Goal: Task Accomplishment & Management: Manage account settings

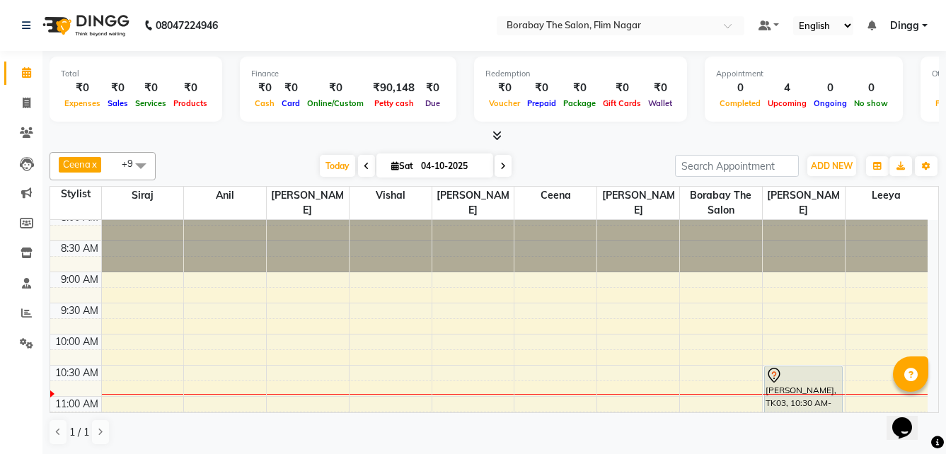
scroll to position [71, 0]
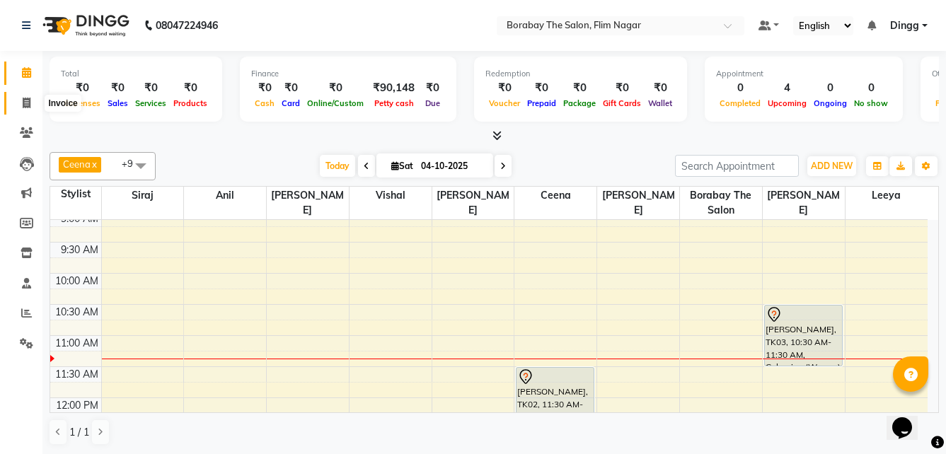
click at [25, 104] on icon at bounding box center [27, 103] width 8 height 11
select select "service"
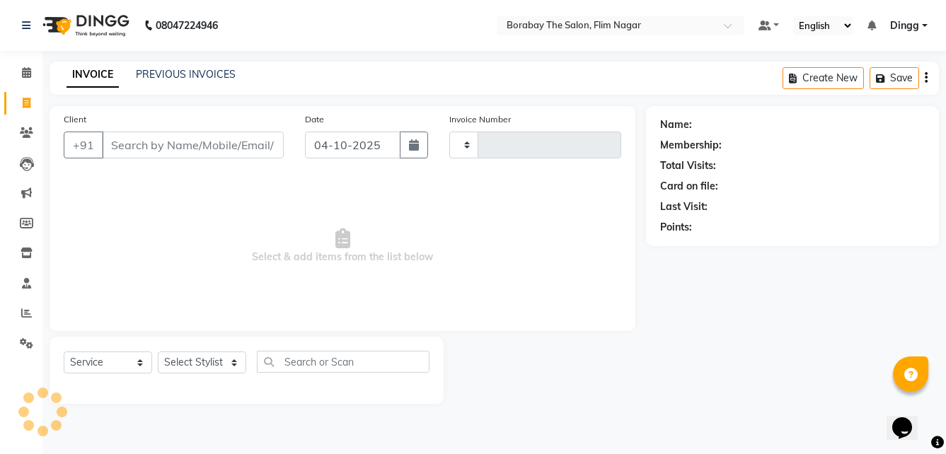
type input "0131"
select select "8731"
click at [155, 143] on input "Client" at bounding box center [194, 145] width 185 height 27
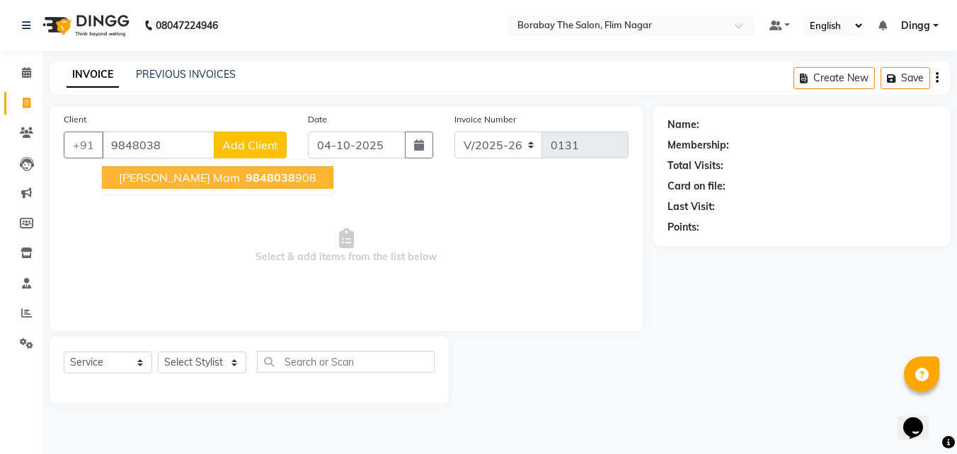
click at [246, 181] on span "9848038" at bounding box center [271, 178] width 50 height 14
type input "9848038908"
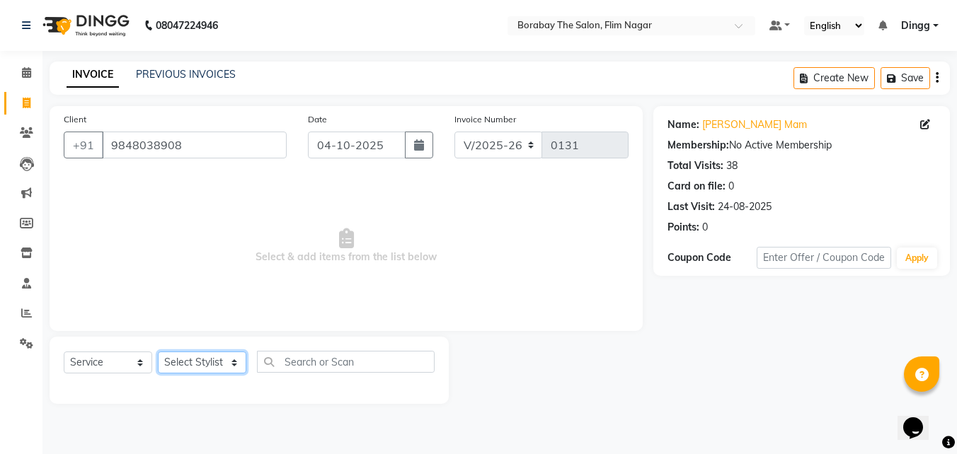
click at [232, 361] on select "Select Stylist Ali Anil Anthony Aravind Ashok Borabay the salon Ceena Dingg Est…" at bounding box center [202, 363] width 88 height 22
select select "88593"
click at [158, 352] on select "Select Stylist Ali Anil Anthony Aravind Ashok Borabay the salon Ceena Dingg Est…" at bounding box center [202, 363] width 88 height 22
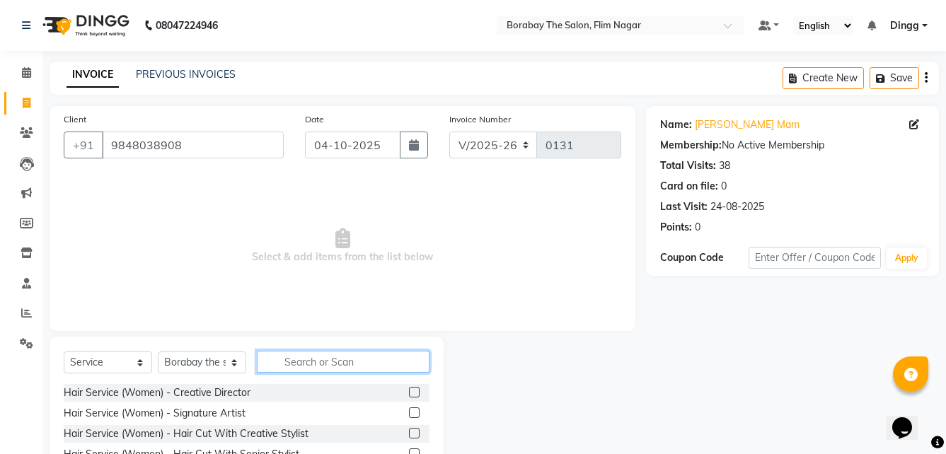
drag, startPoint x: 301, startPoint y: 360, endPoint x: 183, endPoint y: 338, distance: 120.2
click at [299, 360] on input "text" at bounding box center [343, 362] width 173 height 22
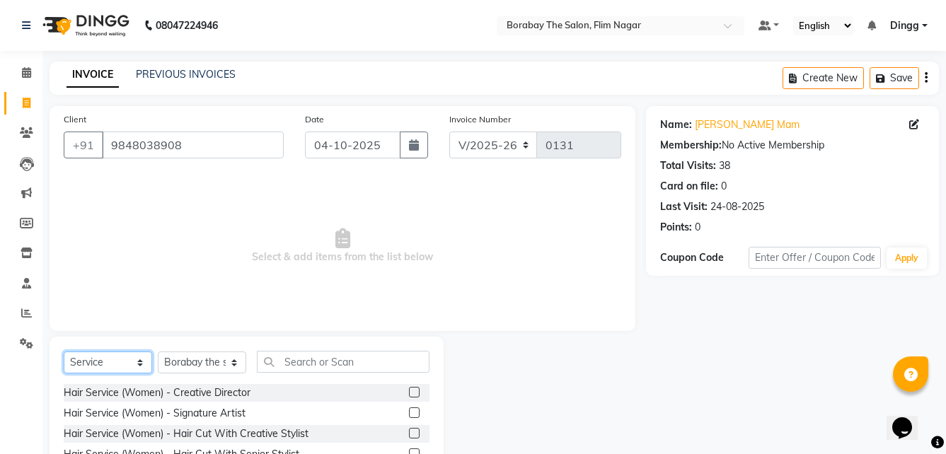
click at [118, 360] on select "Select Service Product Membership Package Voucher Prepaid Gift Card" at bounding box center [108, 363] width 88 height 22
click at [64, 352] on select "Select Service Product Membership Package Voucher Prepaid Gift Card" at bounding box center [108, 363] width 88 height 22
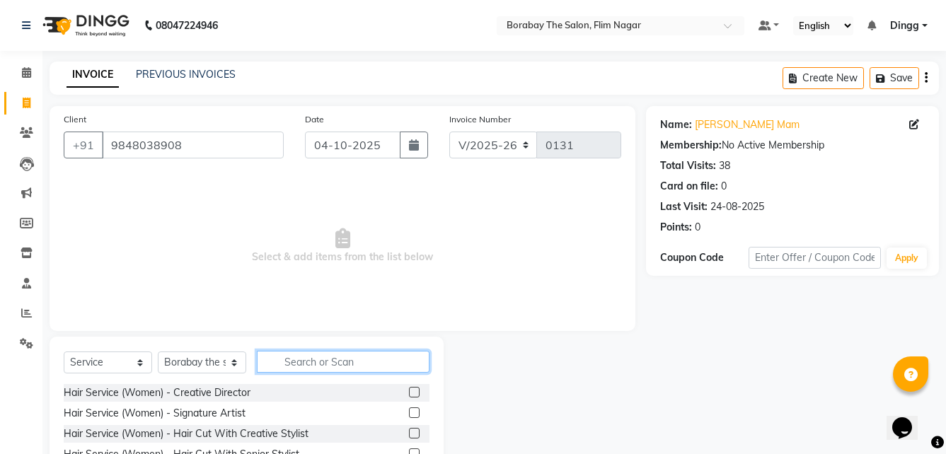
click at [299, 362] on input "text" at bounding box center [343, 362] width 173 height 22
type input "blow"
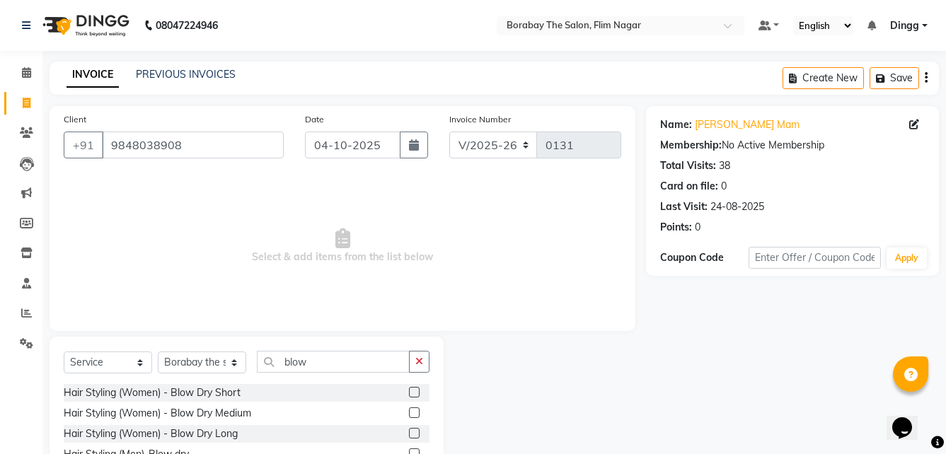
click at [325, 410] on div "Hair Styling (Women) - Blow Dry Medium" at bounding box center [247, 414] width 366 height 18
click at [417, 415] on label at bounding box center [414, 413] width 11 height 11
click at [417, 415] on input "checkbox" at bounding box center [413, 413] width 9 height 9
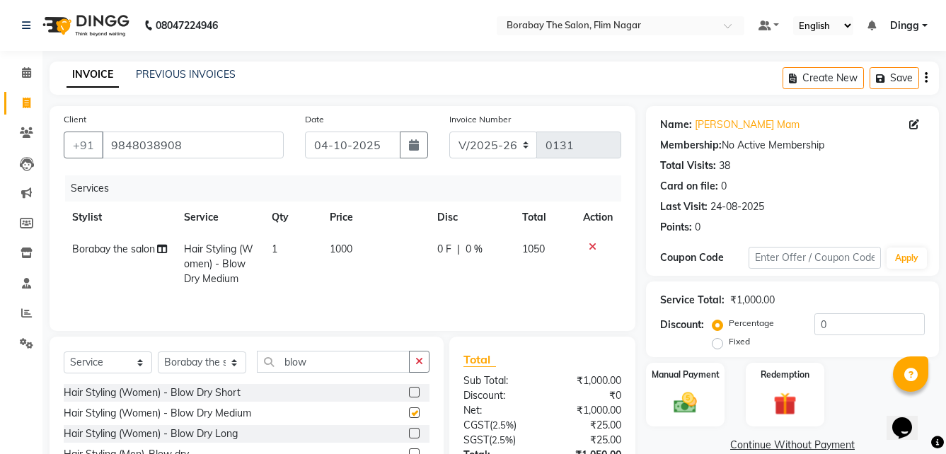
checkbox input "false"
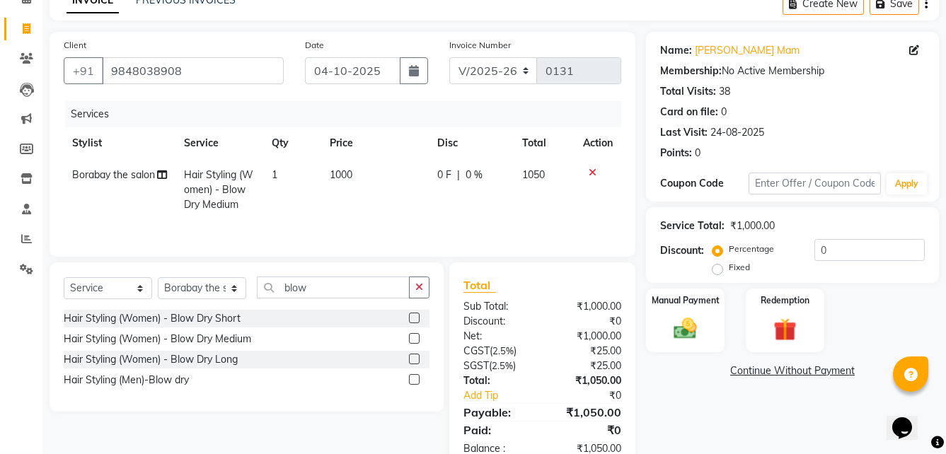
scroll to position [71, 0]
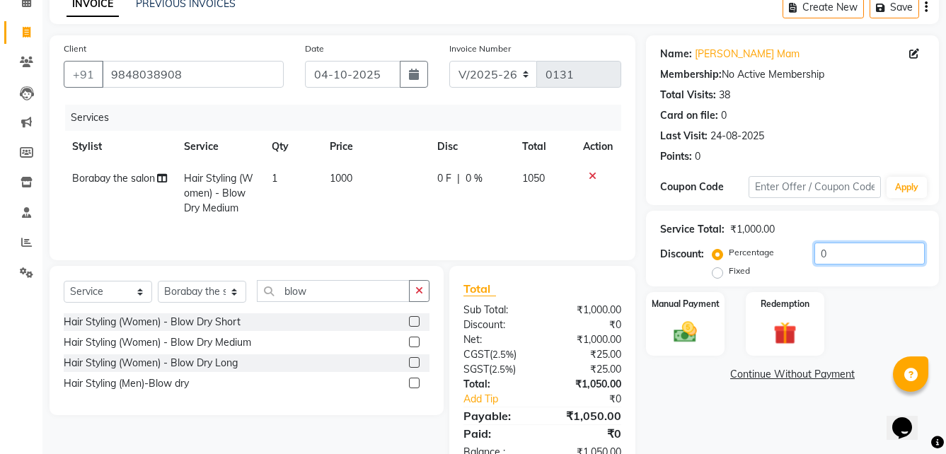
click at [830, 253] on input "0" at bounding box center [870, 254] width 111 height 22
type input "10"
click at [621, 208] on div "Client +91 9848038908 Date 04-10-2025 Invoice Number V/2025 V/2025-26 0131 Serv…" at bounding box center [343, 147] width 586 height 225
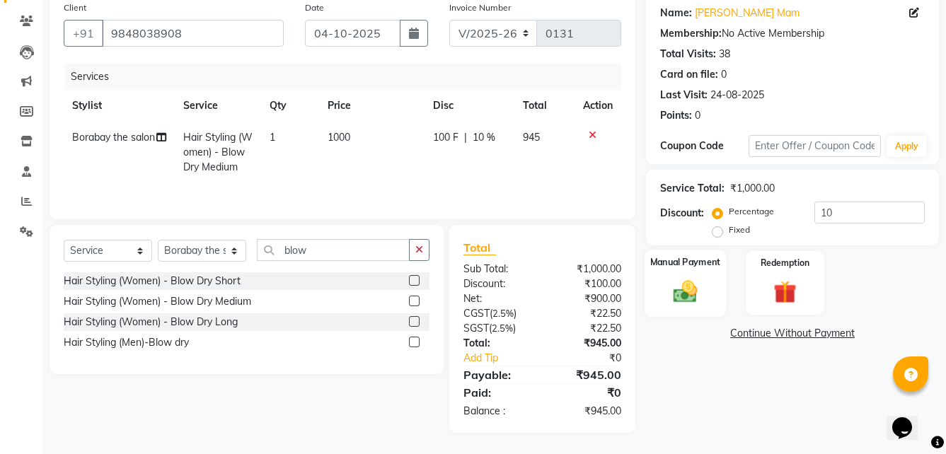
click at [684, 287] on img at bounding box center [685, 291] width 39 height 28
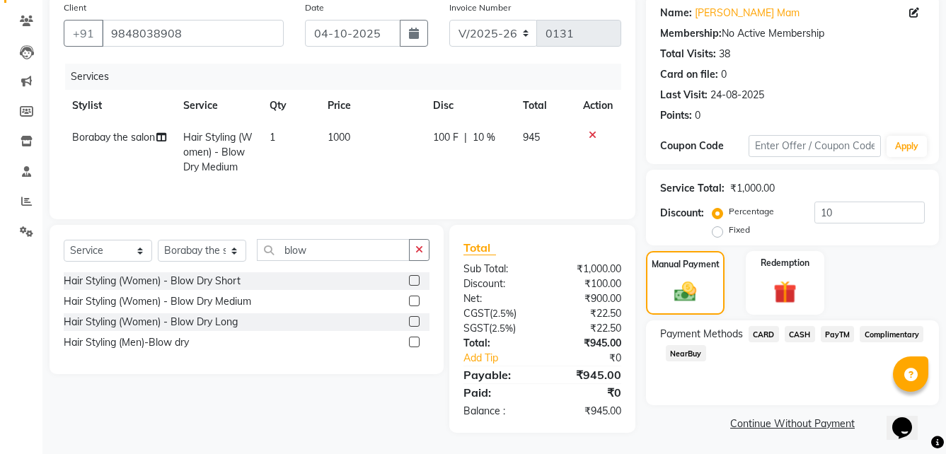
click at [840, 337] on span "PayTM" at bounding box center [838, 334] width 34 height 16
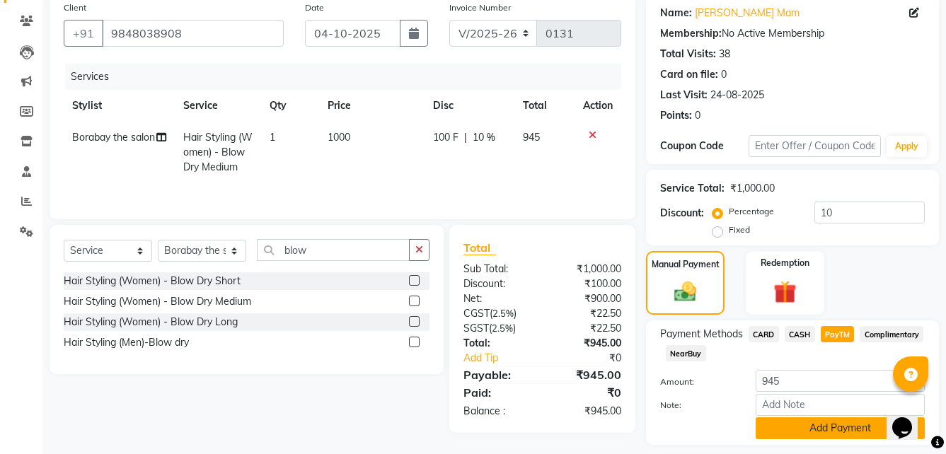
click at [817, 431] on button "Add Payment" at bounding box center [840, 429] width 169 height 22
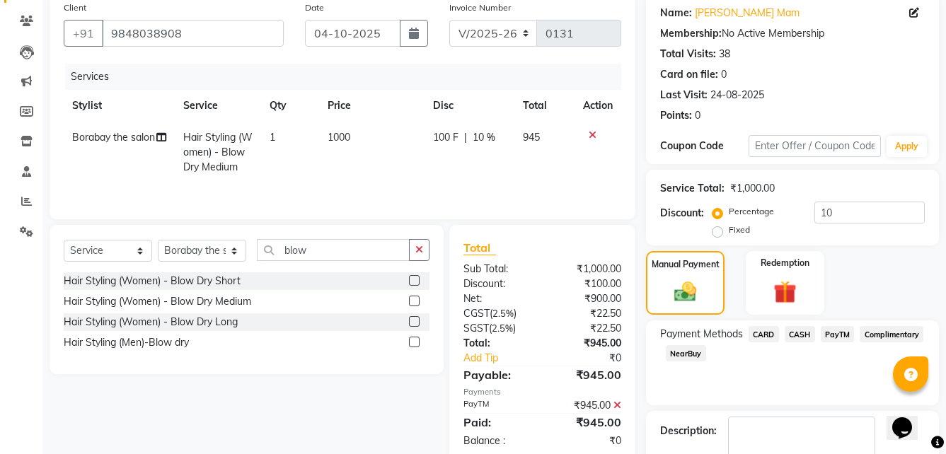
scroll to position [193, 0]
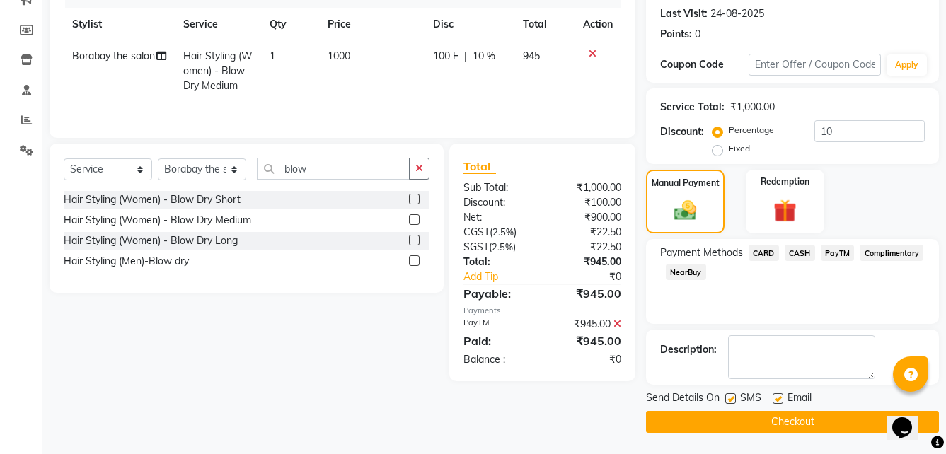
click at [751, 418] on button "Checkout" at bounding box center [792, 422] width 293 height 22
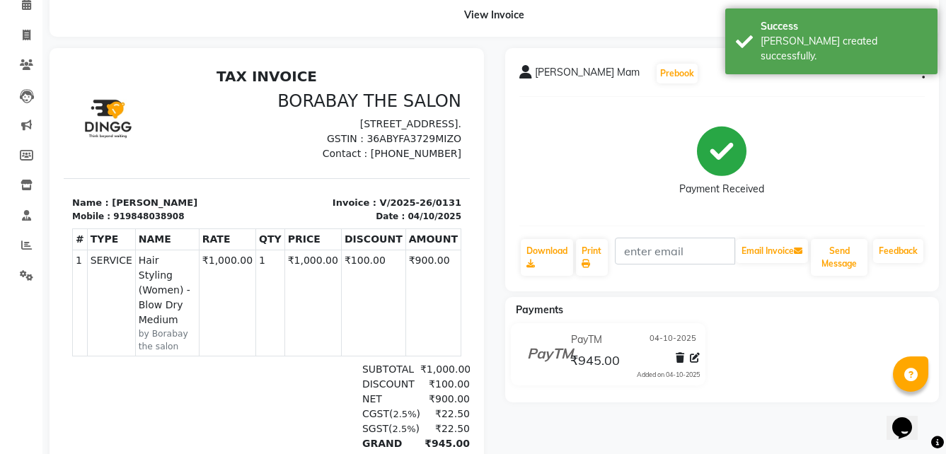
scroll to position [62, 0]
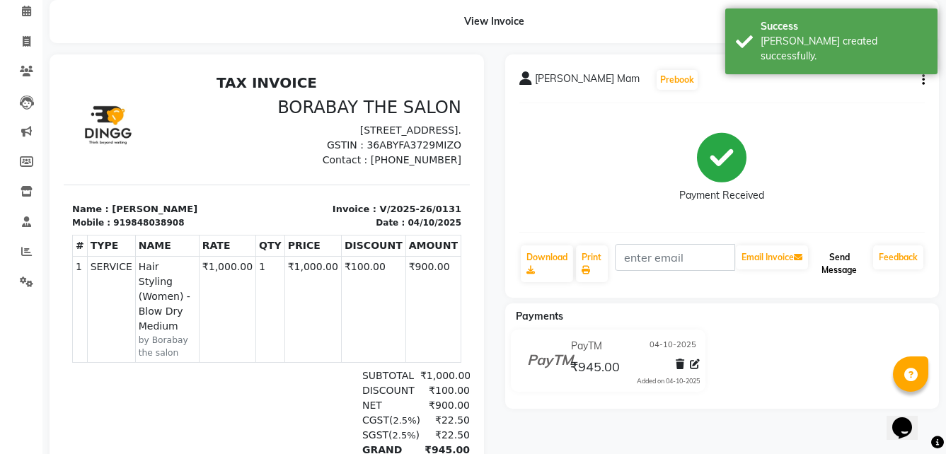
click at [828, 271] on button "Send Message" at bounding box center [839, 264] width 57 height 37
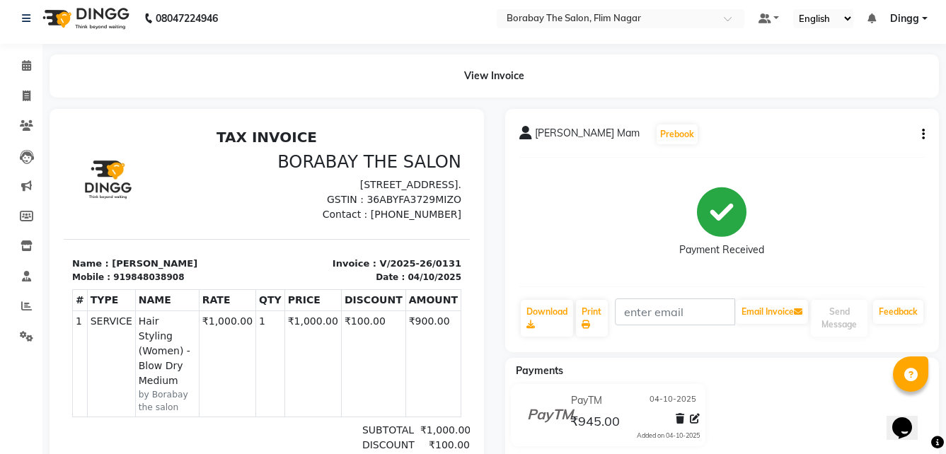
scroll to position [0, 0]
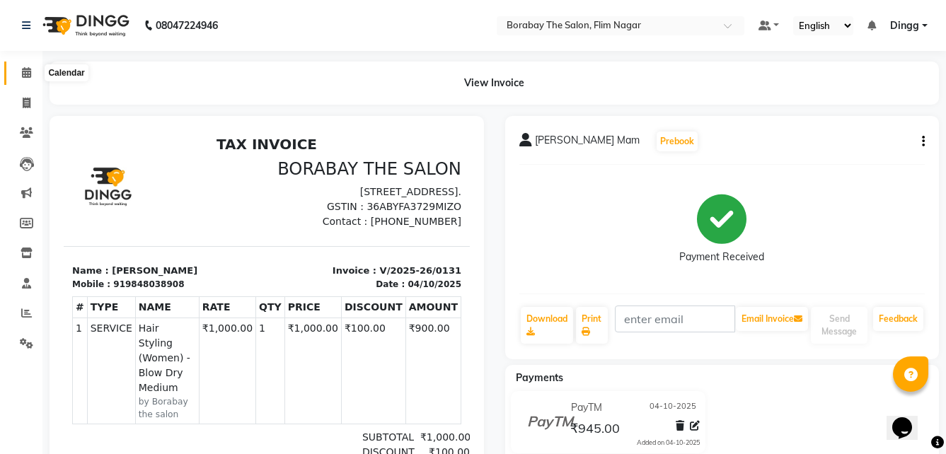
click at [20, 71] on span at bounding box center [26, 73] width 25 height 16
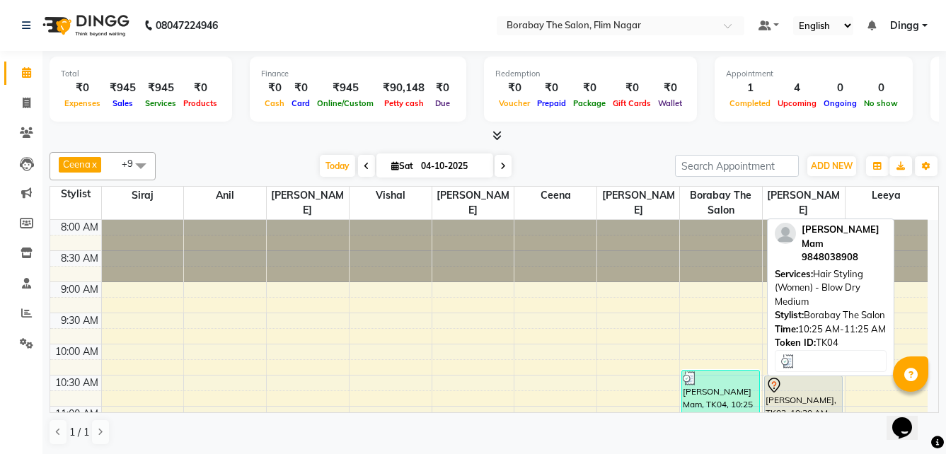
click at [712, 377] on div at bounding box center [721, 379] width 76 height 14
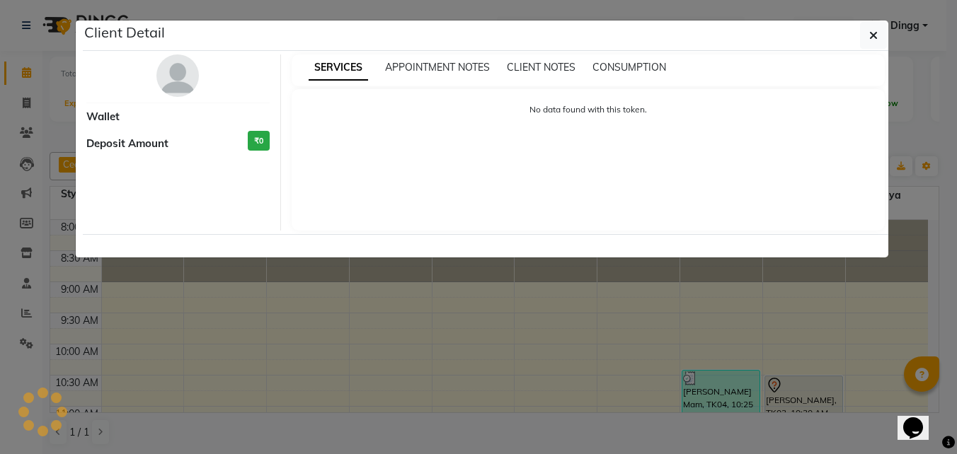
select select "3"
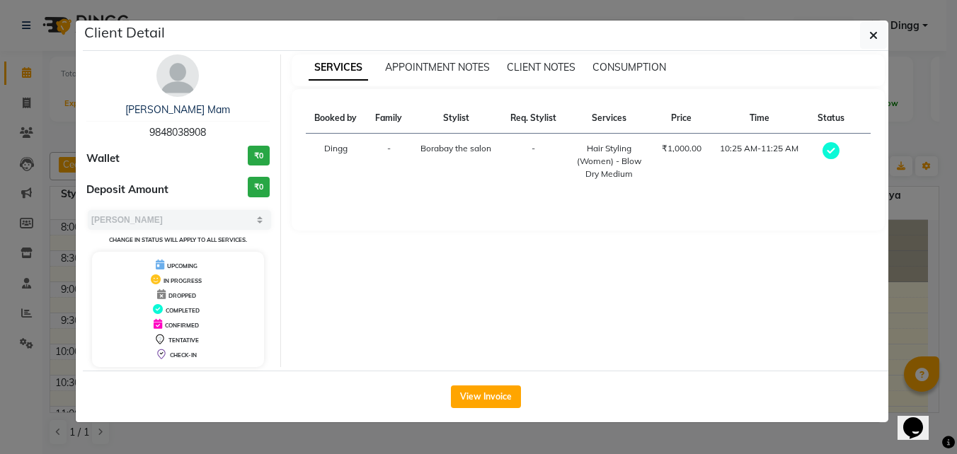
click at [614, 151] on div "Hair Styling (Women) - Blow Dry Medium" at bounding box center [609, 161] width 70 height 38
click at [466, 149] on span "Borabay the salon" at bounding box center [455, 148] width 71 height 11
click at [485, 399] on button "View Invoice" at bounding box center [486, 397] width 70 height 23
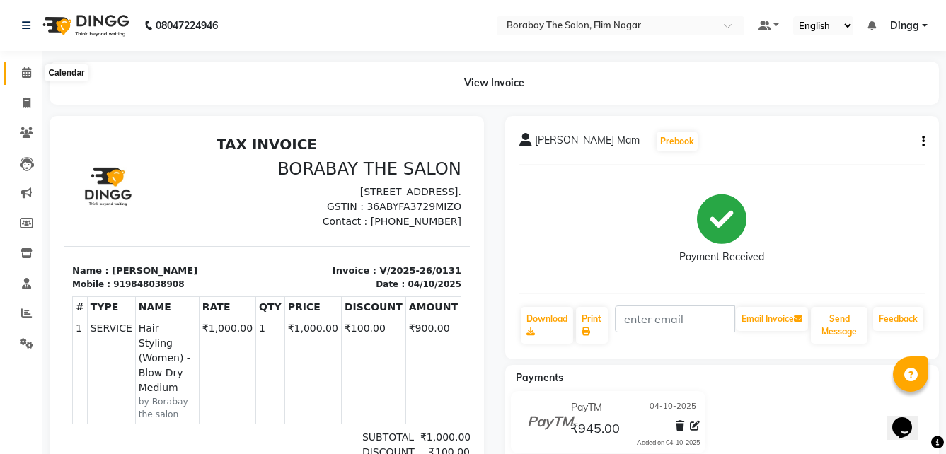
click at [25, 76] on icon at bounding box center [26, 72] width 9 height 11
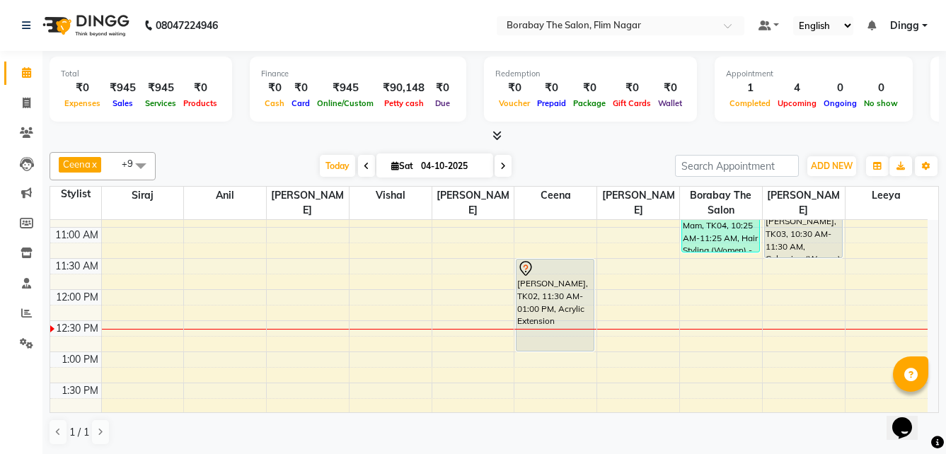
scroll to position [142, 0]
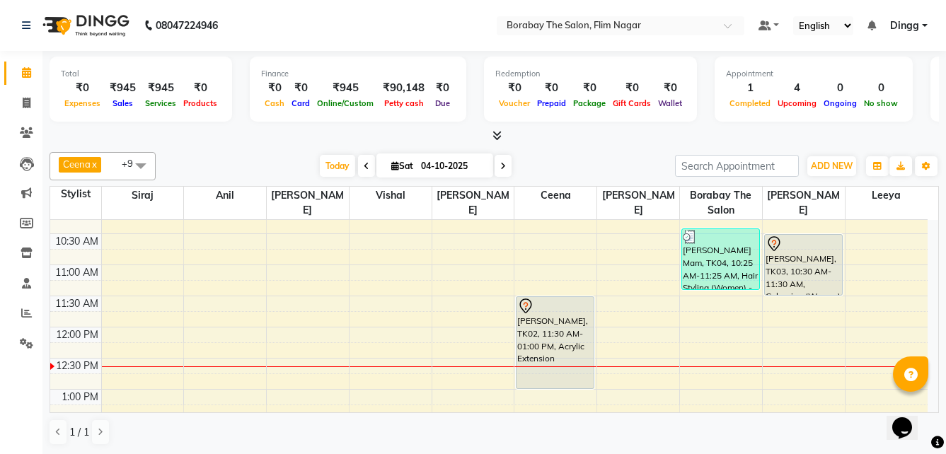
click at [124, 164] on span "+9" at bounding box center [133, 163] width 22 height 11
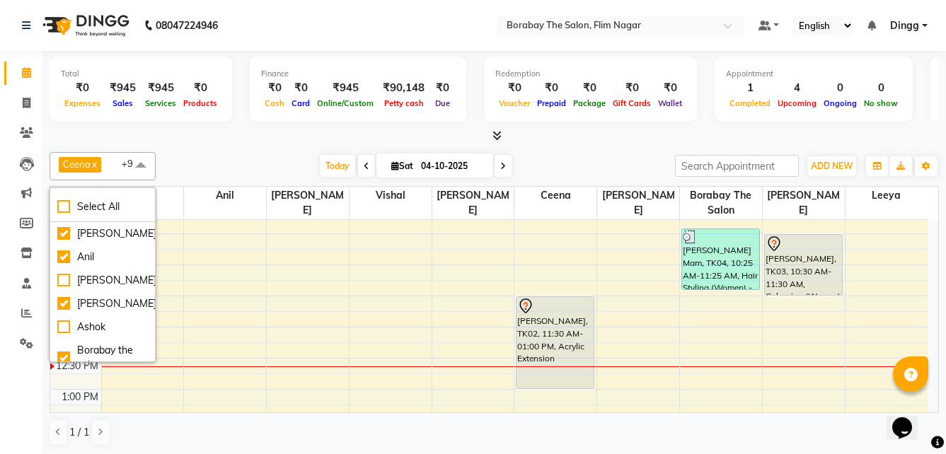
scroll to position [2, 0]
click at [70, 277] on div "Anthony" at bounding box center [102, 278] width 91 height 15
checkbox input "true"
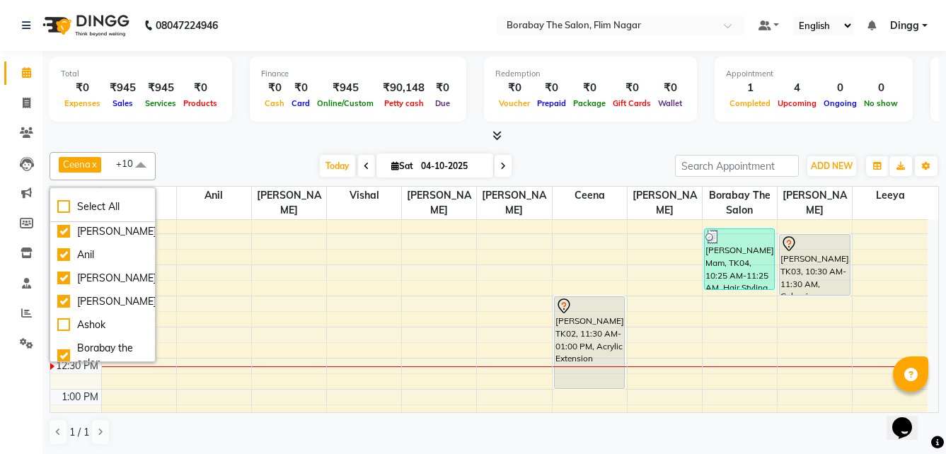
click at [297, 140] on div at bounding box center [495, 136] width 890 height 15
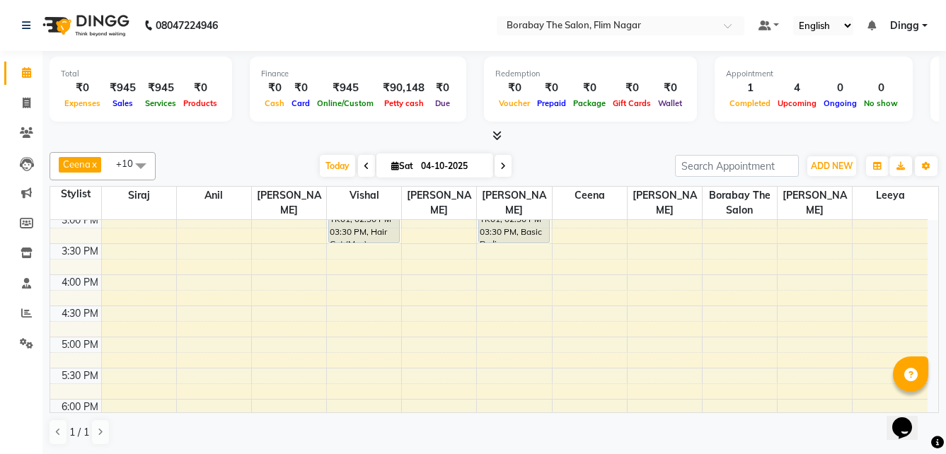
scroll to position [495, 0]
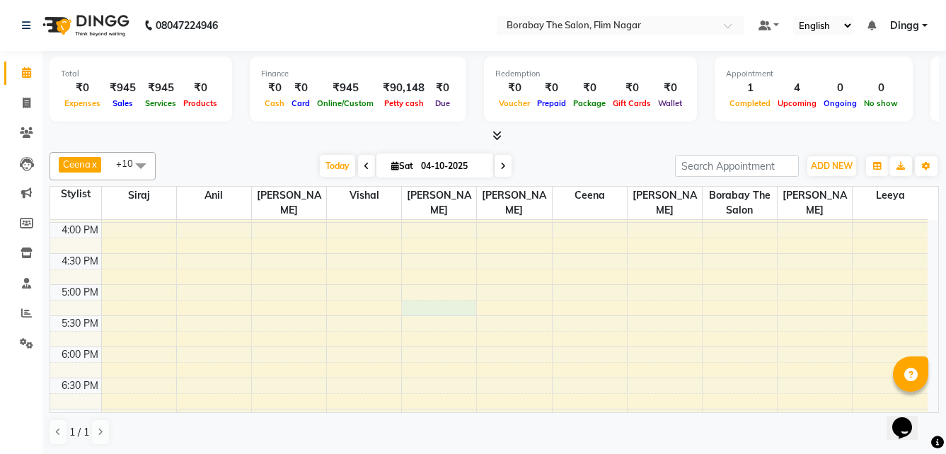
click at [441, 304] on div "8:00 AM 8:30 AM 9:00 AM 9:30 AM 10:00 AM 10:30 AM 11:00 AM 11:30 AM 12:00 PM 12…" at bounding box center [489, 129] width 878 height 809
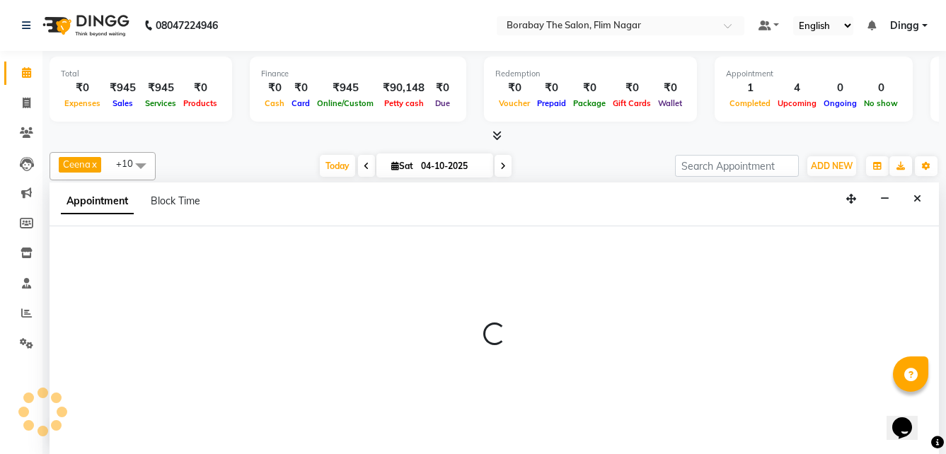
scroll to position [1, 0]
select select "88473"
select select "tentative"
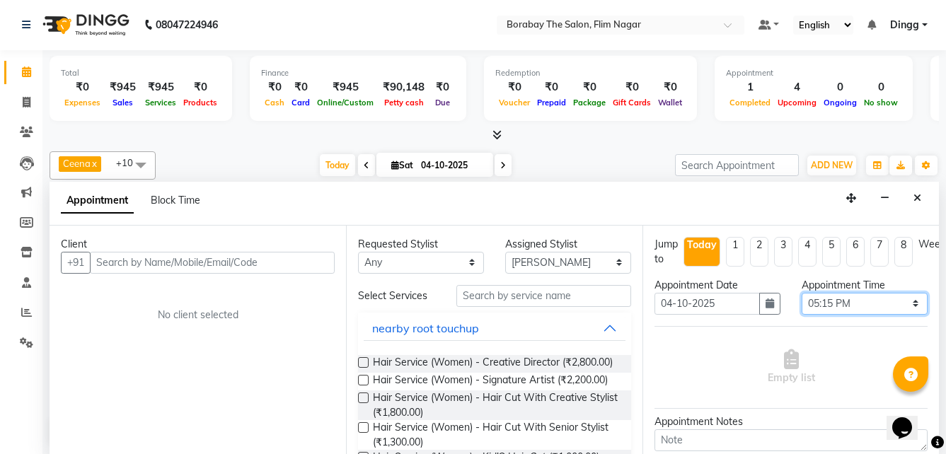
click at [864, 300] on select "Select 09:00 AM 09:15 AM 09:30 AM 09:45 AM 10:00 AM 10:15 AM 10:30 AM 10:45 AM …" at bounding box center [865, 304] width 126 height 22
select select "1020"
click at [802, 293] on select "Select 09:00 AM 09:15 AM 09:30 AM 09:45 AM 10:00 AM 10:15 AM 10:30 AM 10:45 AM …" at bounding box center [865, 304] width 126 height 22
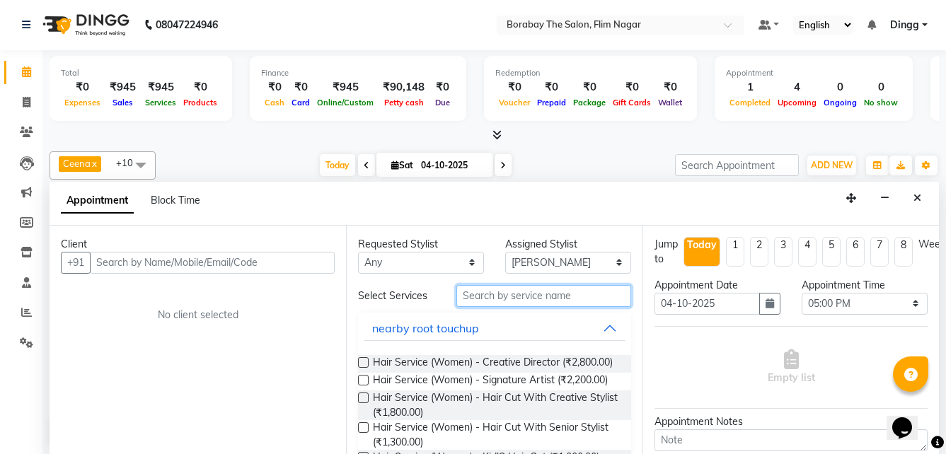
click at [485, 294] on input "text" at bounding box center [544, 296] width 175 height 22
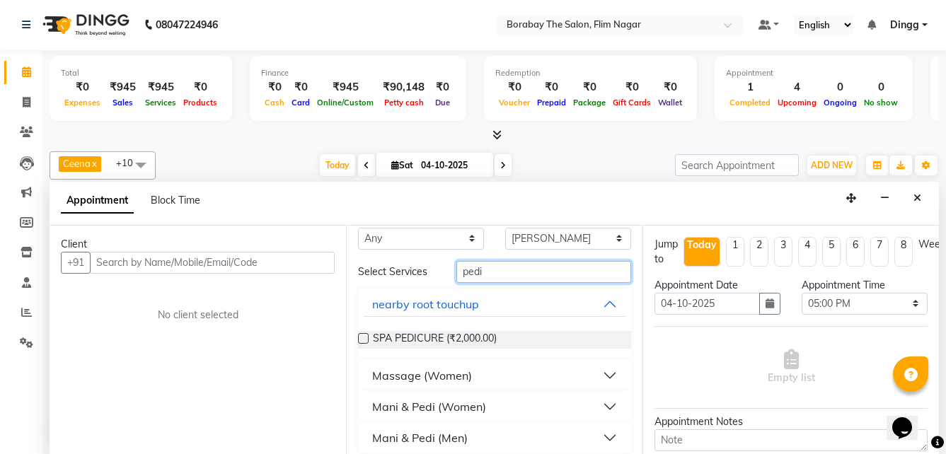
scroll to position [35, 0]
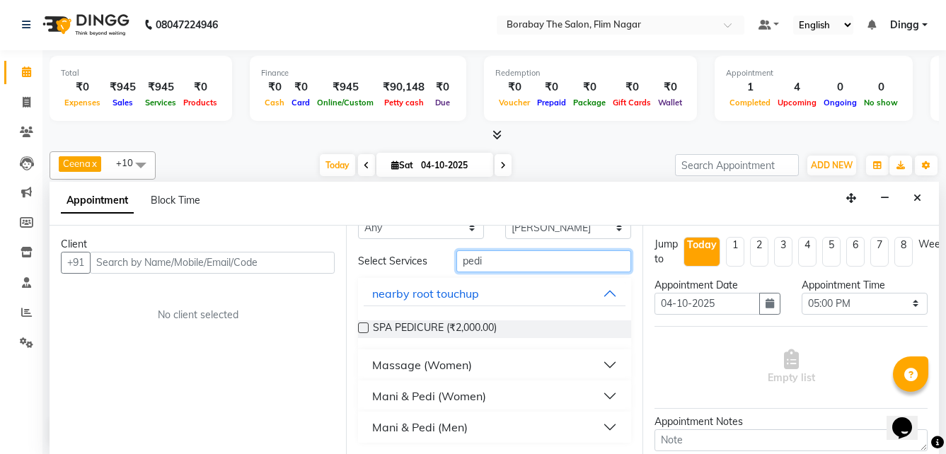
type input "pedi"
click at [596, 392] on button "Mani & Pedi (Women)" at bounding box center [495, 396] width 262 height 25
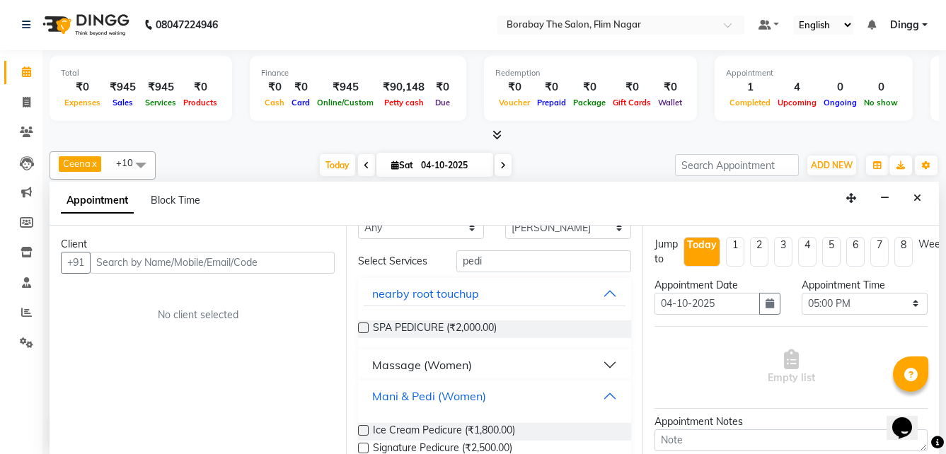
scroll to position [105, 0]
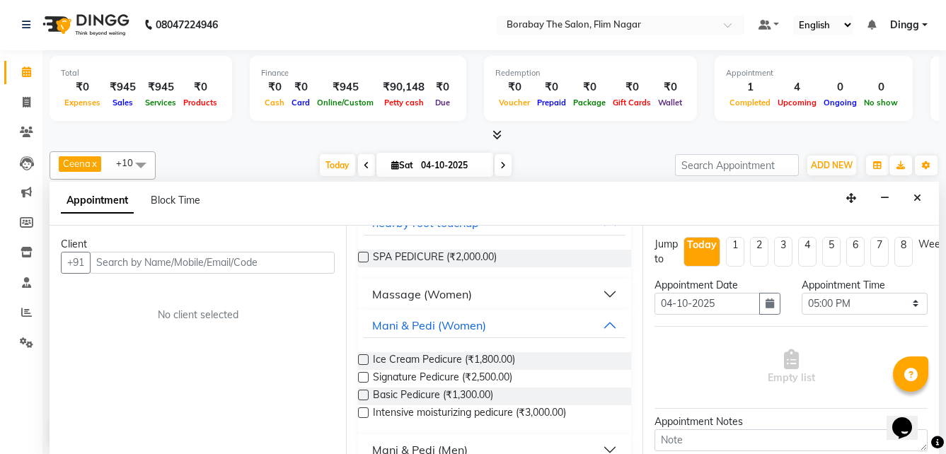
click at [364, 393] on label at bounding box center [363, 395] width 11 height 11
click at [364, 393] on input "checkbox" at bounding box center [362, 396] width 9 height 9
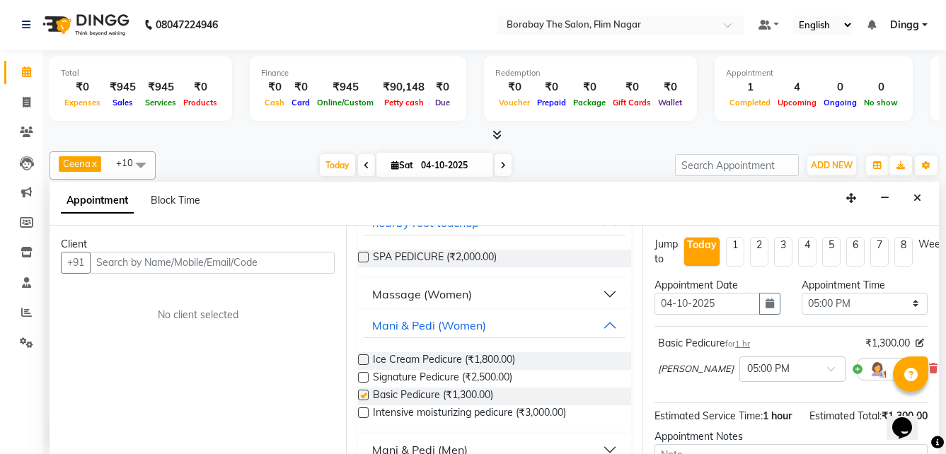
checkbox input "false"
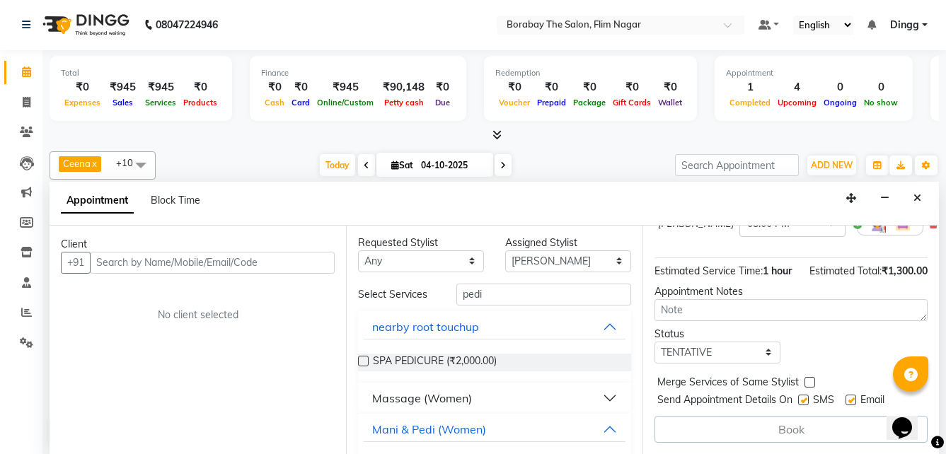
scroll to position [0, 0]
click at [463, 255] on select "Any Ali Anil Anthony Aravind Ashok Borabay the salon Ceena Dingg Esther Eunice …" at bounding box center [421, 263] width 126 height 22
select select "88480"
click at [358, 252] on select "Any Ali Anil Anthony Aravind Ashok Borabay the salon Ceena Dingg Esther Eunice …" at bounding box center [421, 263] width 126 height 22
select select "88480"
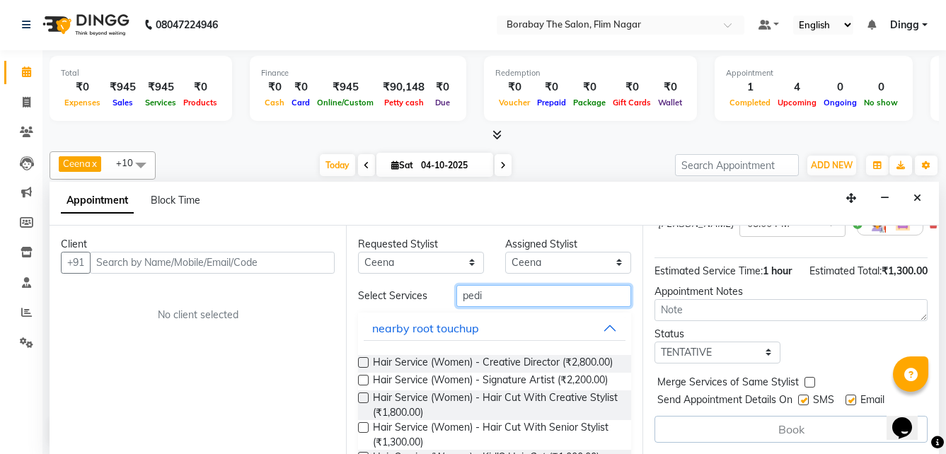
click at [506, 297] on input "pedi" at bounding box center [544, 296] width 175 height 22
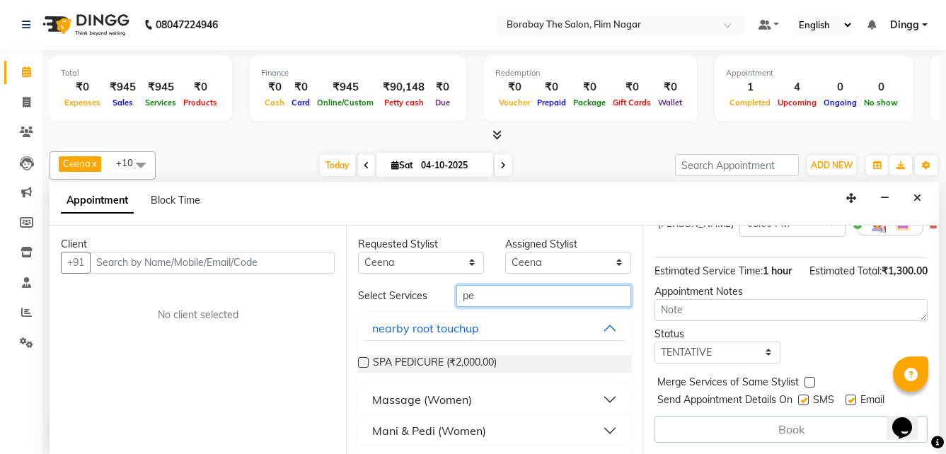
type input "p"
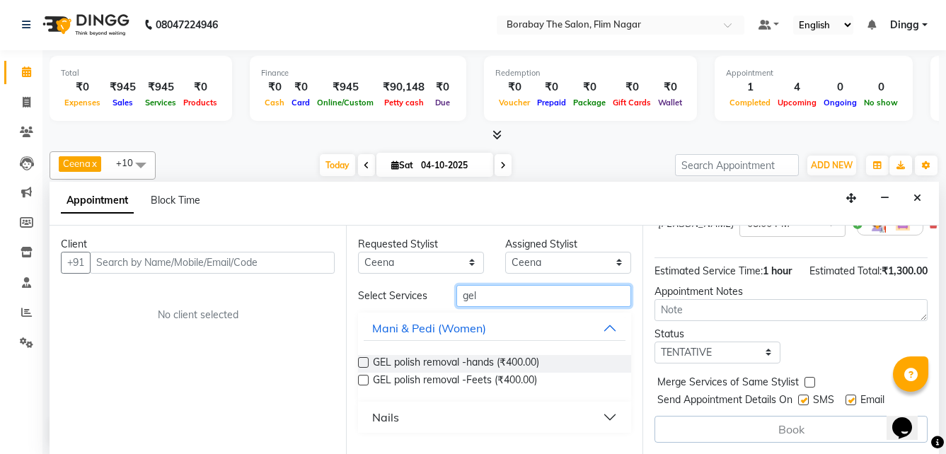
type input "gel"
click at [526, 416] on button "Nails" at bounding box center [495, 417] width 262 height 25
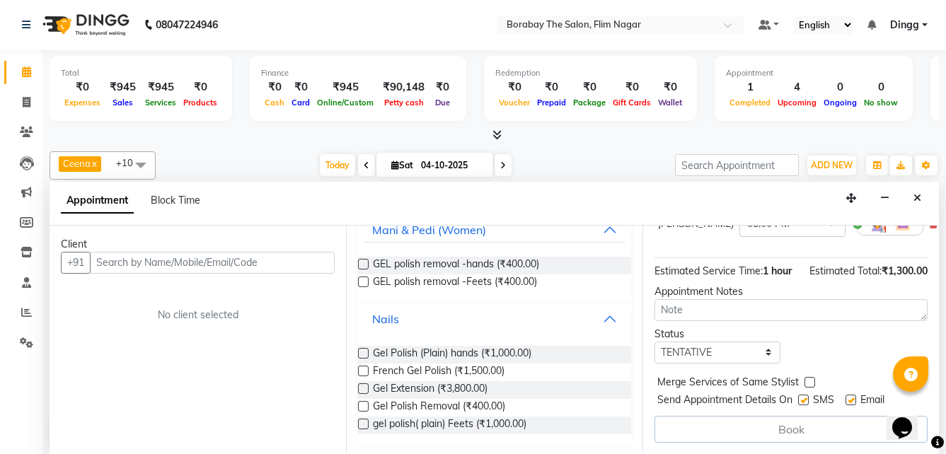
scroll to position [101, 0]
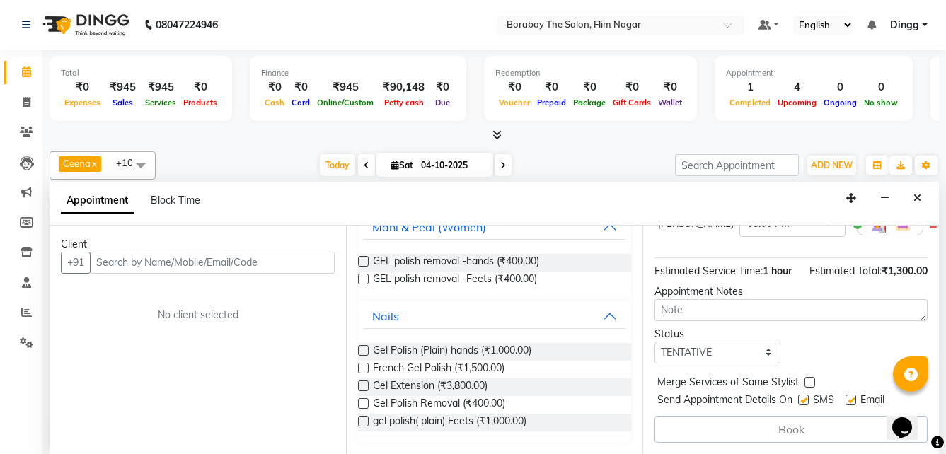
click at [362, 351] on label at bounding box center [363, 350] width 11 height 11
click at [362, 351] on input "checkbox" at bounding box center [362, 352] width 9 height 9
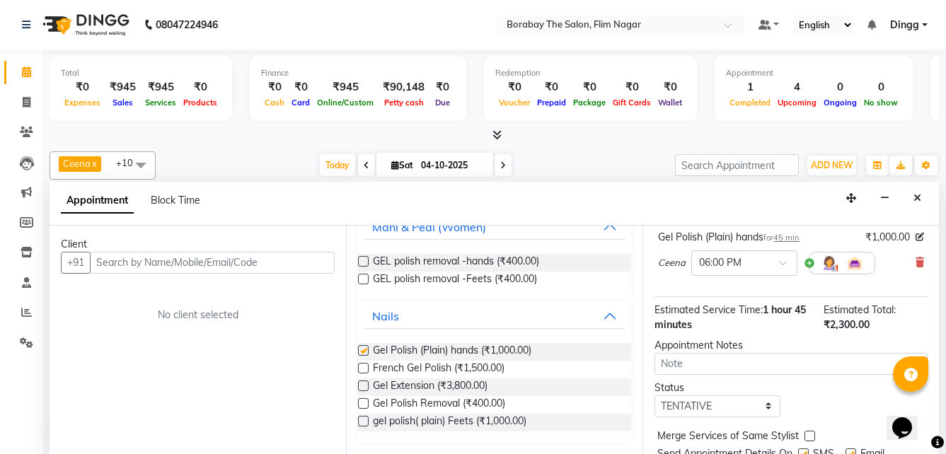
checkbox input "false"
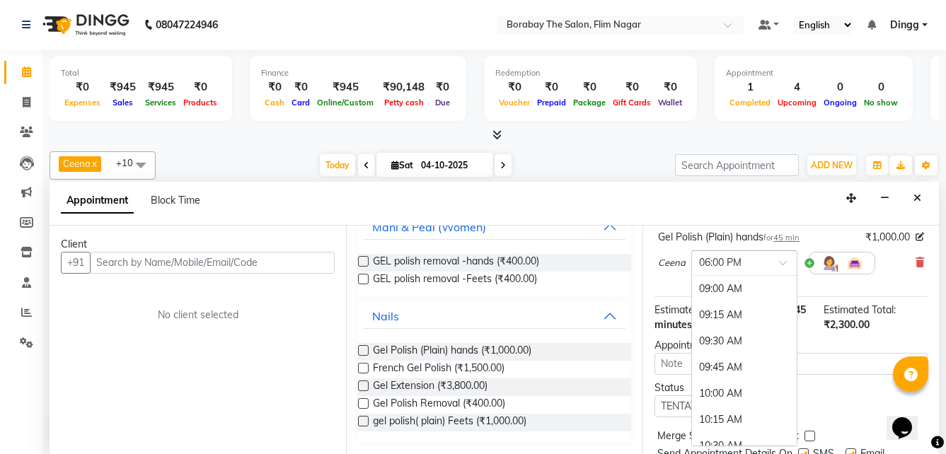
click at [738, 261] on input "text" at bounding box center [730, 262] width 62 height 15
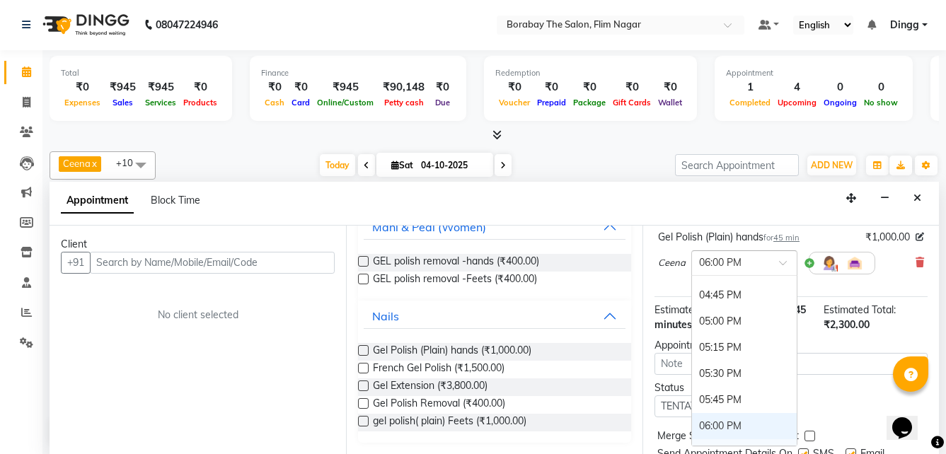
scroll to position [810, 0]
click at [715, 351] on div "05:15 PM" at bounding box center [744, 352] width 105 height 26
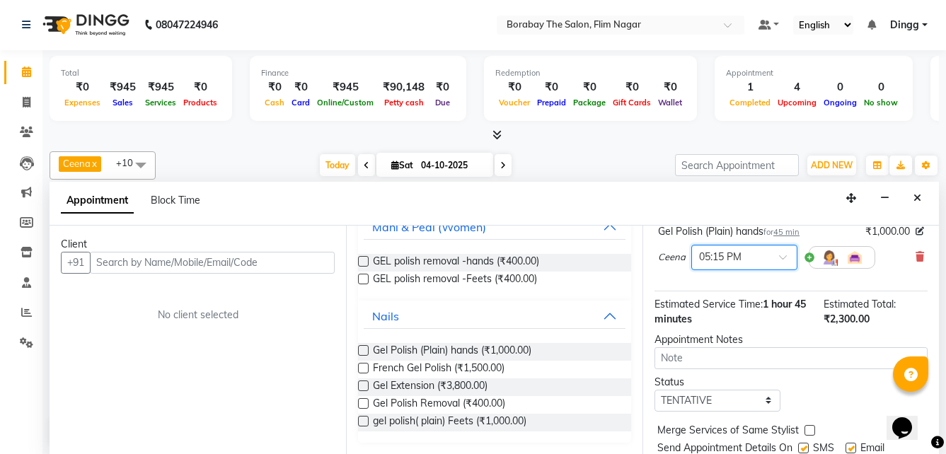
scroll to position [142, 0]
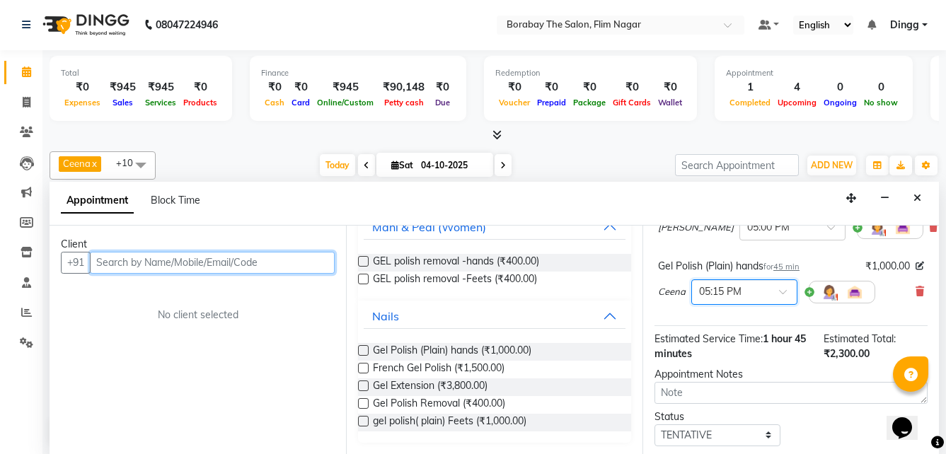
click at [205, 256] on input "text" at bounding box center [212, 263] width 245 height 22
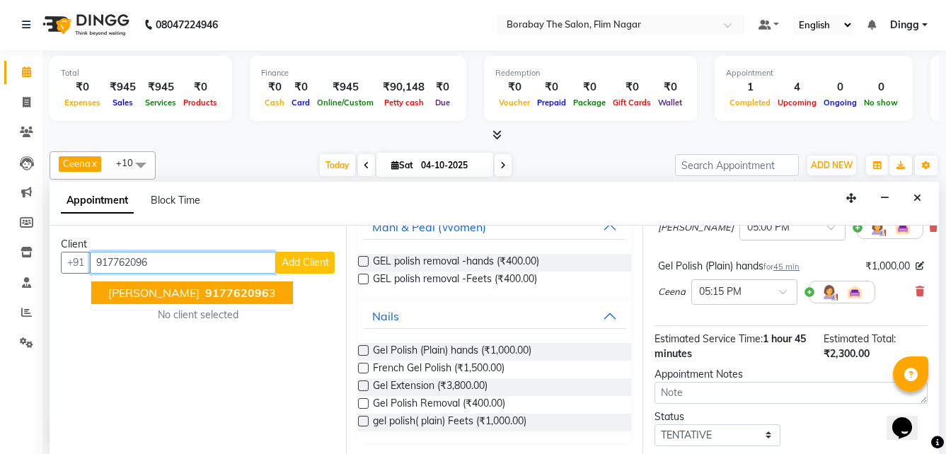
click at [205, 291] on span "917762096" at bounding box center [237, 293] width 64 height 14
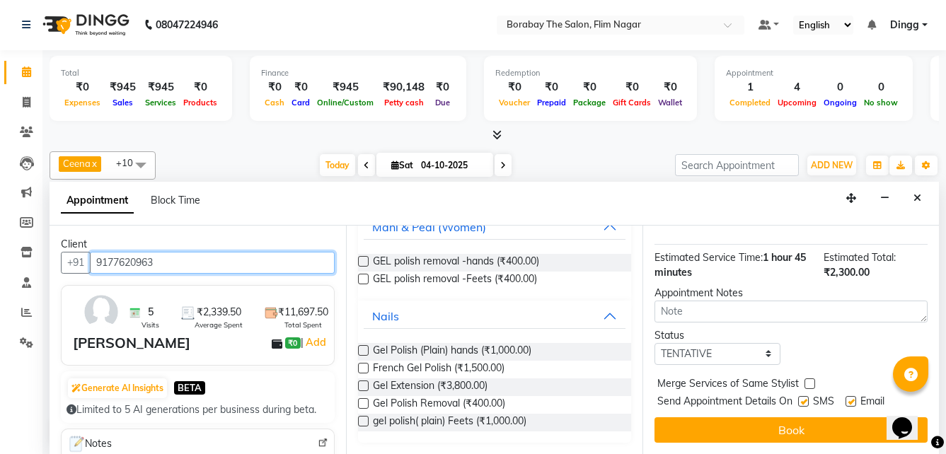
scroll to position [234, 0]
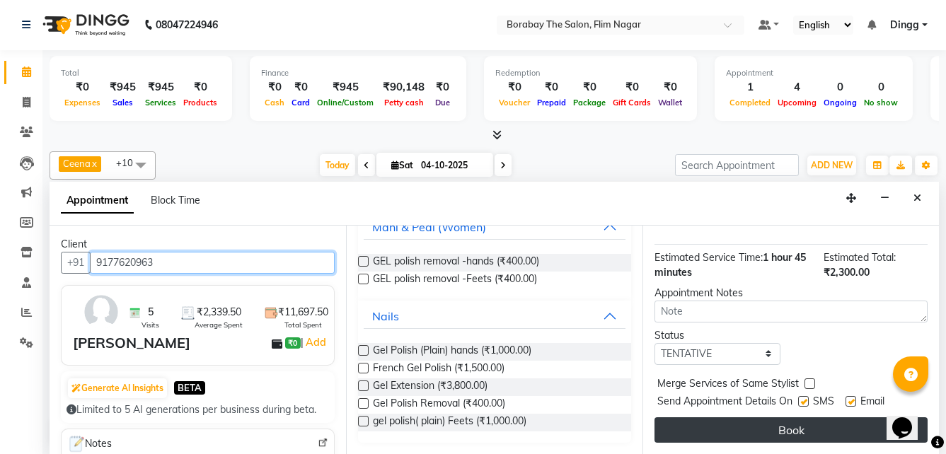
type input "9177620963"
click at [756, 424] on button "Book" at bounding box center [791, 430] width 273 height 25
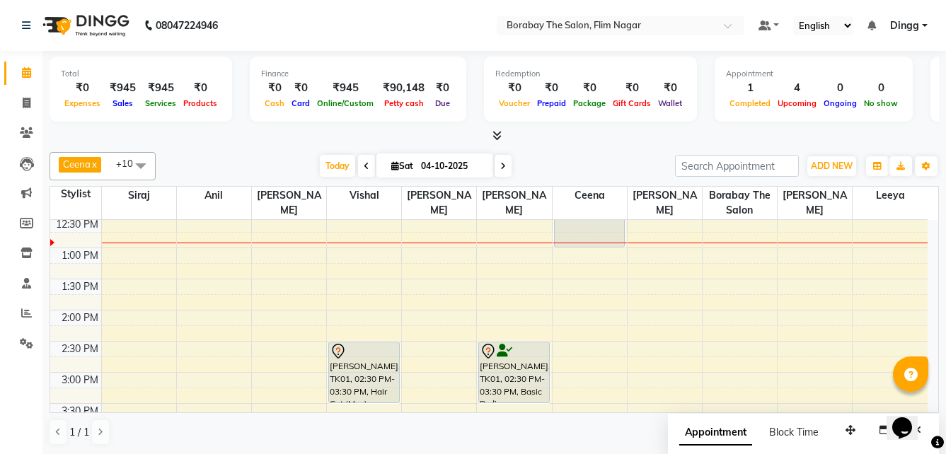
scroll to position [142, 0]
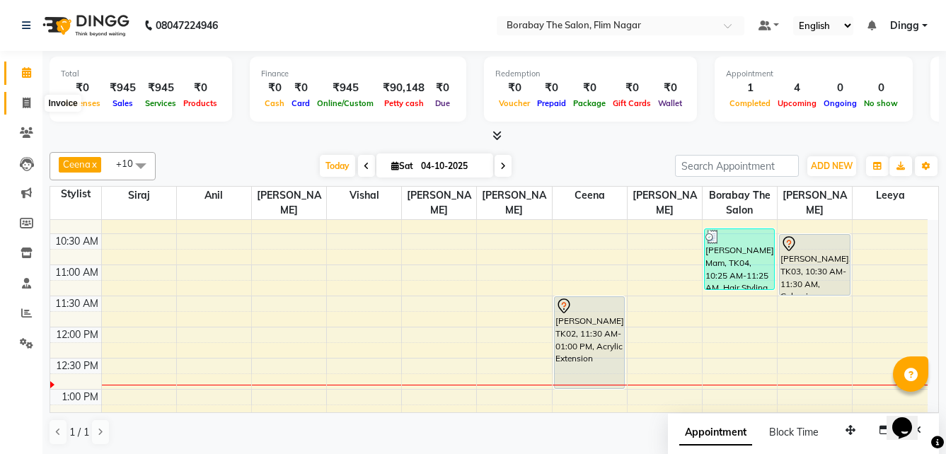
click at [28, 105] on icon at bounding box center [27, 103] width 8 height 11
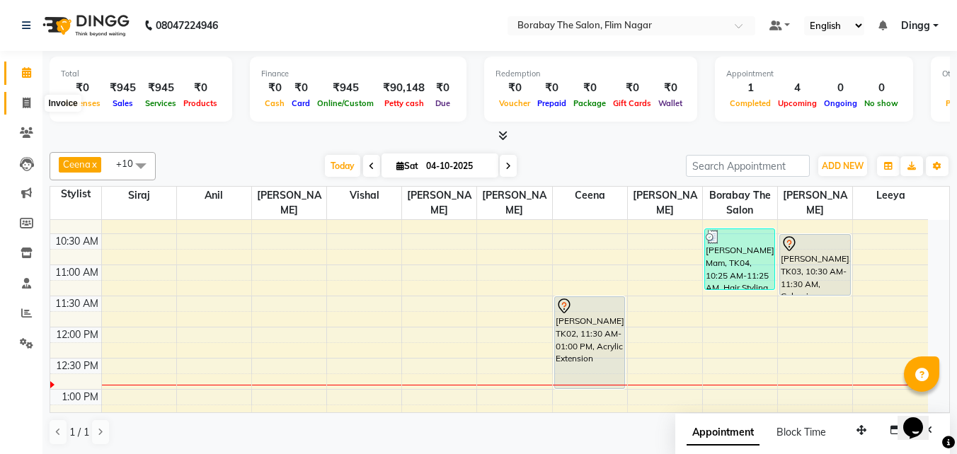
select select "8731"
select select "service"
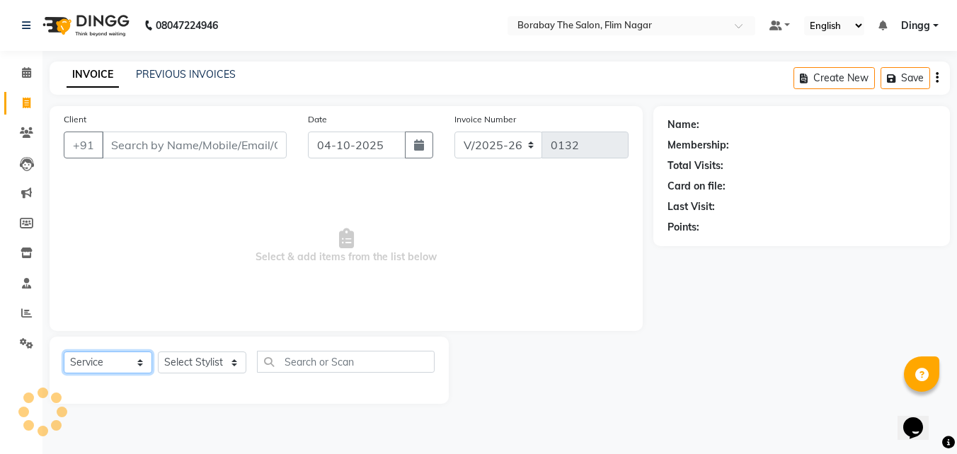
click at [104, 364] on select "Select Service Product Membership Package Voucher Prepaid Gift Card" at bounding box center [108, 363] width 88 height 22
click at [64, 352] on select "Select Service Product Membership Package Voucher Prepaid Gift Card" at bounding box center [108, 363] width 88 height 22
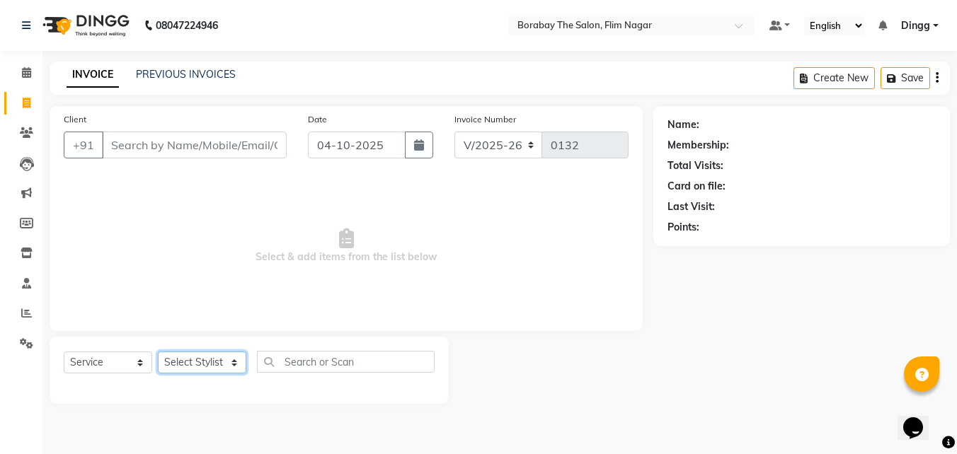
click at [205, 367] on select "Select Stylist Ali Anil Anthony Aravind Ashok Borabay the salon Ceena Dingg Est…" at bounding box center [202, 363] width 88 height 22
select select "88468"
click at [158, 352] on select "Select Stylist Ali Anil Anthony Aravind Ashok Borabay the salon Ceena Dingg Est…" at bounding box center [202, 363] width 88 height 22
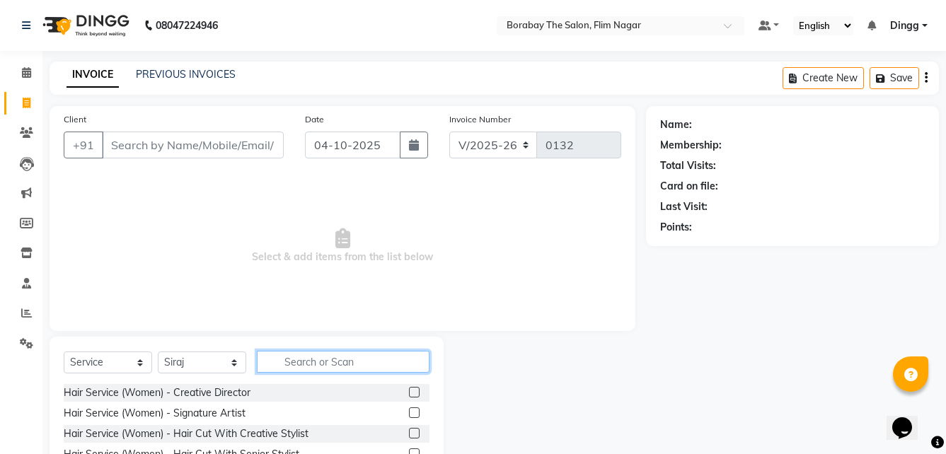
click at [308, 357] on input "text" at bounding box center [343, 362] width 173 height 22
type input "blow"
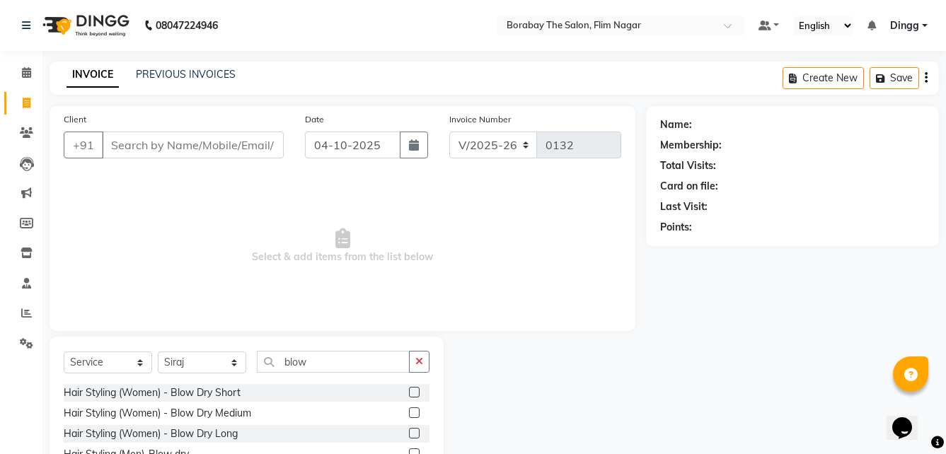
click at [416, 416] on label at bounding box center [414, 413] width 11 height 11
click at [416, 416] on input "checkbox" at bounding box center [413, 413] width 9 height 9
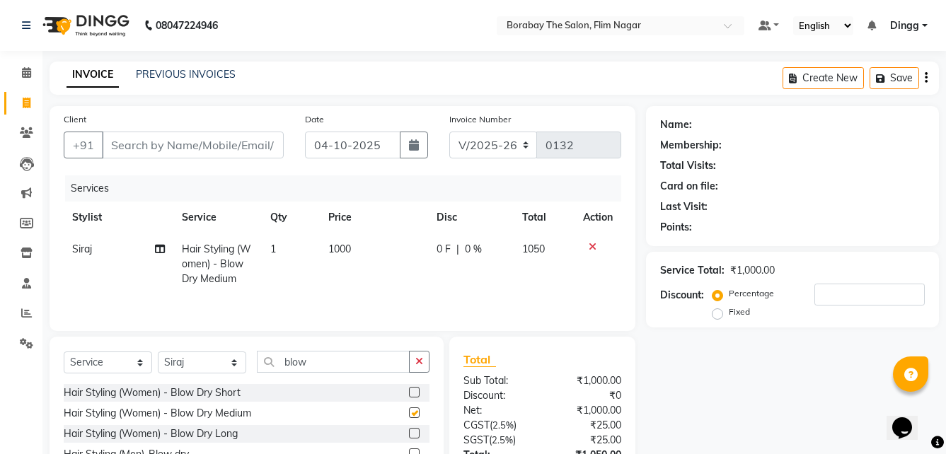
checkbox input "false"
click at [290, 246] on td "1" at bounding box center [291, 265] width 59 height 62
select select "88468"
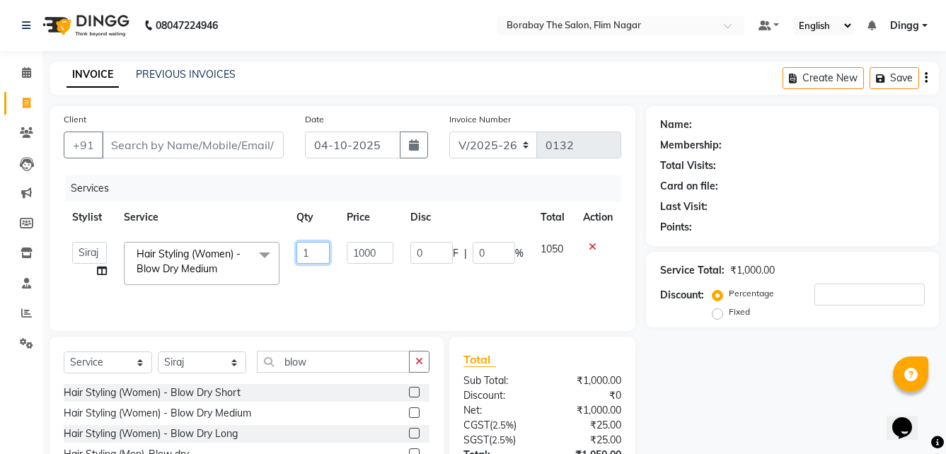
click at [315, 256] on input "1" at bounding box center [313, 253] width 33 height 22
type input "2"
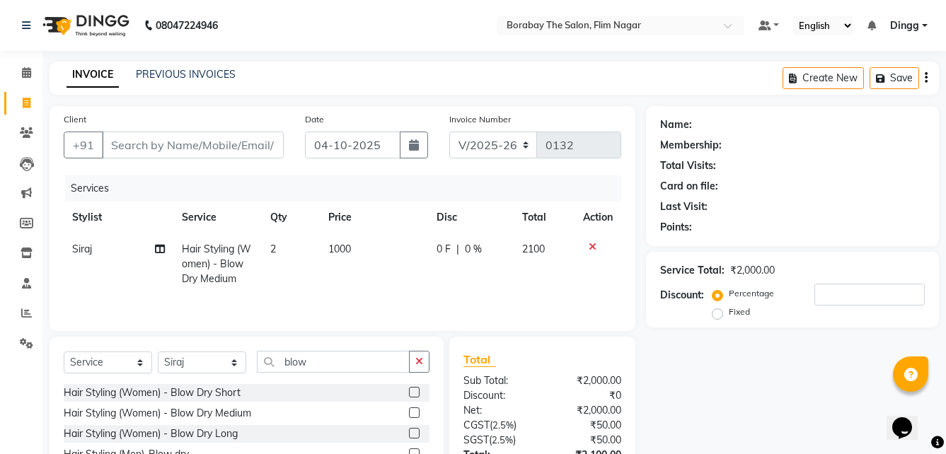
click at [312, 287] on td "2" at bounding box center [291, 265] width 59 height 62
select select "88468"
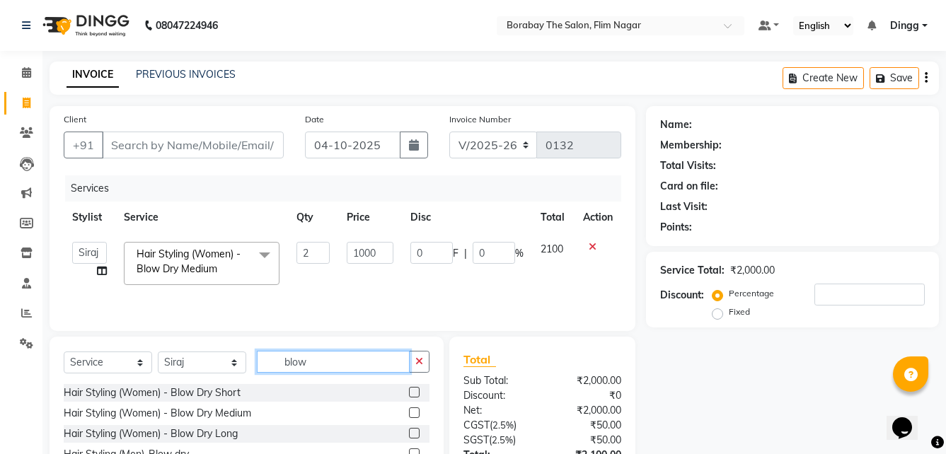
click at [339, 363] on input "blow" at bounding box center [333, 362] width 153 height 22
click at [193, 363] on select "Select Stylist Ali Anil Anthony Aravind Ashok Borabay the salon Ceena Dingg Est…" at bounding box center [202, 363] width 88 height 22
select select "88473"
click at [158, 352] on select "Select Stylist Ali Anil Anthony Aravind Ashok Borabay the salon Ceena Dingg Est…" at bounding box center [202, 363] width 88 height 22
click at [304, 354] on input "blow" at bounding box center [333, 362] width 153 height 22
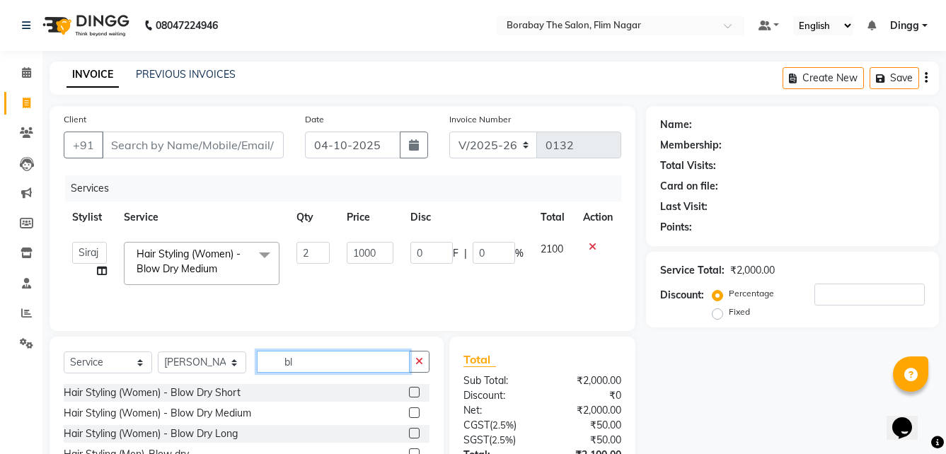
type input "b"
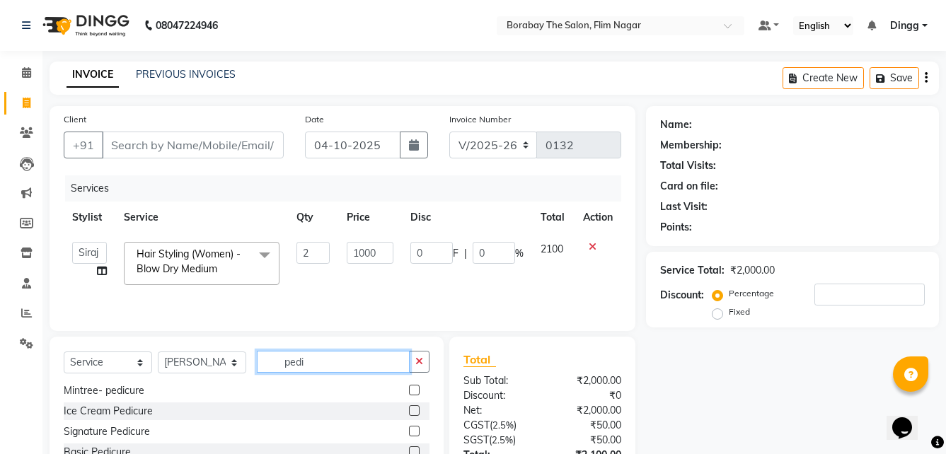
scroll to position [113, 0]
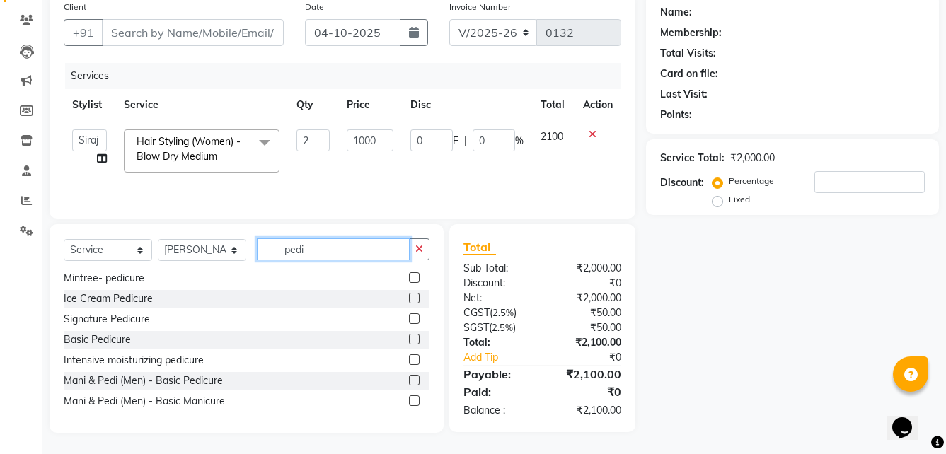
type input "pedi"
click at [409, 337] on label at bounding box center [414, 339] width 11 height 11
click at [409, 337] on input "checkbox" at bounding box center [413, 340] width 9 height 9
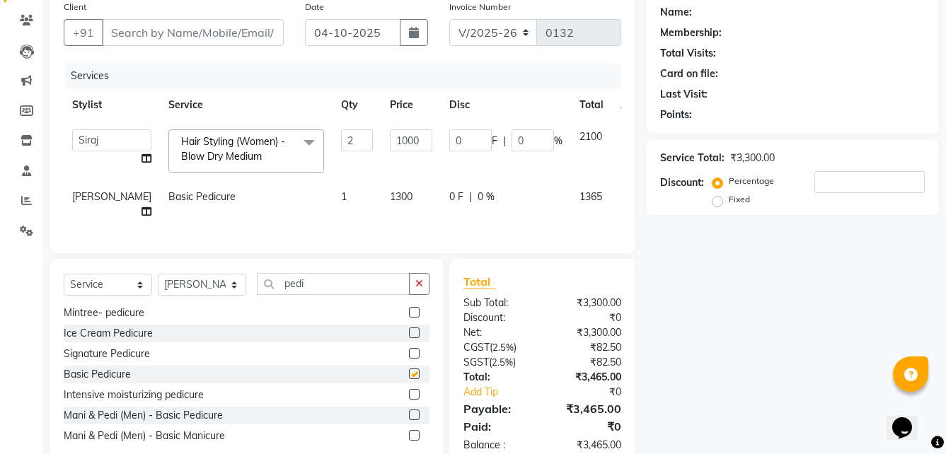
checkbox input "false"
click at [333, 190] on td "1" at bounding box center [357, 204] width 49 height 47
select select "88473"
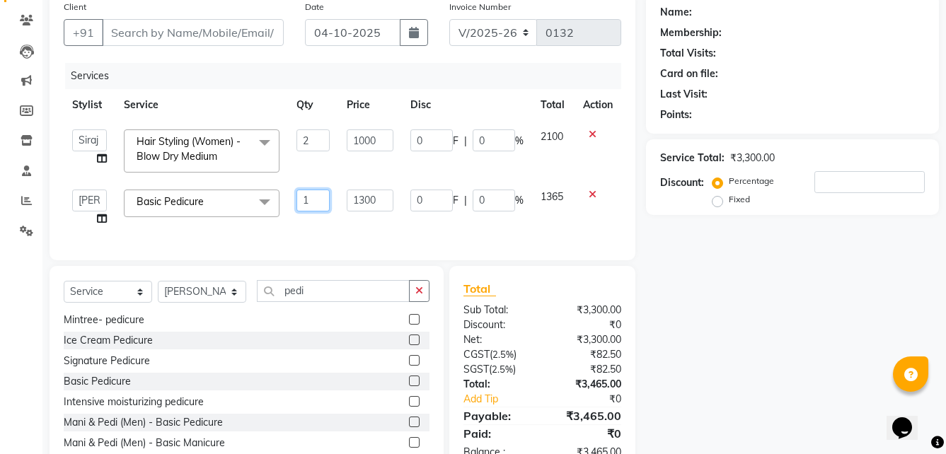
click at [312, 200] on input "1" at bounding box center [313, 201] width 33 height 22
type input "2"
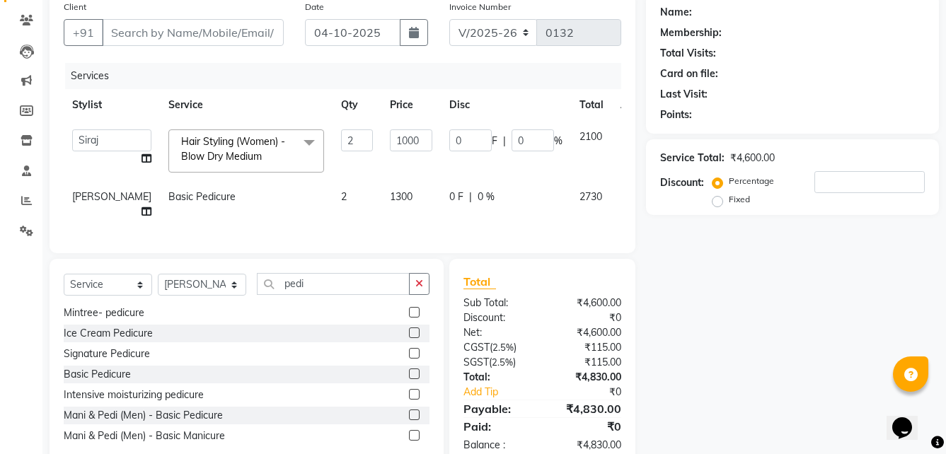
click at [220, 234] on div "Services Stylist Service Qty Price Disc Total Action Ali Anil Anthony Aravind A…" at bounding box center [343, 151] width 558 height 176
click at [203, 296] on select "Select Stylist Ali Anil Anthony Aravind Ashok Borabay the salon Ceena Dingg Est…" at bounding box center [202, 285] width 88 height 22
select select "88480"
click at [158, 285] on select "Select Stylist Ali Anil Anthony Aravind Ashok Borabay the salon Ceena Dingg Est…" at bounding box center [202, 285] width 88 height 22
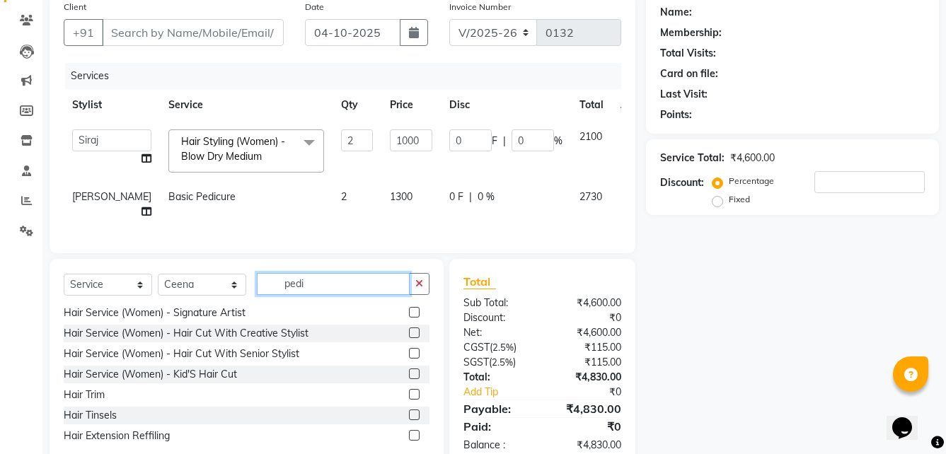
click at [344, 289] on input "pedi" at bounding box center [333, 284] width 153 height 22
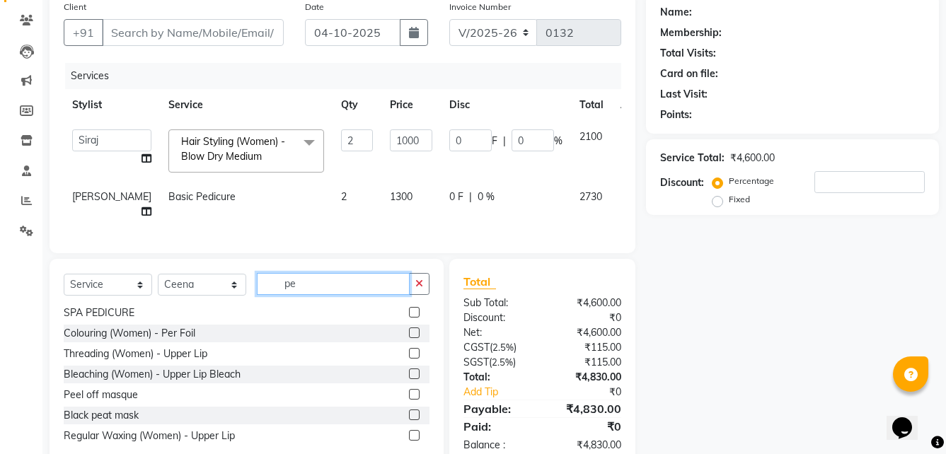
type input "p"
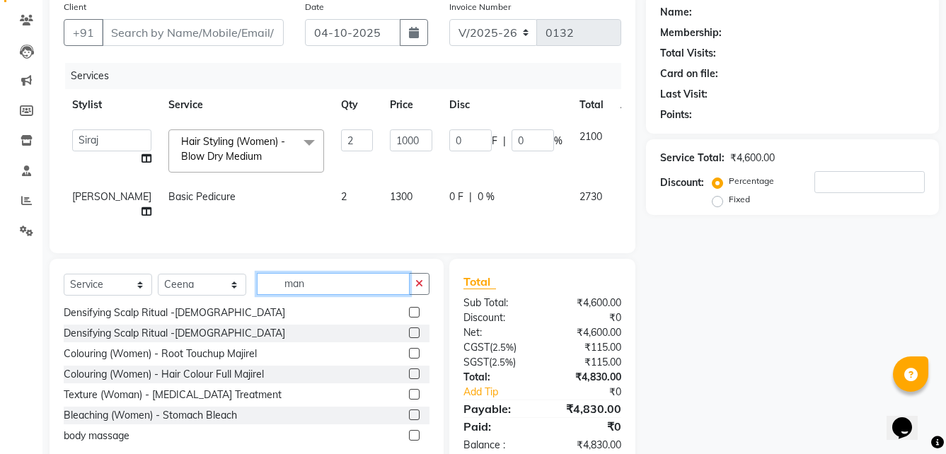
scroll to position [0, 0]
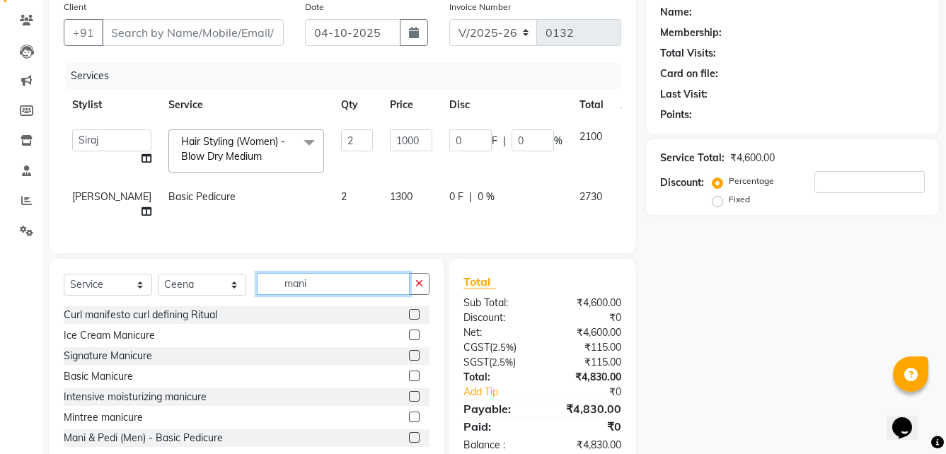
type input "mani"
click at [409, 382] on label at bounding box center [414, 376] width 11 height 11
click at [409, 382] on input "checkbox" at bounding box center [413, 376] width 9 height 9
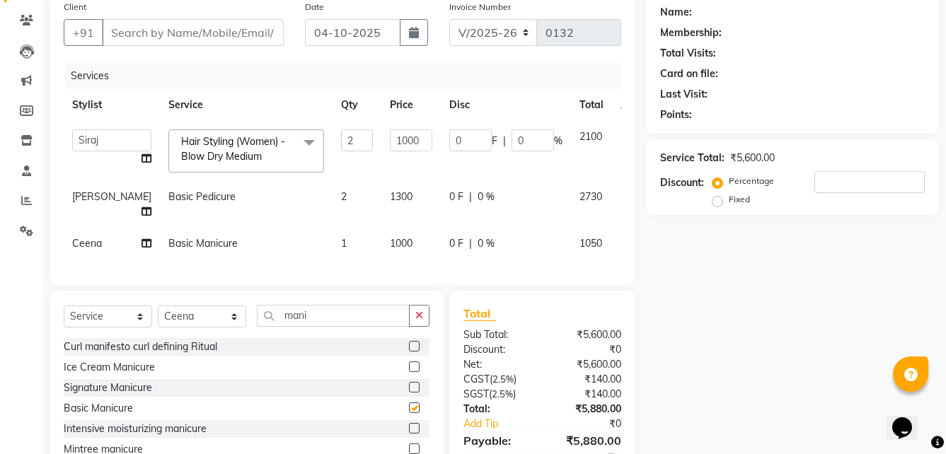
checkbox input "false"
click at [333, 235] on td "1" at bounding box center [357, 244] width 49 height 32
select select "88480"
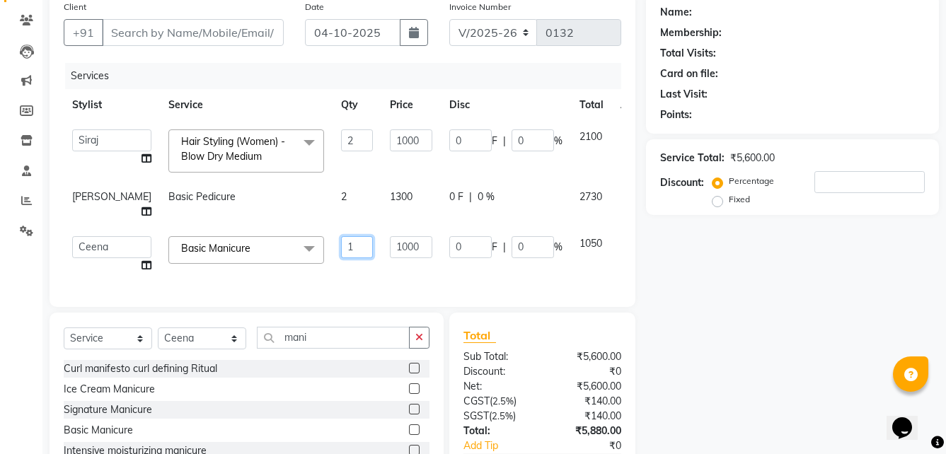
click at [341, 243] on input "1" at bounding box center [357, 247] width 32 height 22
type input "2"
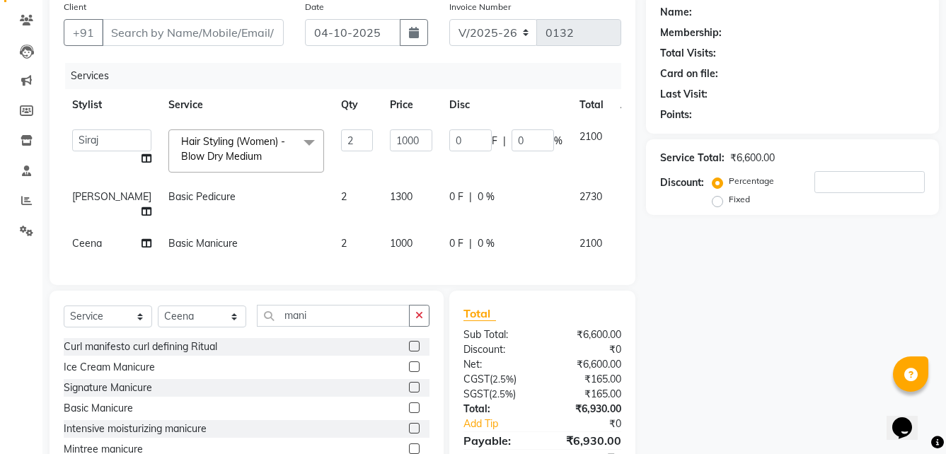
click at [571, 257] on td "2100" at bounding box center [591, 244] width 41 height 32
select select "88480"
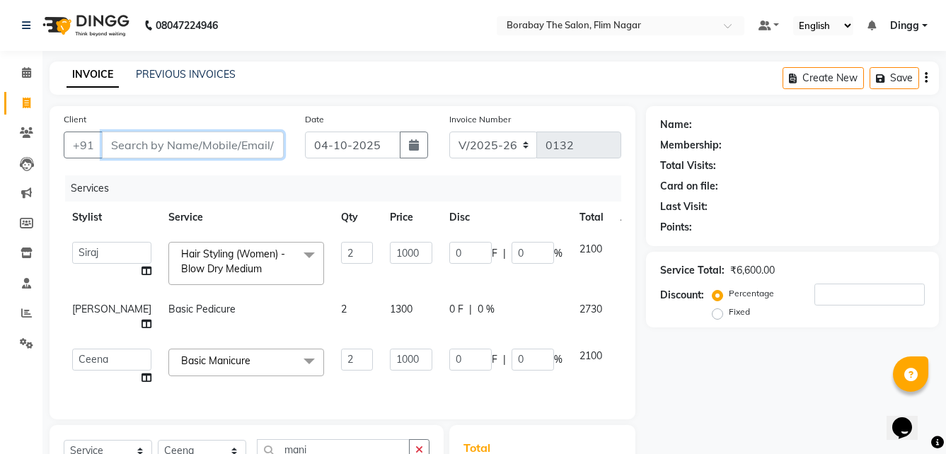
click at [166, 143] on input "Client" at bounding box center [193, 145] width 182 height 27
type input "9"
type input "0"
type input "9704185555"
click at [223, 136] on button "Add Client" at bounding box center [247, 145] width 73 height 27
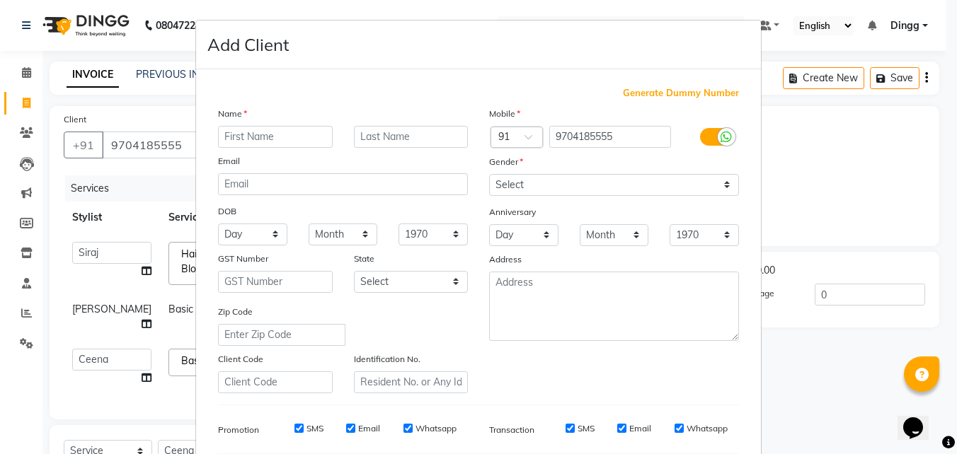
click at [270, 139] on input "text" at bounding box center [275, 137] width 115 height 22
type input "Miss Sneha"
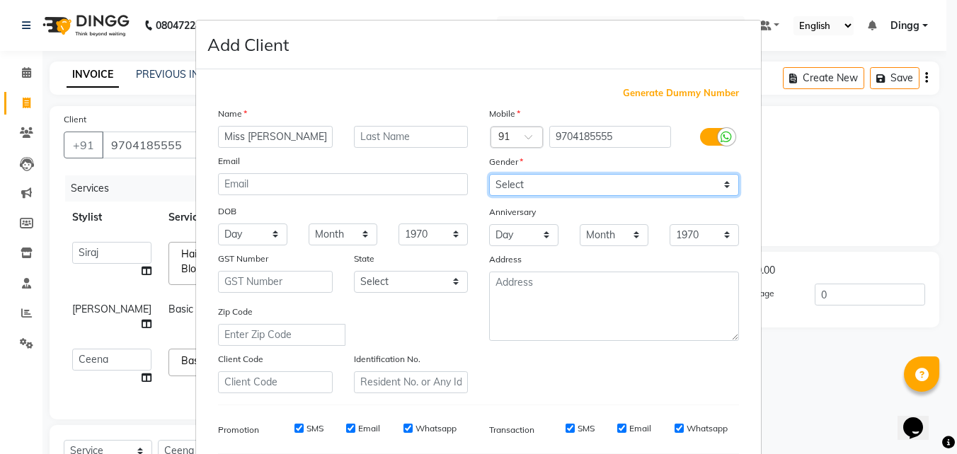
click at [569, 188] on select "Select Male Female Other Prefer Not To Say" at bounding box center [614, 185] width 250 height 22
select select "female"
click at [489, 174] on select "Select Male Female Other Prefer Not To Say" at bounding box center [614, 185] width 250 height 22
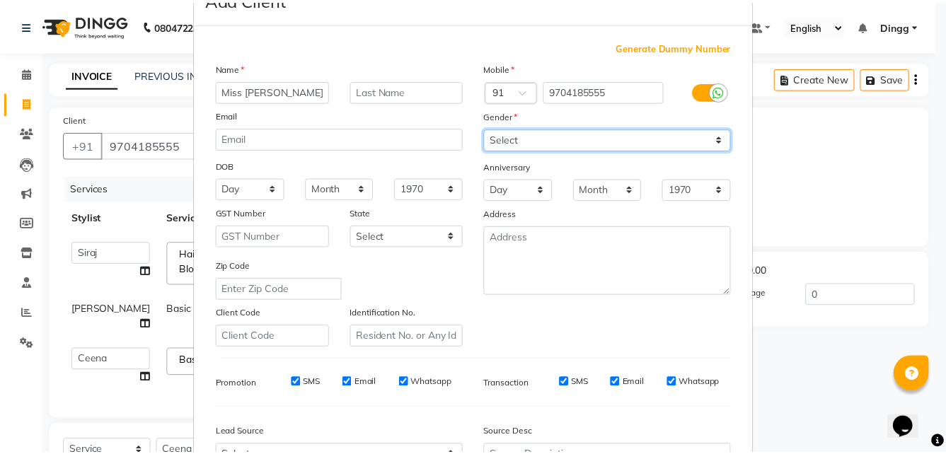
scroll to position [199, 0]
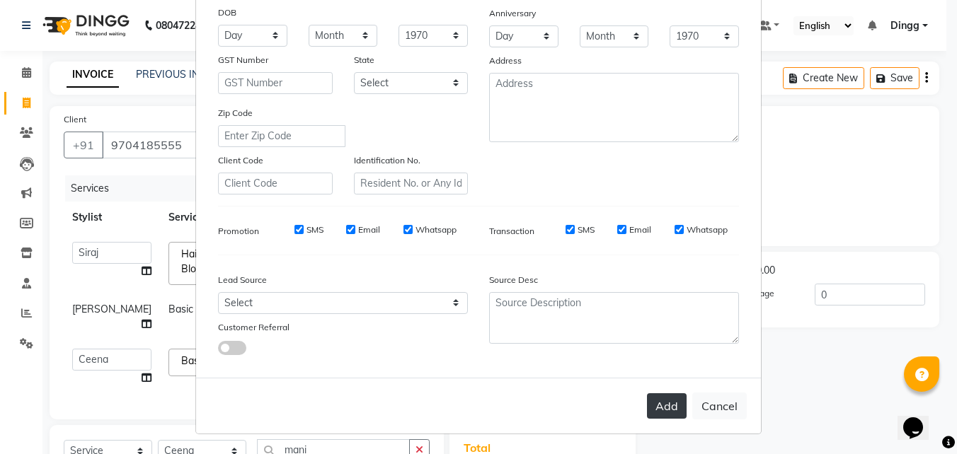
click at [653, 411] on button "Add" at bounding box center [667, 406] width 40 height 25
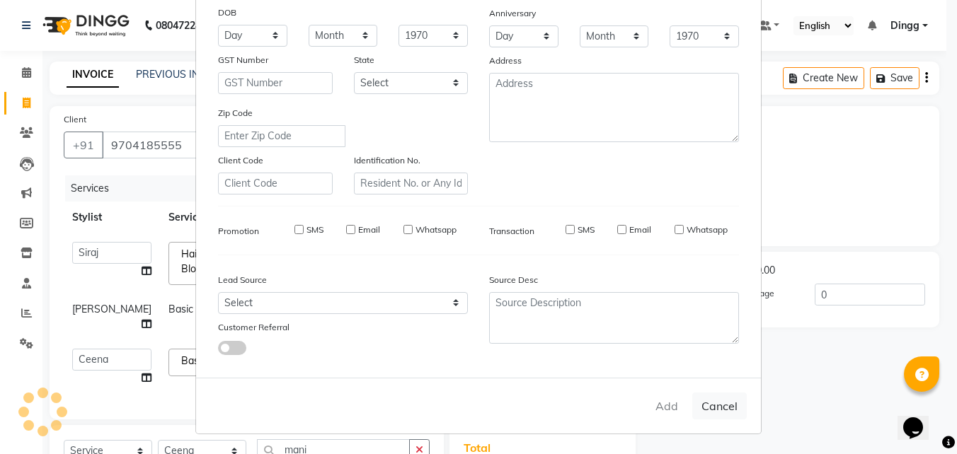
select select
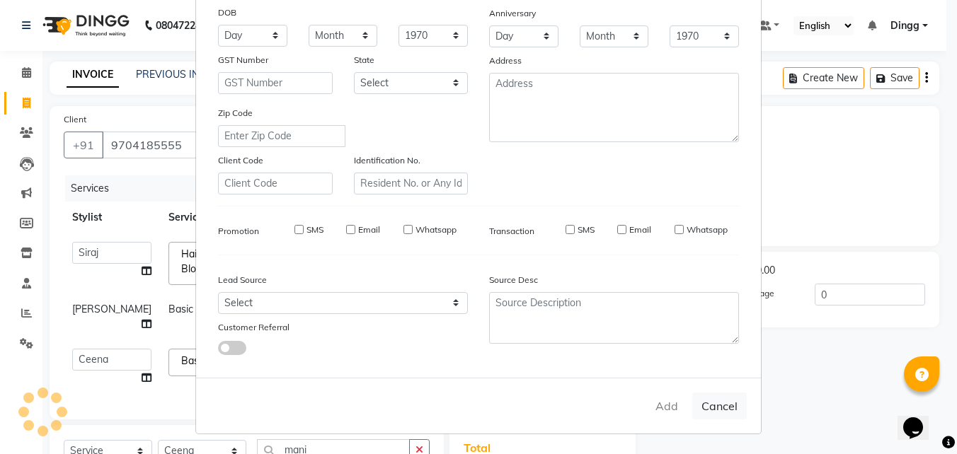
select select
checkbox input "false"
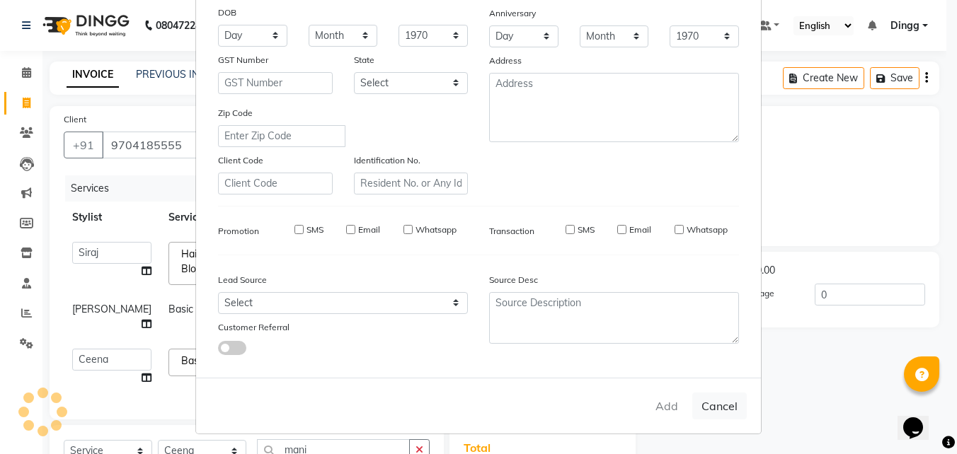
checkbox input "false"
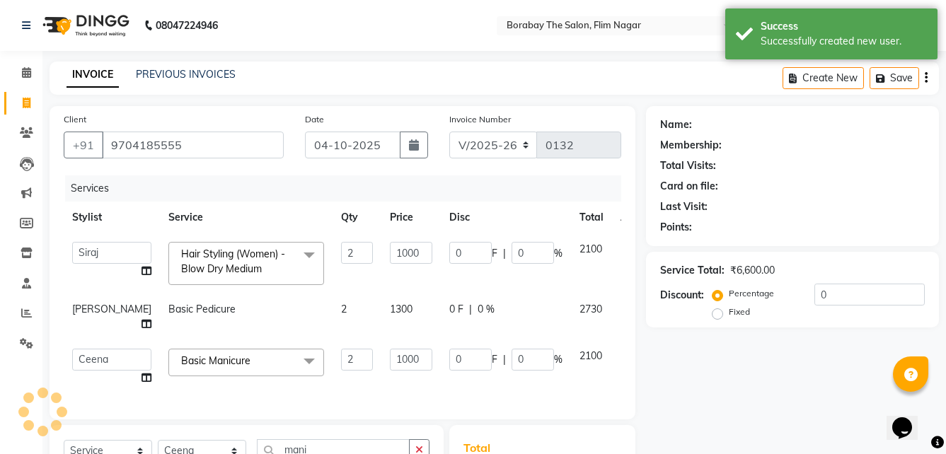
scroll to position [212, 0]
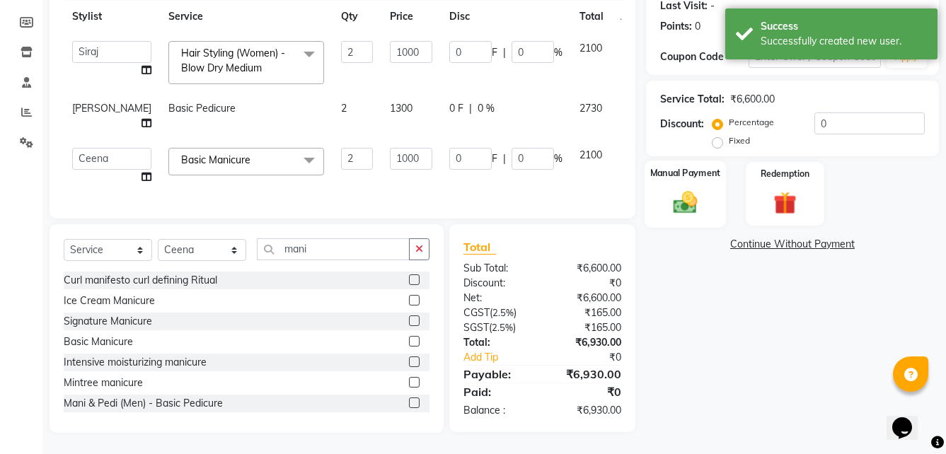
click at [683, 202] on img at bounding box center [685, 202] width 39 height 28
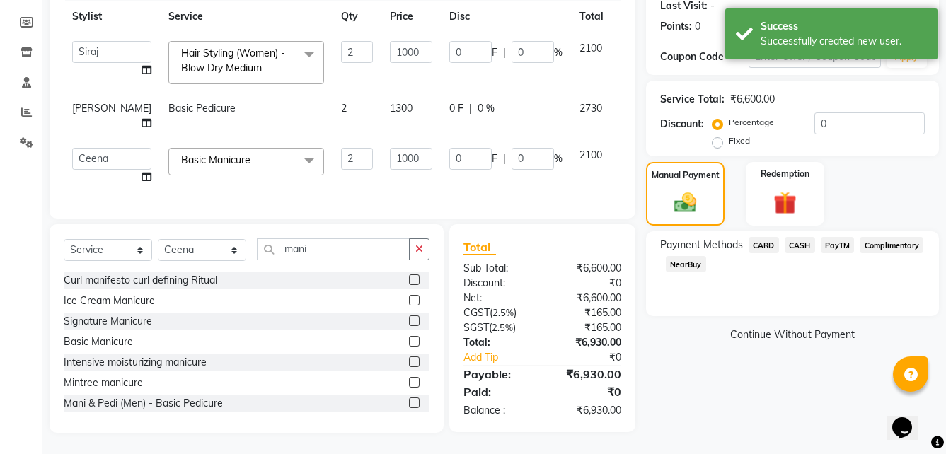
click at [795, 237] on span "CASH" at bounding box center [800, 245] width 30 height 16
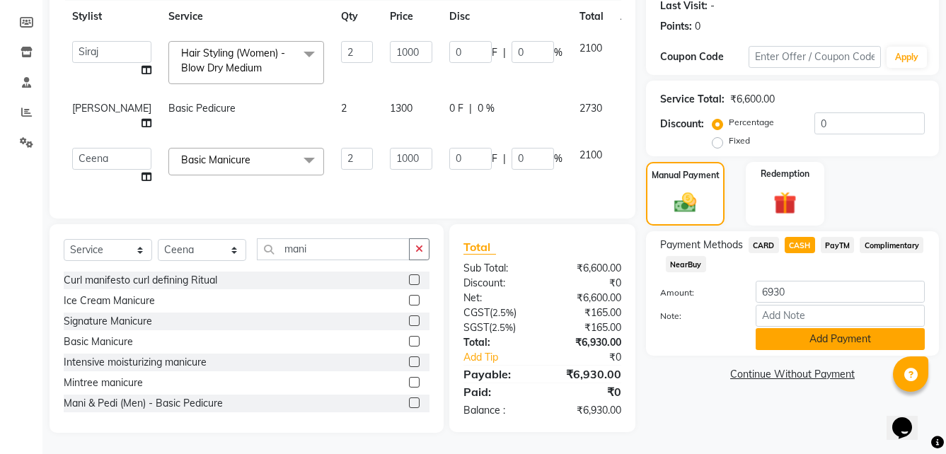
click at [785, 328] on button "Add Payment" at bounding box center [840, 339] width 169 height 22
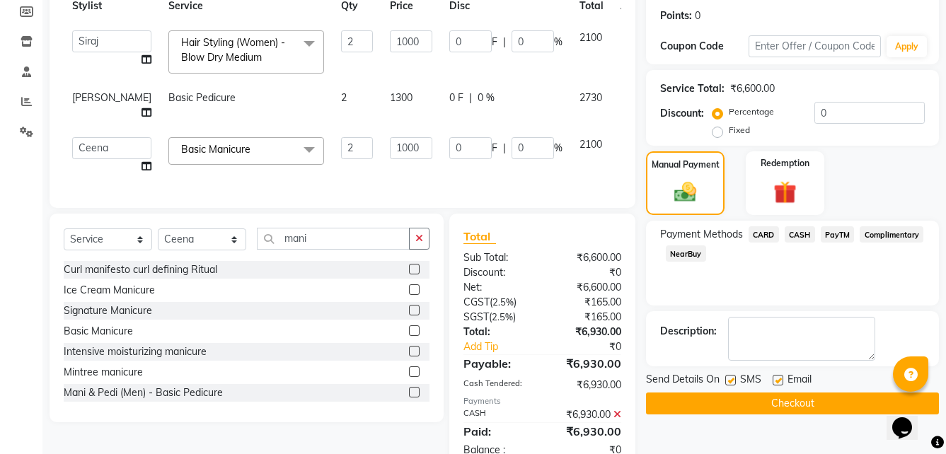
click at [738, 406] on button "Checkout" at bounding box center [792, 404] width 293 height 22
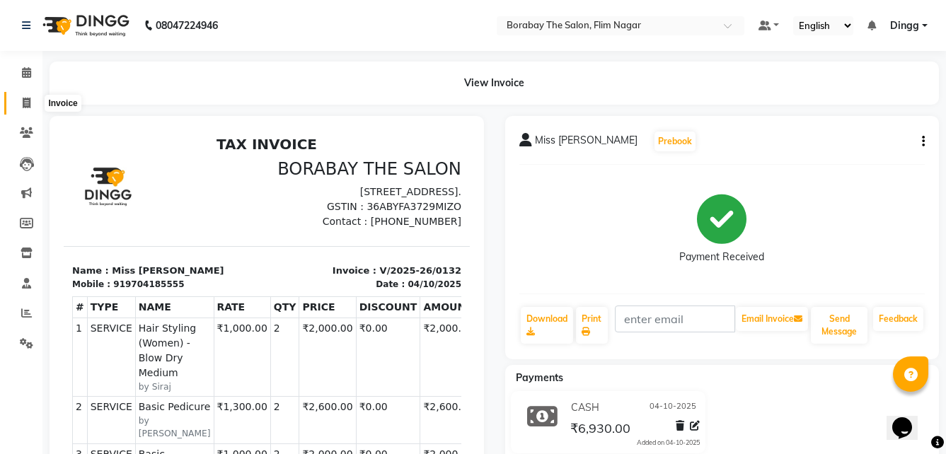
click at [32, 103] on span at bounding box center [26, 104] width 25 height 16
select select "8731"
select select "service"
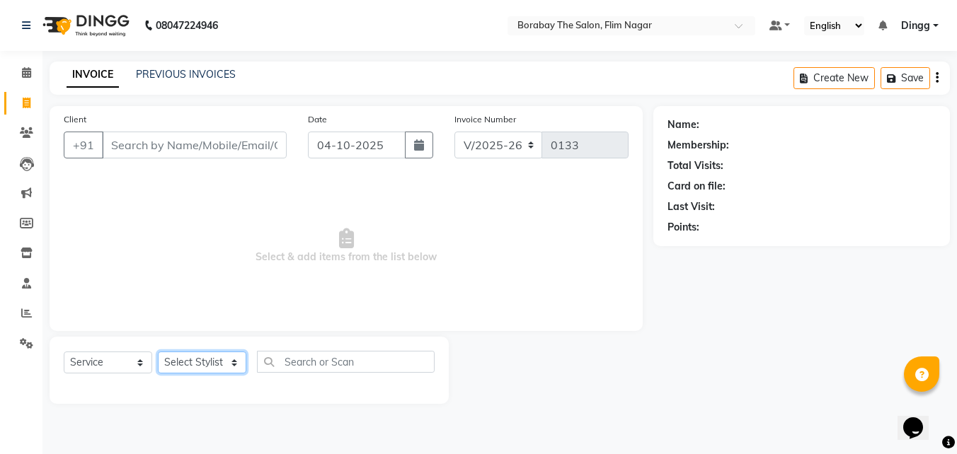
click at [244, 365] on select "Select Stylist Ali Anil Anthony Aravind Ashok Borabay the salon Ceena Dingg Est…" at bounding box center [202, 363] width 88 height 22
select select "88472"
click at [158, 352] on select "Select Stylist Ali Anil Anthony Aravind Ashok Borabay the salon Ceena Dingg Est…" at bounding box center [202, 363] width 88 height 22
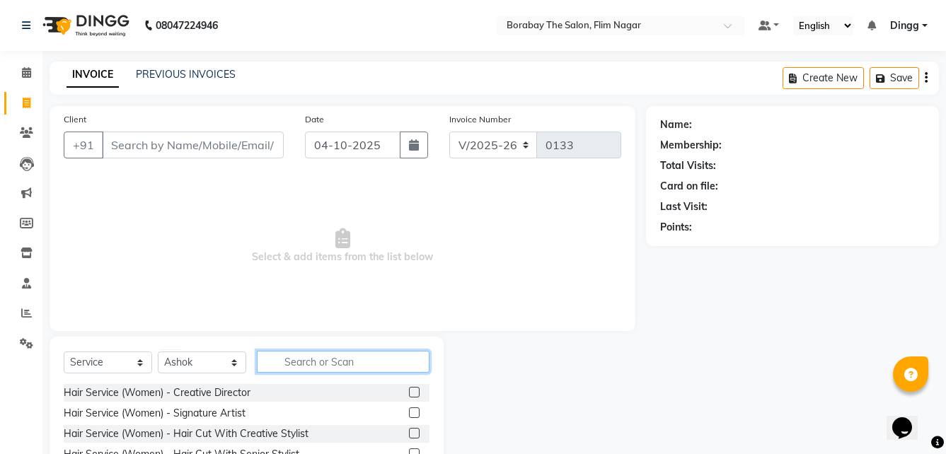
click at [315, 362] on input "text" at bounding box center [343, 362] width 173 height 22
click at [316, 357] on input "text" at bounding box center [343, 362] width 173 height 22
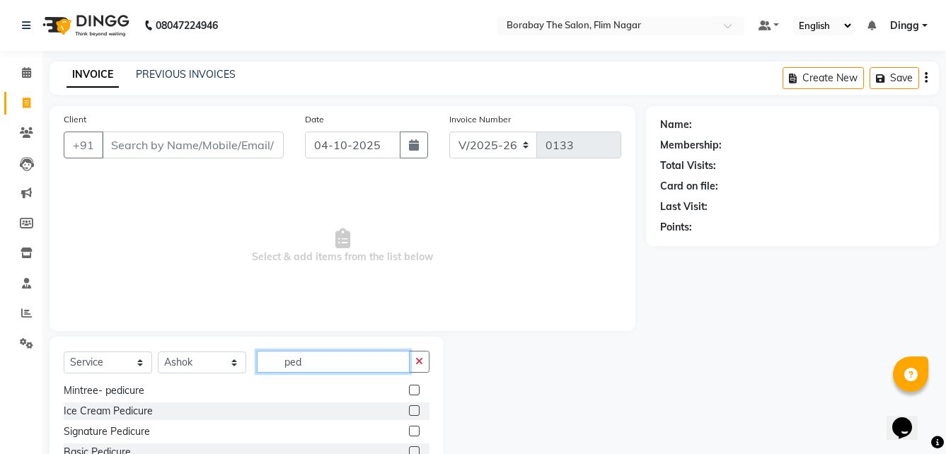
scroll to position [113, 0]
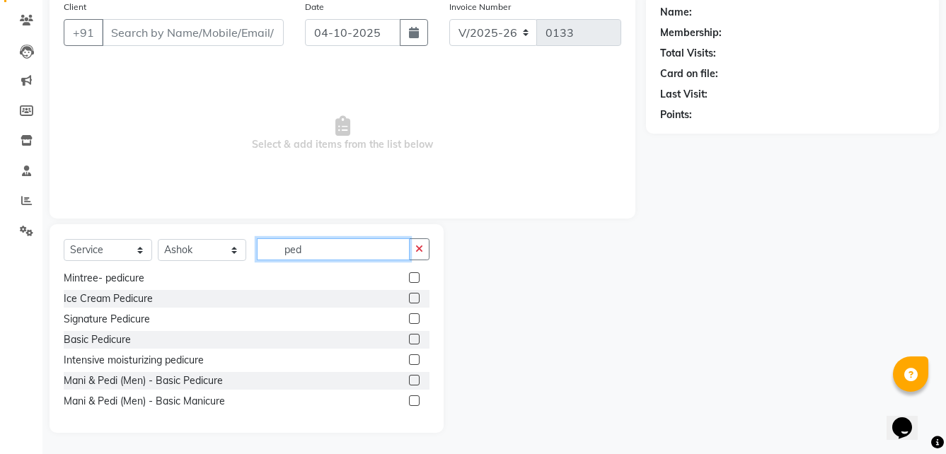
type input "ped"
click at [409, 339] on label at bounding box center [414, 339] width 11 height 11
click at [409, 339] on input "checkbox" at bounding box center [413, 340] width 9 height 9
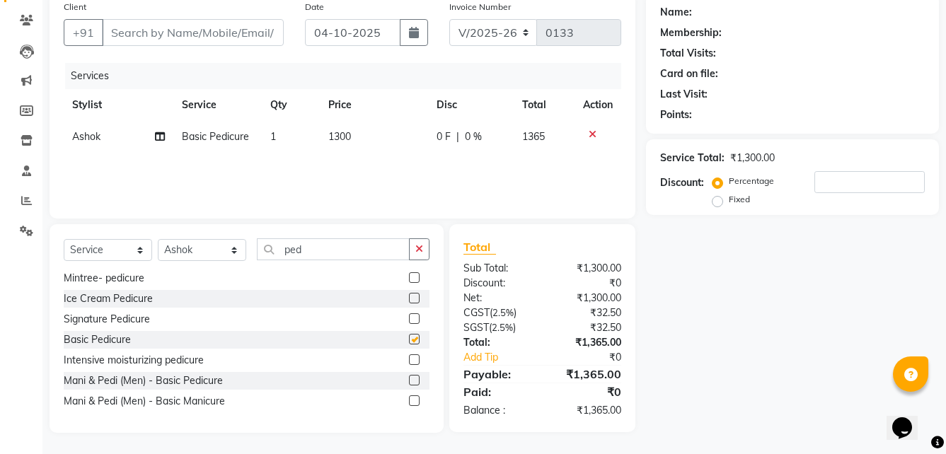
checkbox input "false"
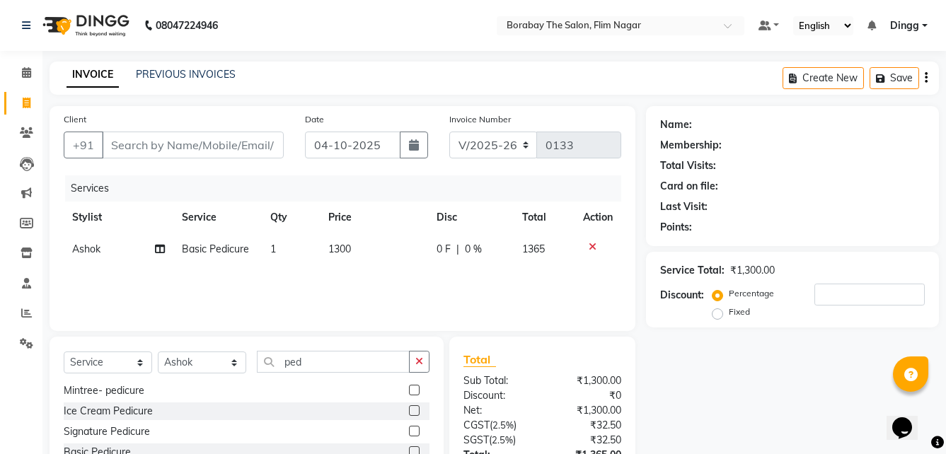
click at [591, 249] on icon at bounding box center [593, 247] width 8 height 10
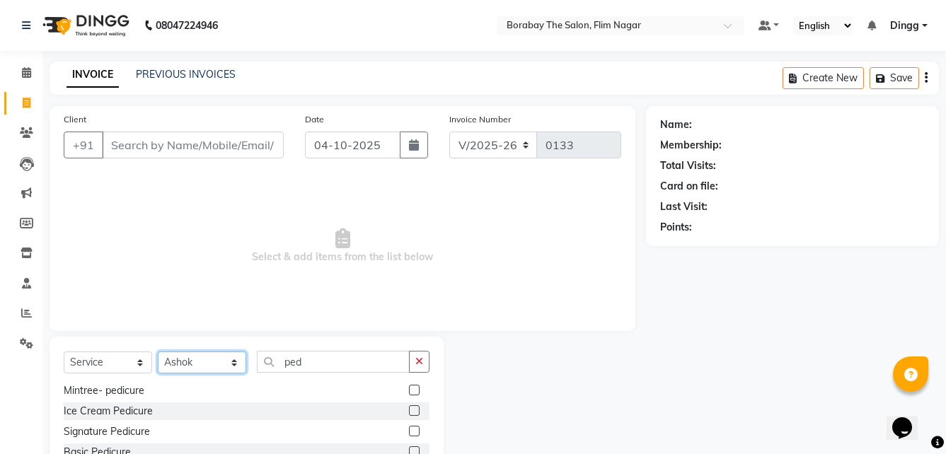
click at [216, 362] on select "Select Stylist Ali Anil Anthony Aravind Ashok Borabay the salon Ceena Dingg Est…" at bounding box center [202, 363] width 88 height 22
select select "88471"
click at [158, 352] on select "Select Stylist Ali Anil Anthony Aravind Ashok Borabay the salon Ceena Dingg Est…" at bounding box center [202, 363] width 88 height 22
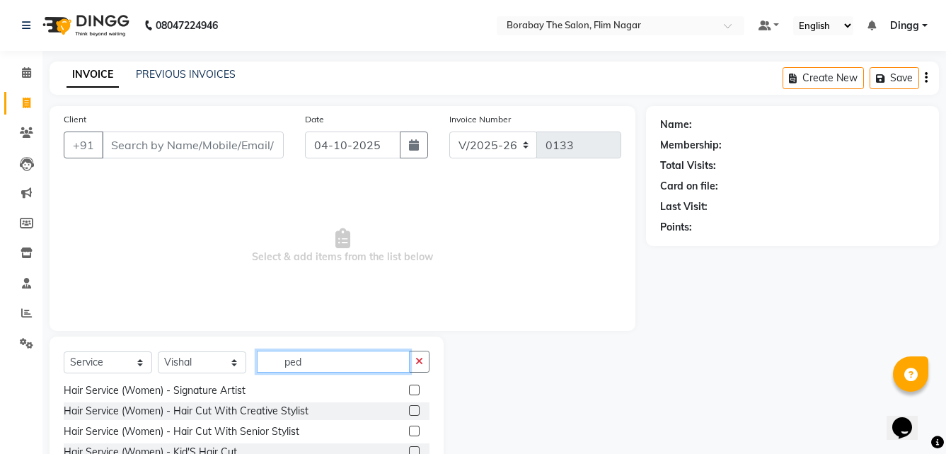
click at [309, 365] on input "ped" at bounding box center [333, 362] width 153 height 22
type input "p"
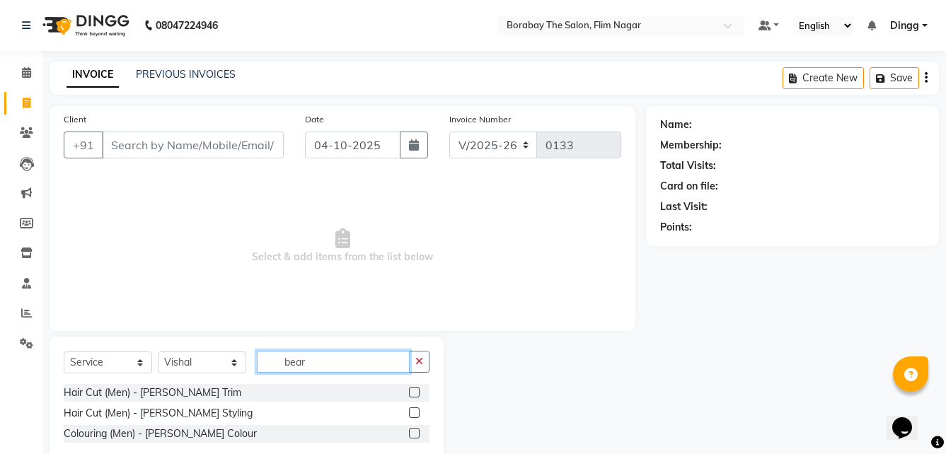
type input "bear"
click at [415, 394] on label at bounding box center [414, 392] width 11 height 11
click at [415, 394] on input "checkbox" at bounding box center [413, 393] width 9 height 9
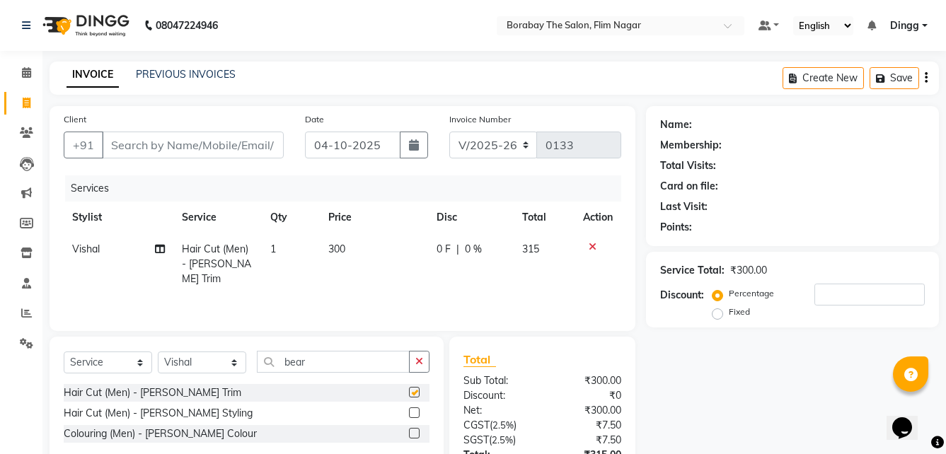
checkbox input "false"
click at [320, 359] on input "bear" at bounding box center [333, 362] width 153 height 22
type input "b"
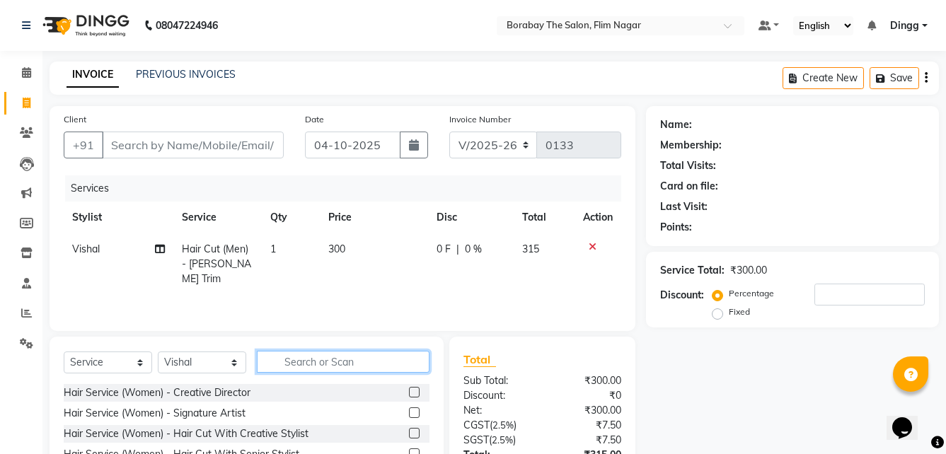
type input "m"
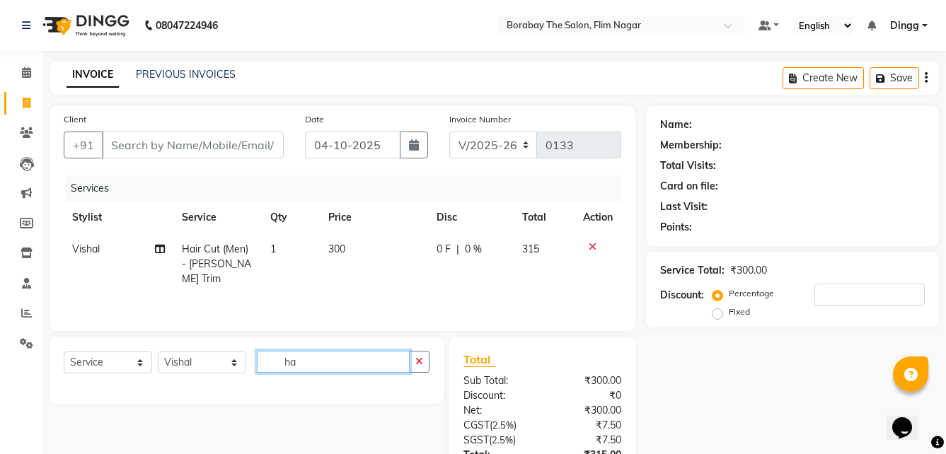
type input "h"
type input "m"
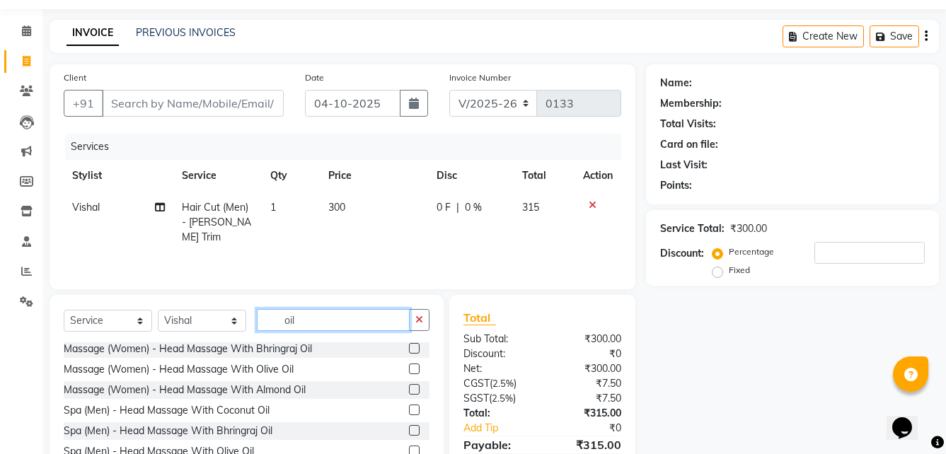
scroll to position [113, 0]
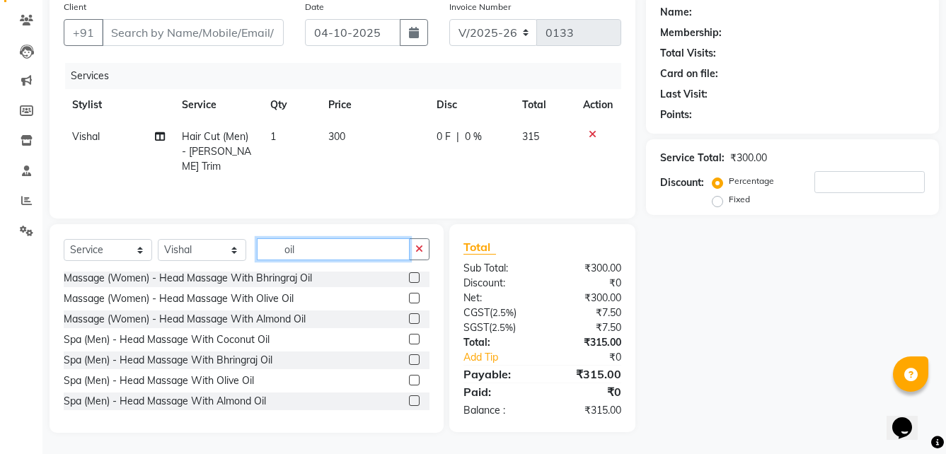
type input "oil"
click at [409, 342] on label at bounding box center [414, 339] width 11 height 11
click at [409, 342] on input "checkbox" at bounding box center [413, 340] width 9 height 9
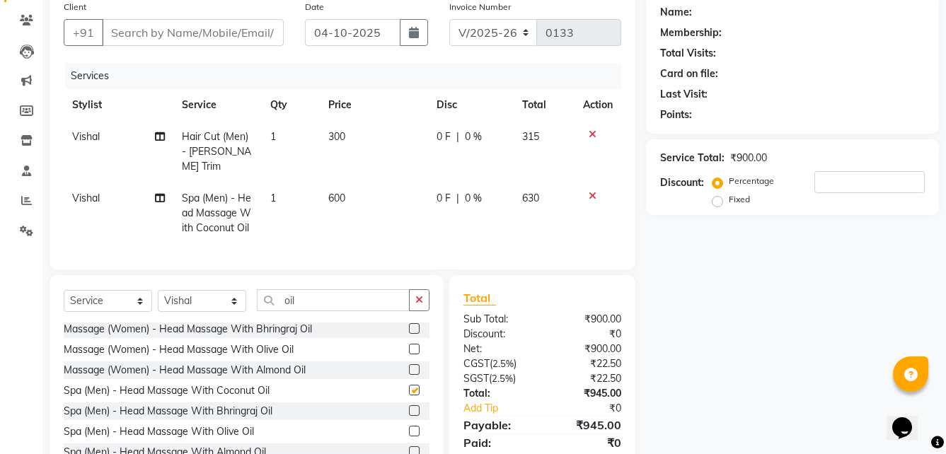
checkbox input "false"
click at [231, 294] on select "Select Stylist Ali Anil Anthony Aravind Ashok Borabay the salon Ceena Dingg Est…" at bounding box center [202, 301] width 88 height 22
select select "88475"
click at [158, 290] on select "Select Stylist Ali Anil Anthony Aravind Ashok Borabay the salon Ceena Dingg Est…" at bounding box center [202, 301] width 88 height 22
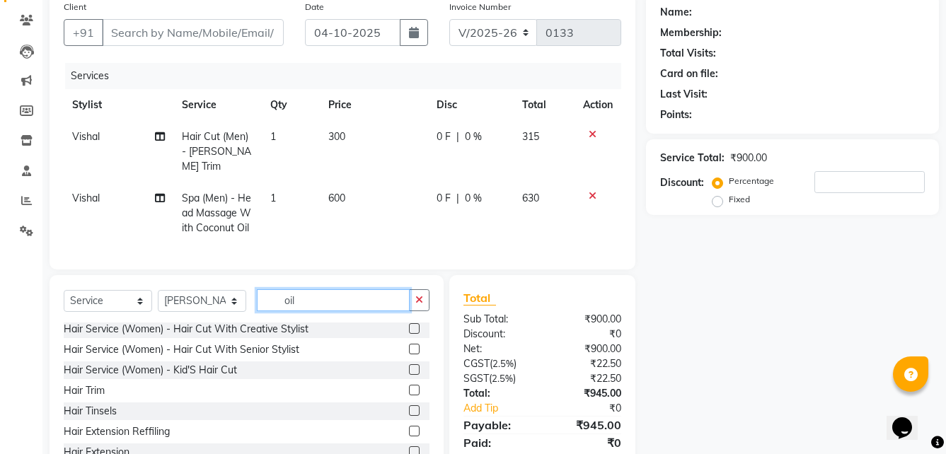
click at [307, 299] on input "oil" at bounding box center [333, 301] width 153 height 22
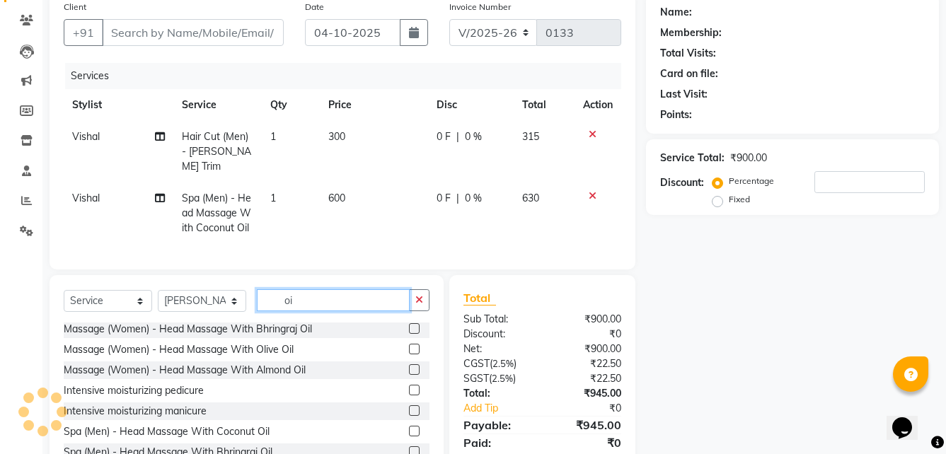
type input "o"
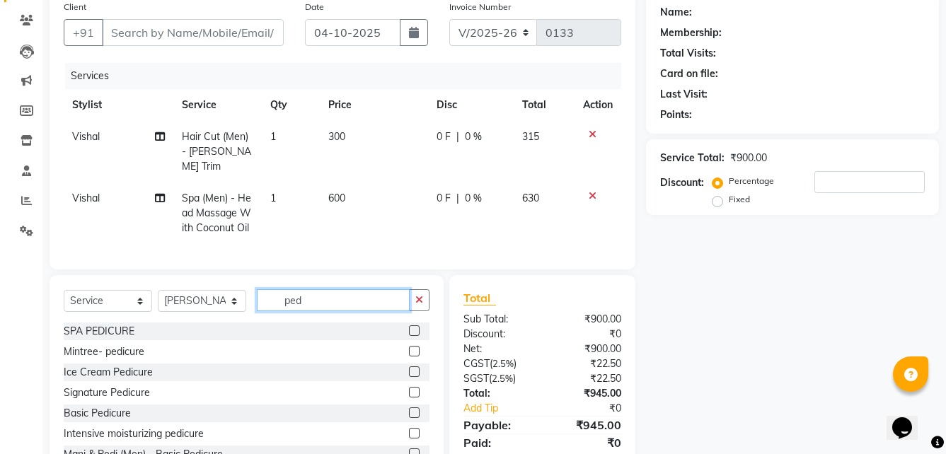
scroll to position [23, 0]
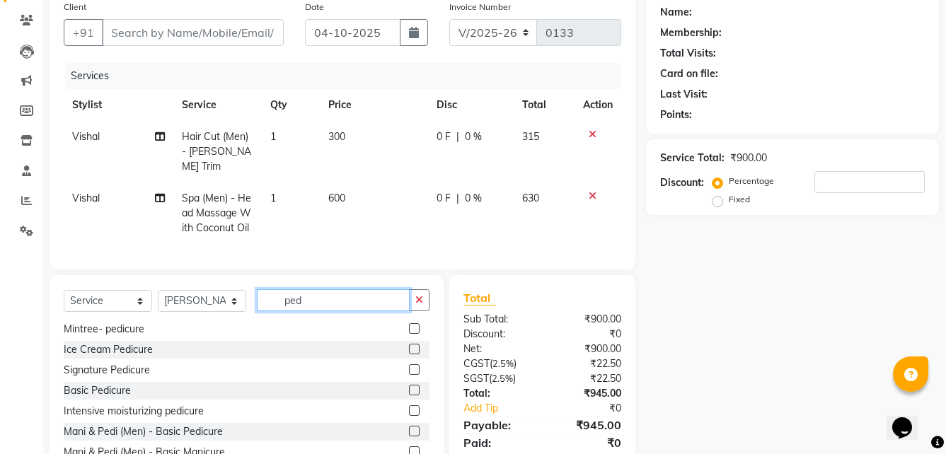
type input "ped"
click at [409, 385] on label at bounding box center [414, 390] width 11 height 11
click at [409, 386] on input "checkbox" at bounding box center [413, 390] width 9 height 9
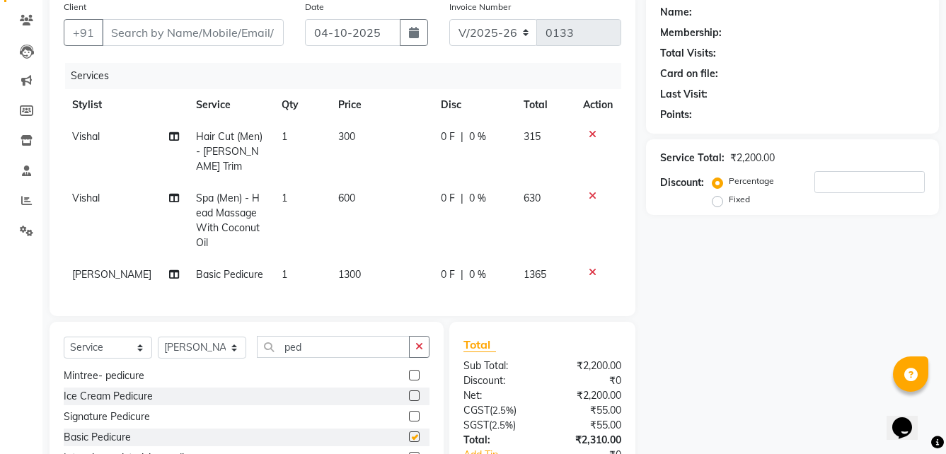
checkbox input "false"
click at [530, 195] on td "630" at bounding box center [544, 221] width 59 height 76
select select "88471"
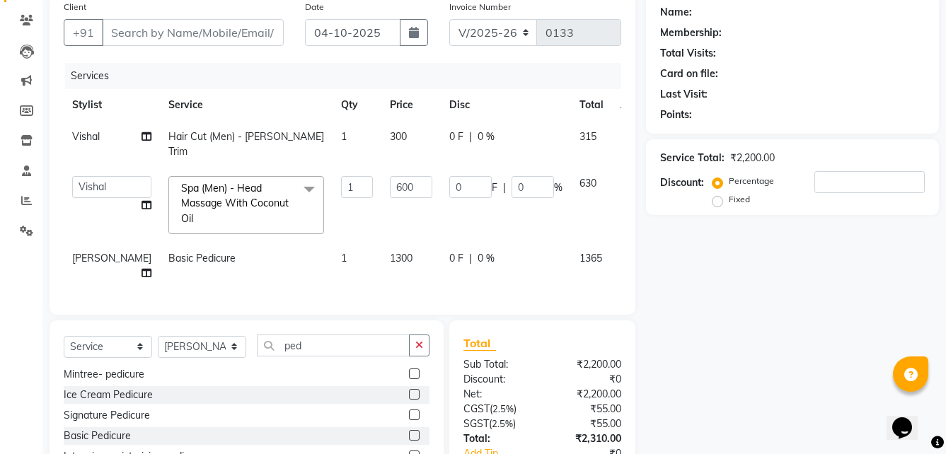
click at [626, 257] on icon at bounding box center [630, 256] width 8 height 10
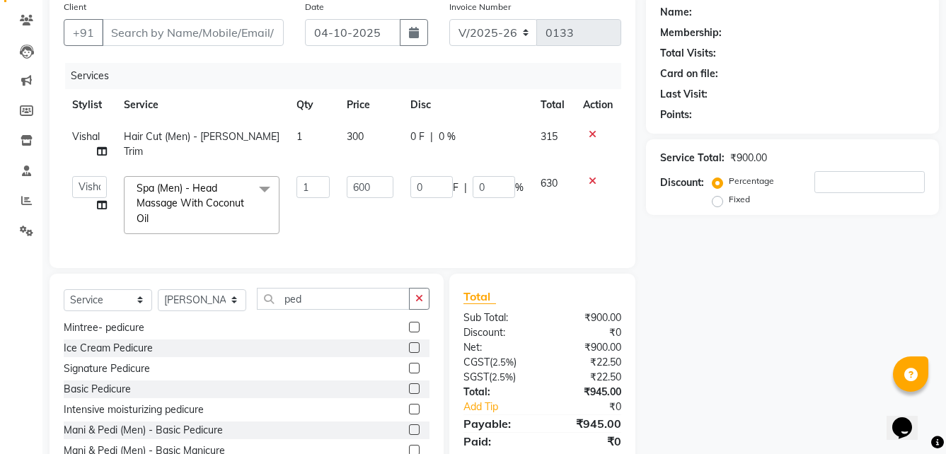
scroll to position [173, 0]
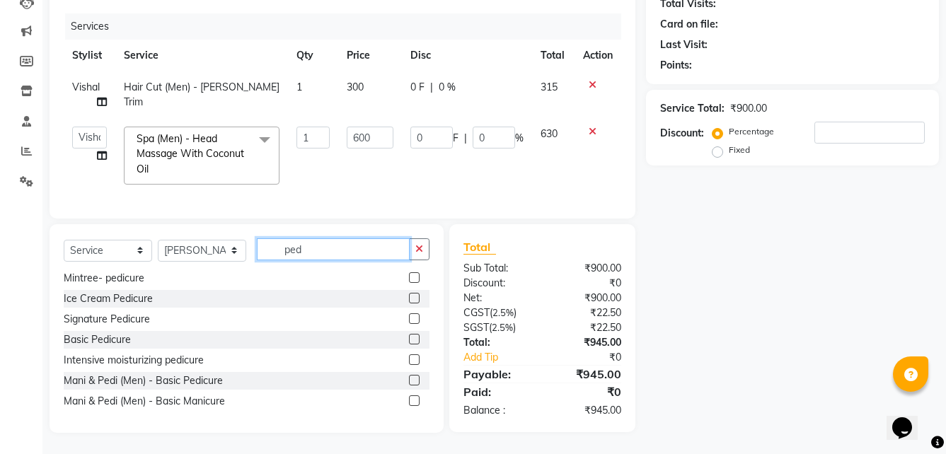
click at [319, 254] on input "ped" at bounding box center [333, 250] width 153 height 22
click at [409, 343] on label at bounding box center [414, 339] width 11 height 11
click at [409, 343] on input "checkbox" at bounding box center [413, 340] width 9 height 9
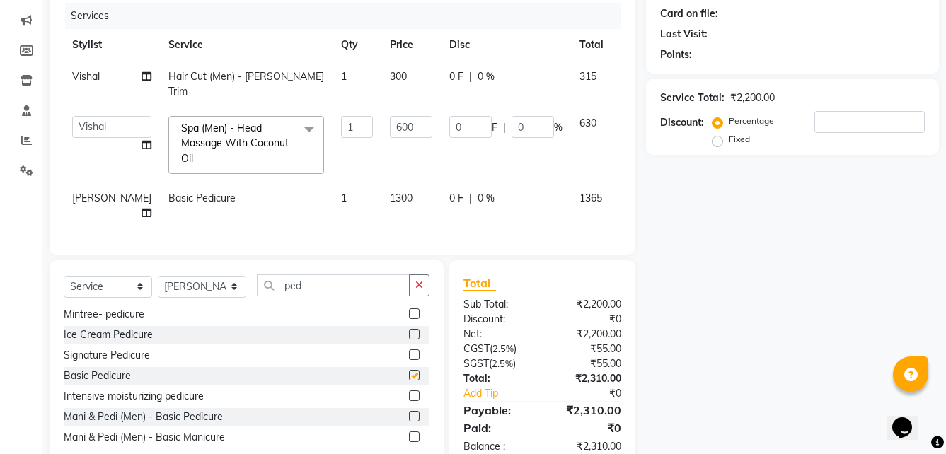
checkbox input "false"
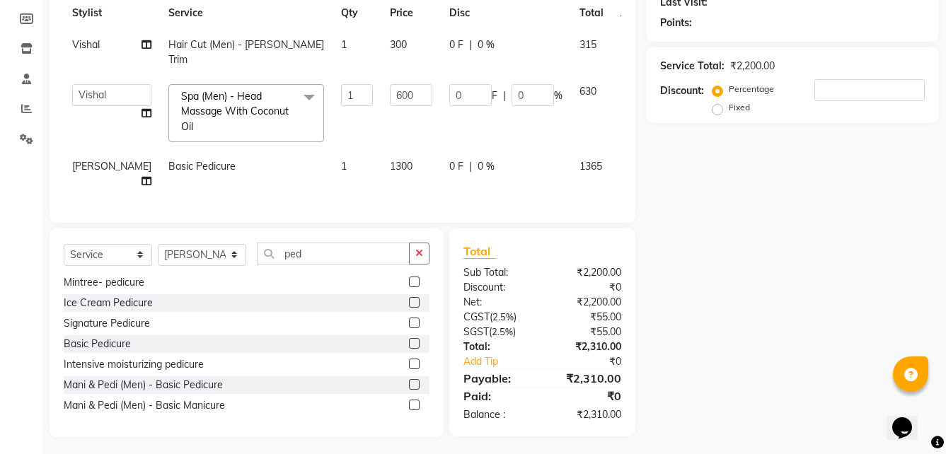
scroll to position [0, 0]
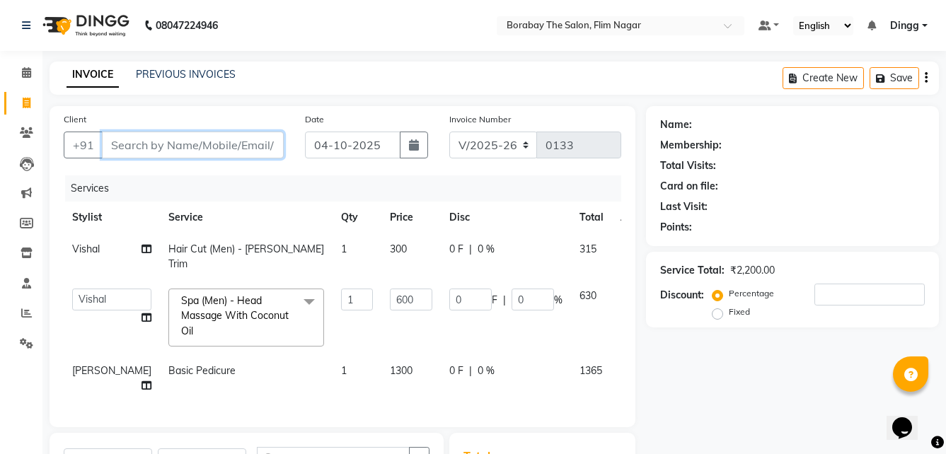
click at [213, 144] on input "Client" at bounding box center [193, 145] width 182 height 27
type input "S"
type input "0"
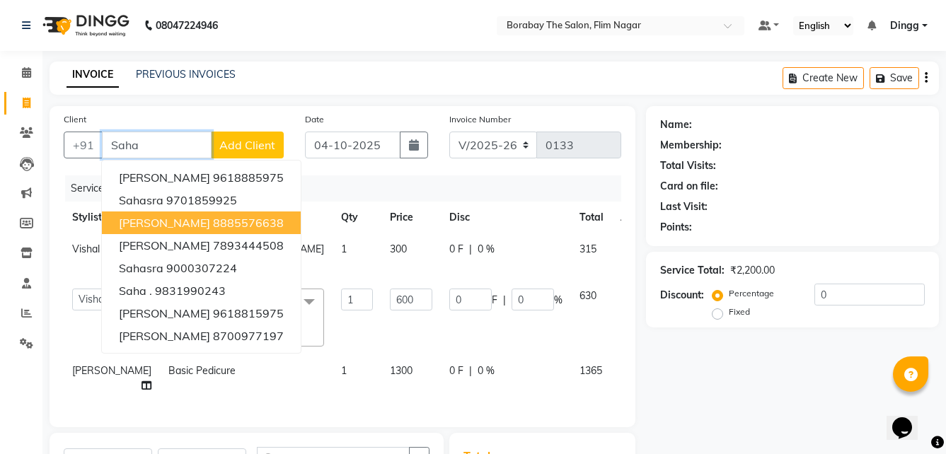
click at [213, 222] on ngb-highlight "8885576638" at bounding box center [248, 223] width 71 height 14
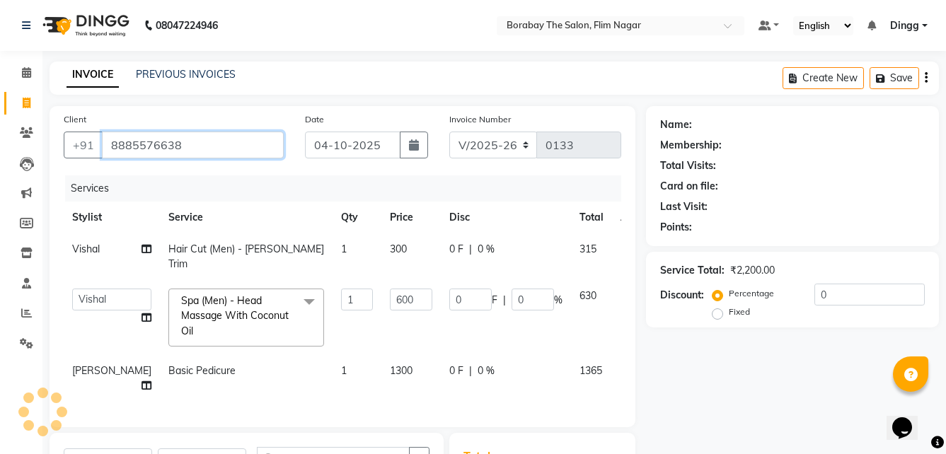
type input "8885576638"
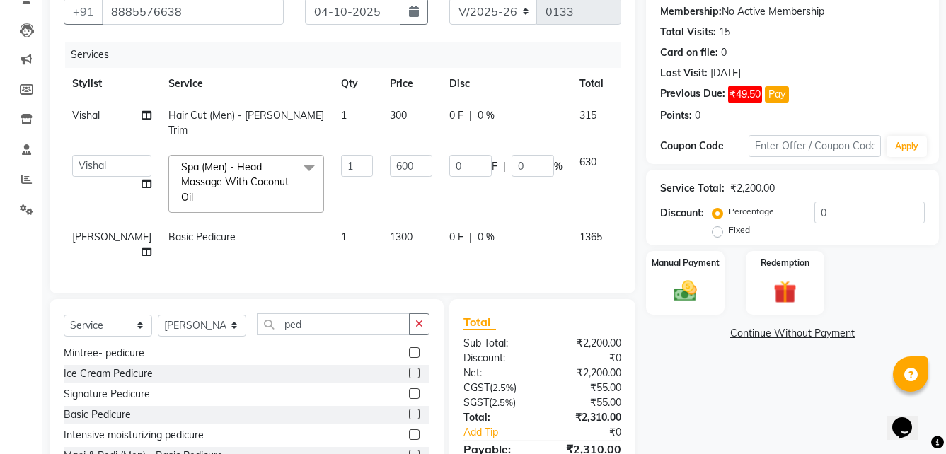
scroll to position [205, 0]
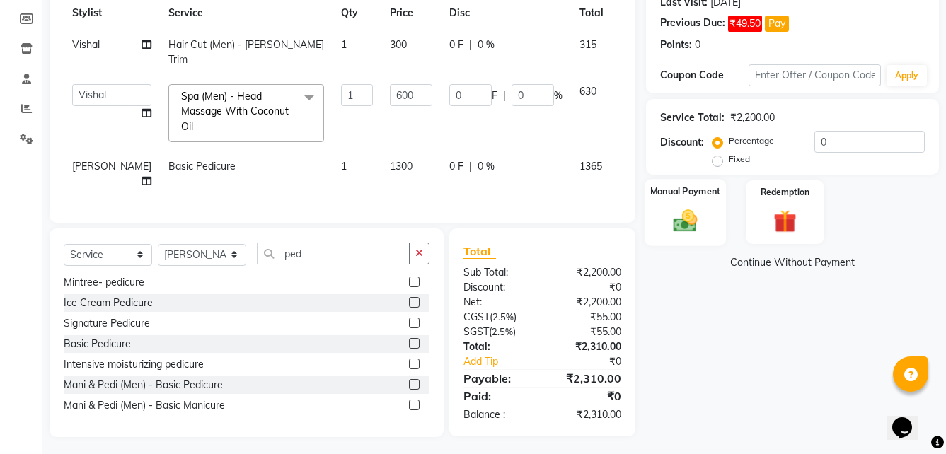
click at [692, 224] on img at bounding box center [685, 221] width 39 height 28
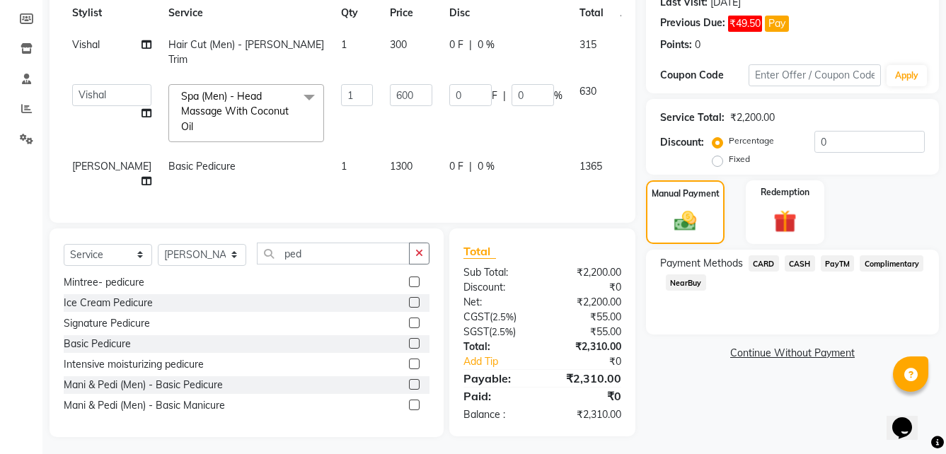
click at [844, 264] on span "PayTM" at bounding box center [838, 264] width 34 height 16
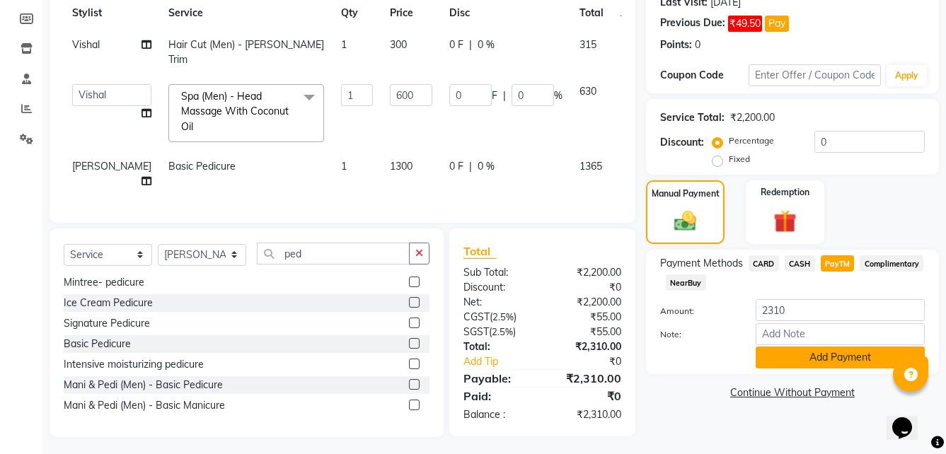
click at [801, 357] on button "Add Payment" at bounding box center [840, 358] width 169 height 22
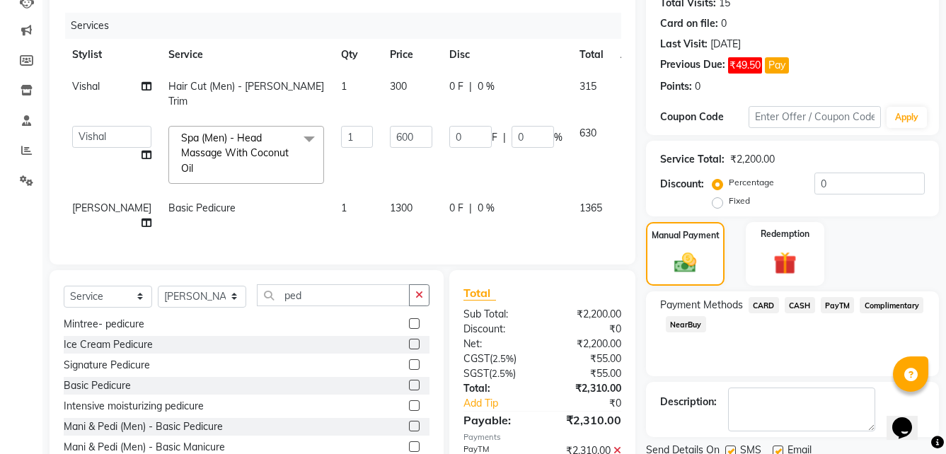
scroll to position [234, 0]
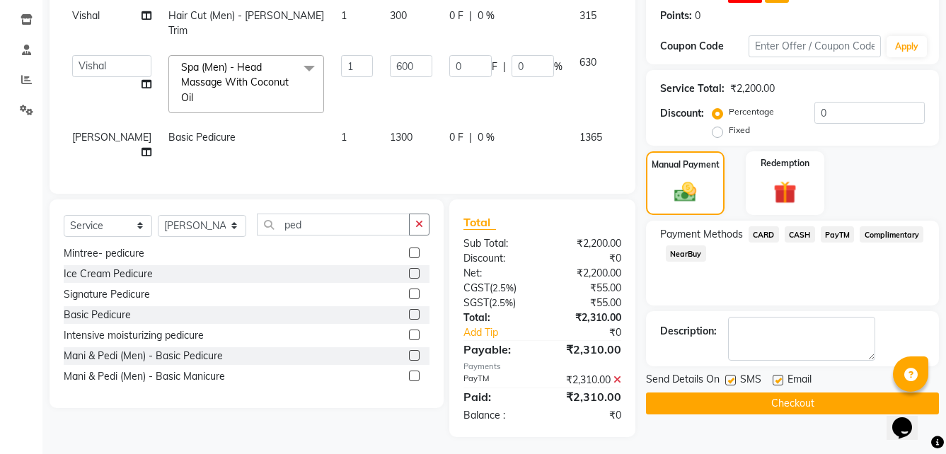
click at [739, 405] on button "Checkout" at bounding box center [792, 404] width 293 height 22
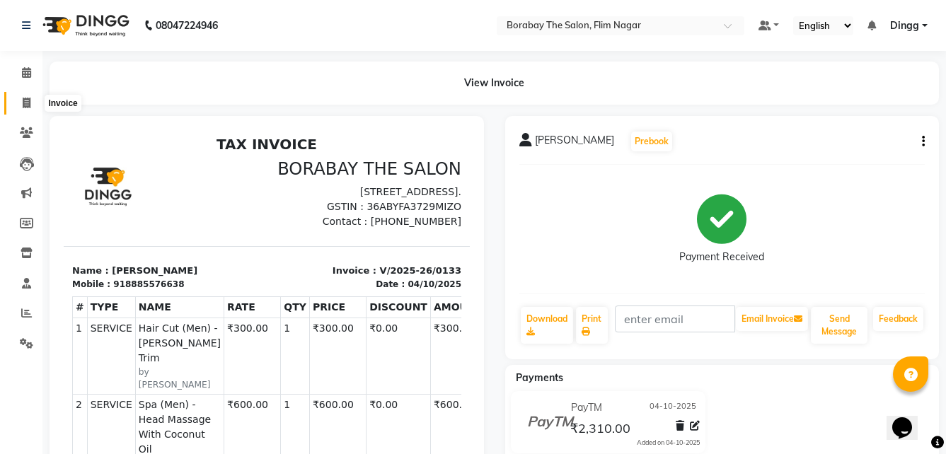
click at [28, 101] on icon at bounding box center [27, 103] width 8 height 11
select select "service"
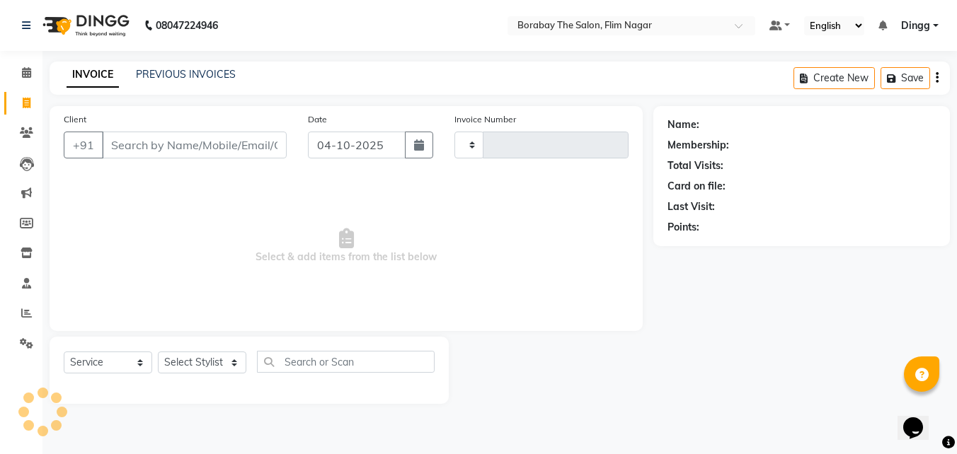
type input "0134"
select select "8731"
click at [25, 77] on icon at bounding box center [26, 72] width 9 height 11
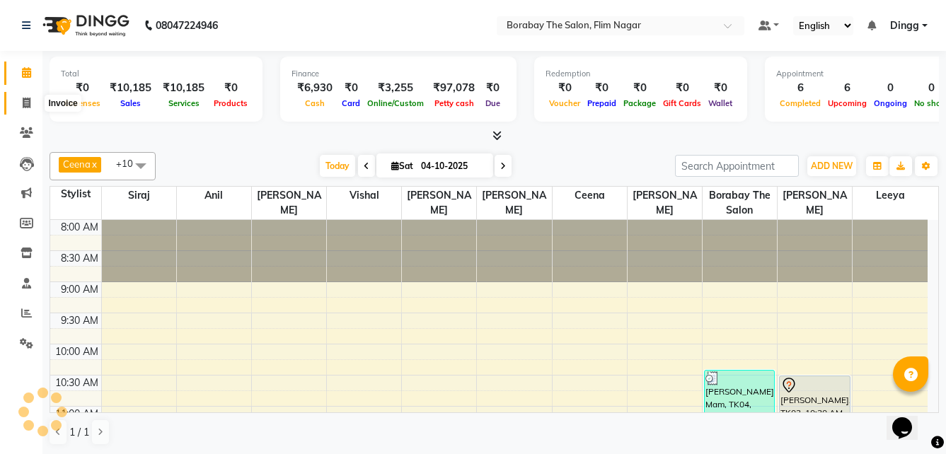
click at [25, 104] on icon at bounding box center [27, 103] width 8 height 11
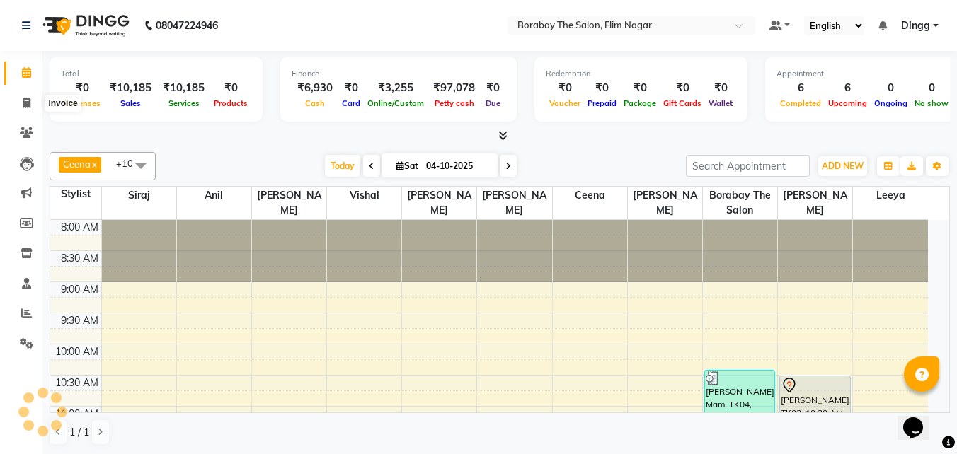
select select "8731"
select select "service"
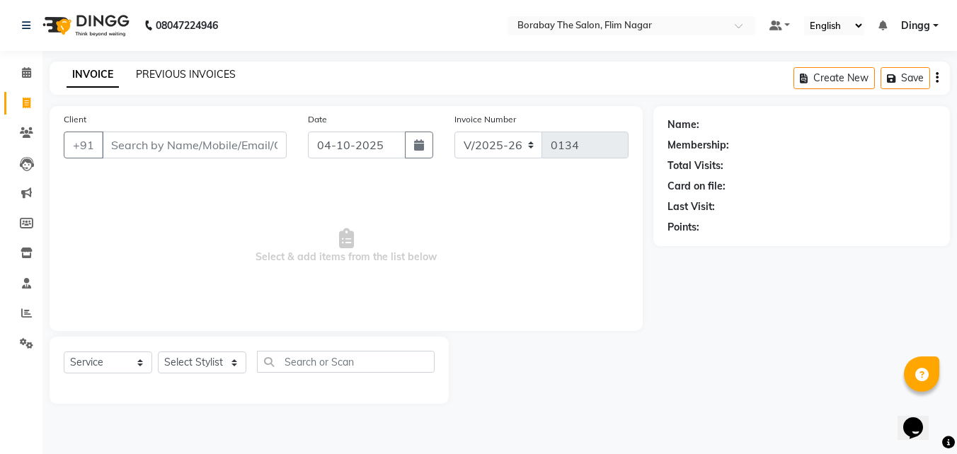
click at [207, 76] on link "PREVIOUS INVOICES" at bounding box center [186, 74] width 100 height 13
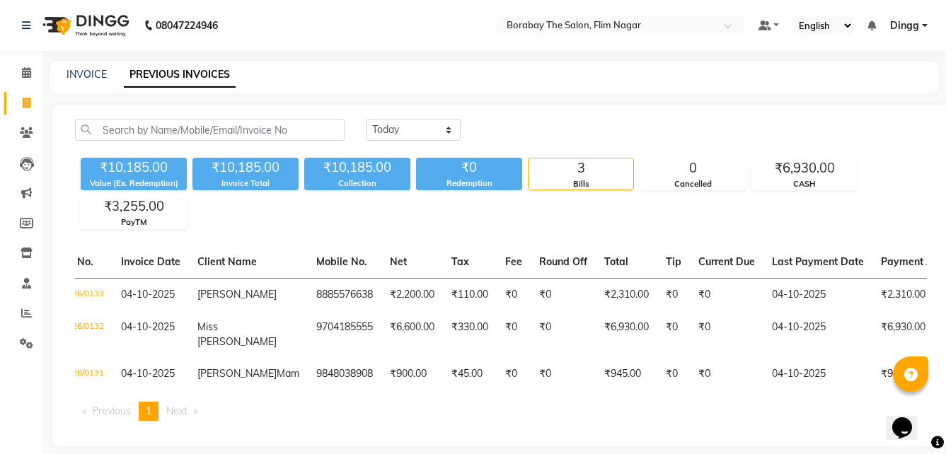
scroll to position [0, 48]
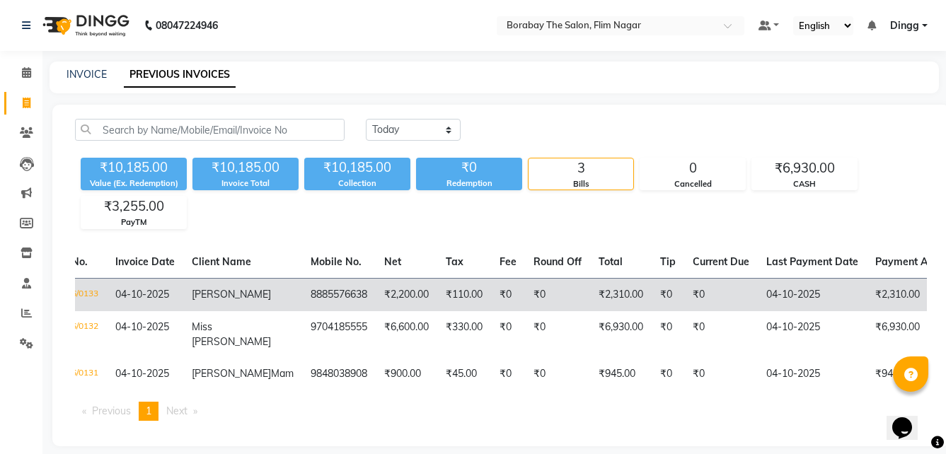
click at [609, 292] on td "₹2,310.00" at bounding box center [621, 294] width 62 height 33
click at [394, 288] on td "₹2,200.00" at bounding box center [407, 294] width 62 height 33
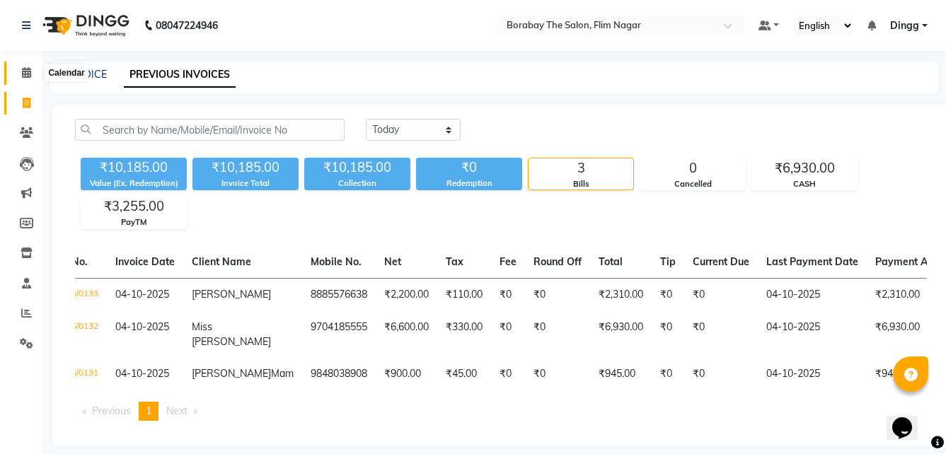
click at [33, 74] on span at bounding box center [26, 73] width 25 height 16
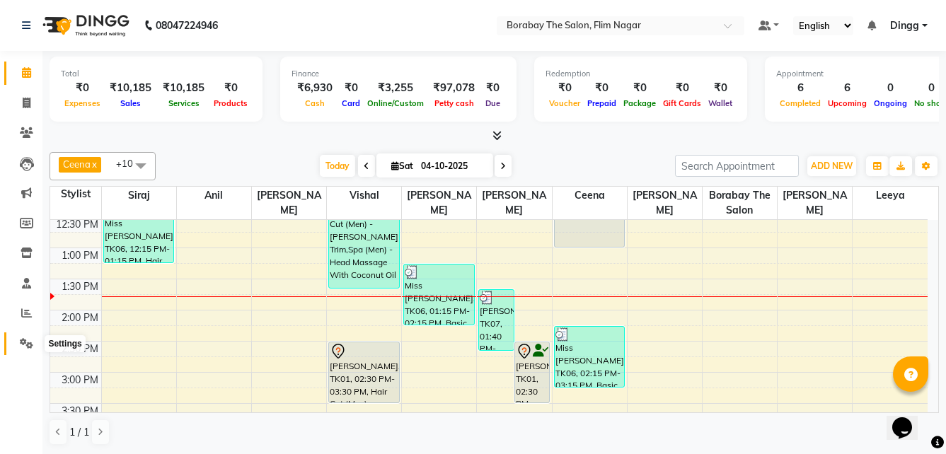
click at [31, 338] on icon at bounding box center [26, 343] width 13 height 11
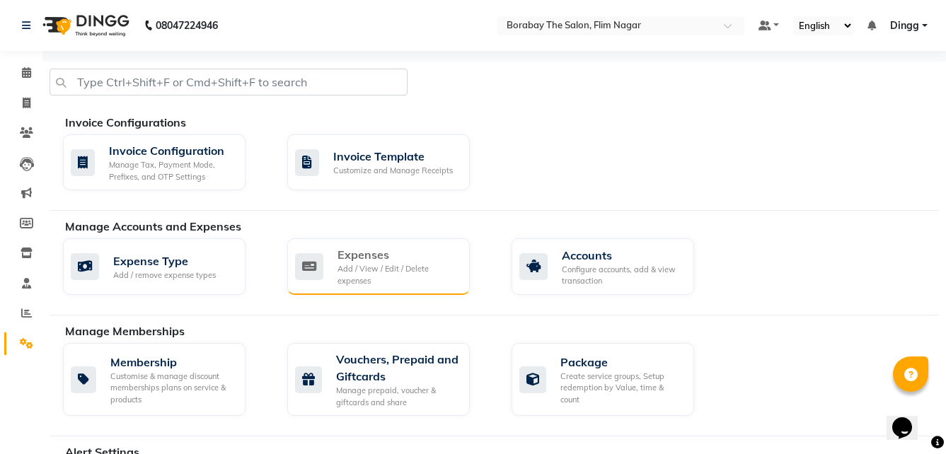
click at [355, 289] on div "Expenses Add / View / Edit / Delete expenses" at bounding box center [378, 267] width 183 height 57
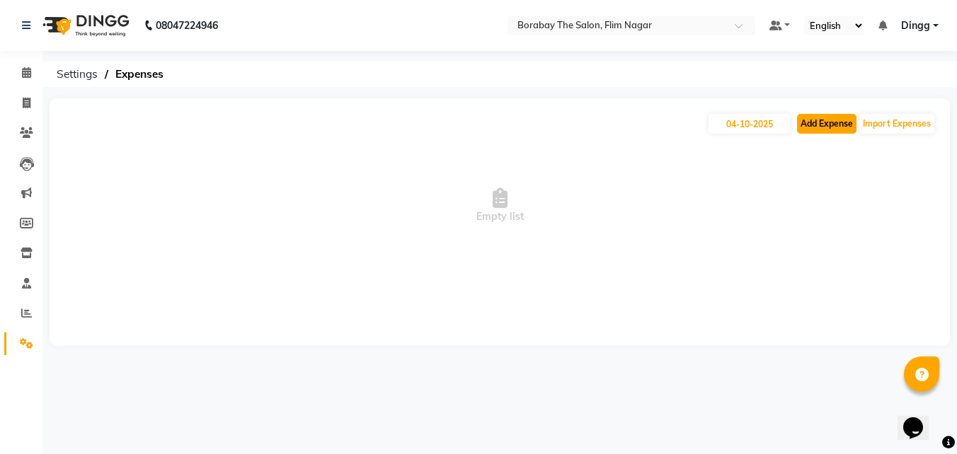
click at [833, 122] on button "Add Expense" at bounding box center [826, 124] width 59 height 20
select select "1"
select select "8008"
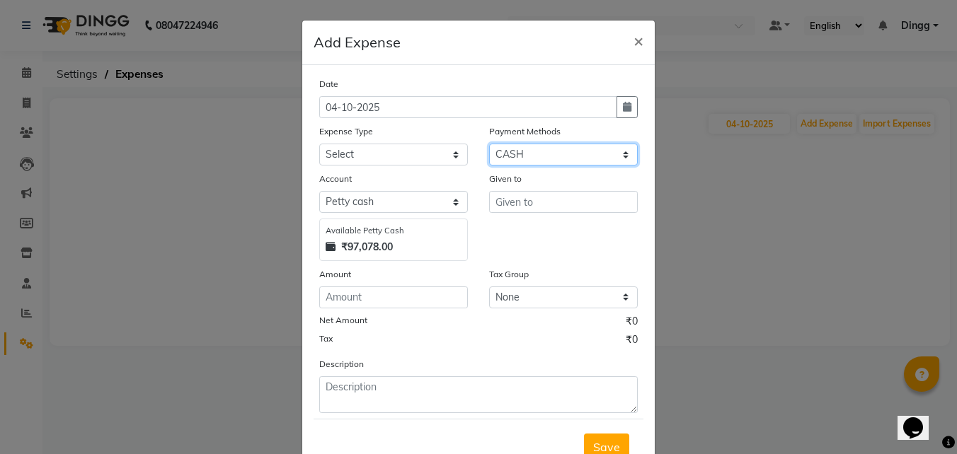
click at [540, 149] on select "Select Voucher Gift Card CARD Prepaid CASH PayTM Complimentary Wallet NearBuy" at bounding box center [563, 155] width 149 height 22
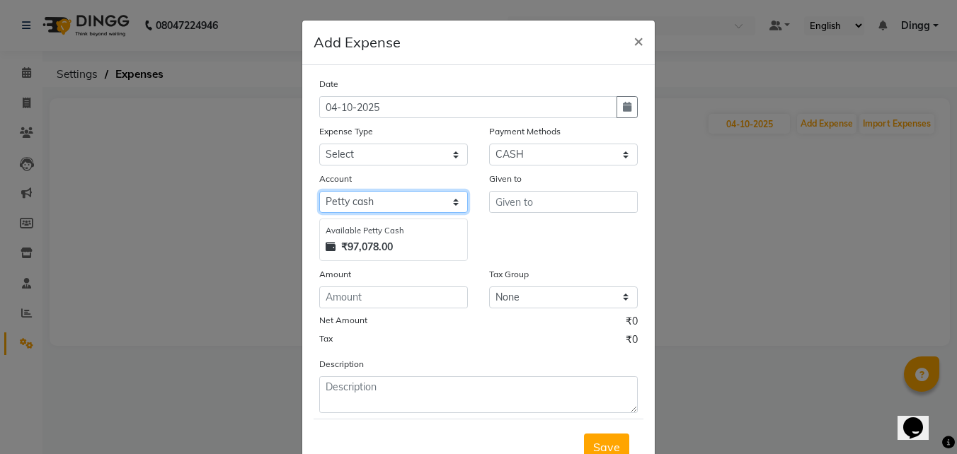
click at [423, 195] on select "Select Petty cash Default account" at bounding box center [393, 202] width 149 height 22
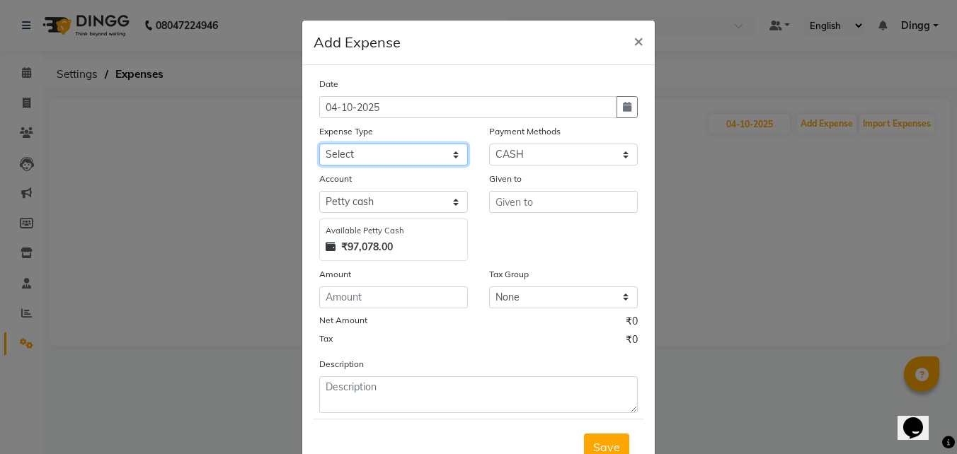
click at [426, 159] on select "Select Advance Salary Bank charges Cash transfer to bank Cash transfer to hub C…" at bounding box center [393, 155] width 149 height 22
select select "8462"
click at [319, 144] on select "Select Advance Salary Bank charges Cash transfer to bank Cash transfer to hub C…" at bounding box center [393, 155] width 149 height 22
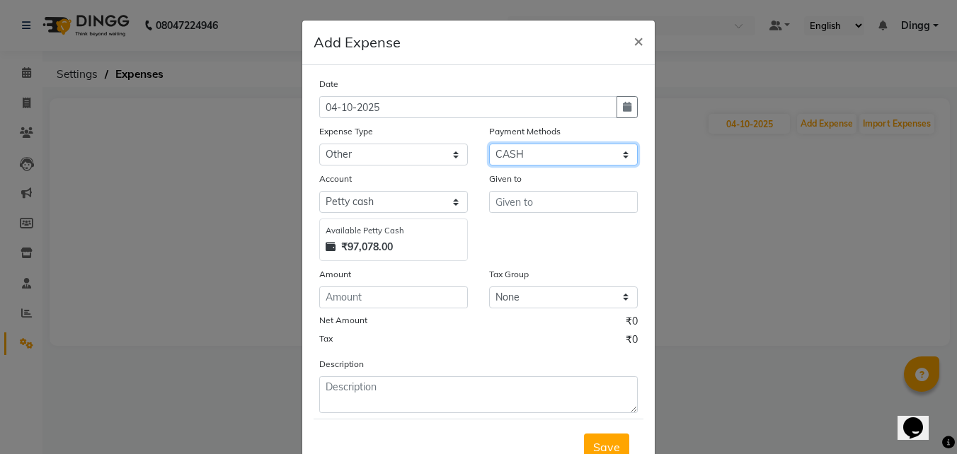
click at [556, 155] on select "Select Voucher Gift Card CARD Prepaid CASH PayTM Complimentary Wallet NearBuy" at bounding box center [563, 155] width 149 height 22
click at [358, 285] on div "Amount" at bounding box center [393, 277] width 149 height 20
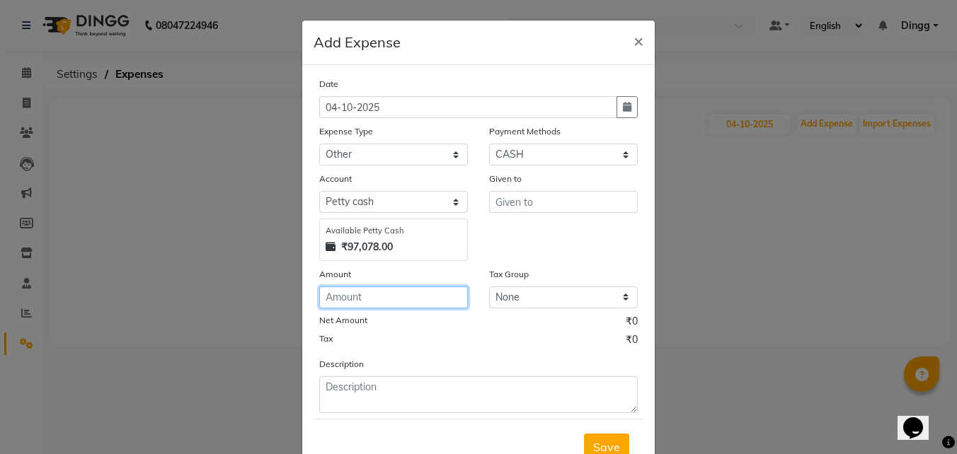
click at [367, 299] on input "number" at bounding box center [393, 298] width 149 height 22
click at [375, 298] on input "number" at bounding box center [393, 298] width 149 height 22
type input "100"
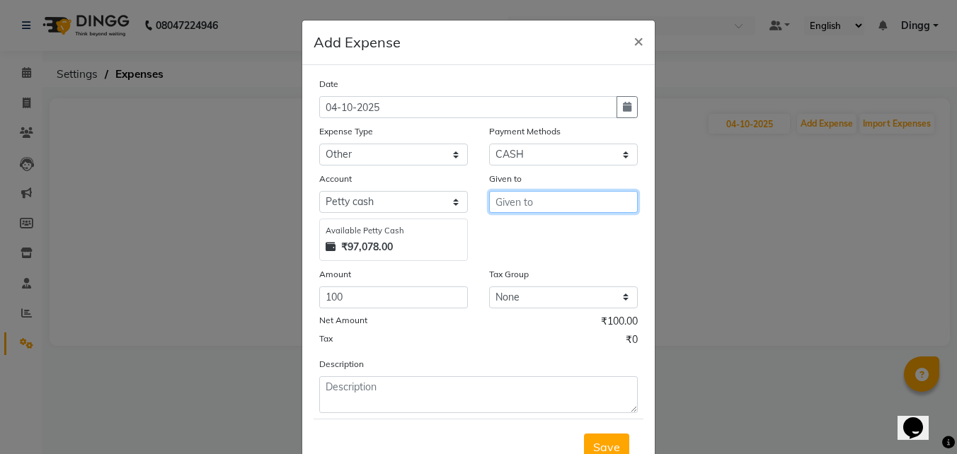
click at [531, 199] on input "text" at bounding box center [563, 202] width 149 height 22
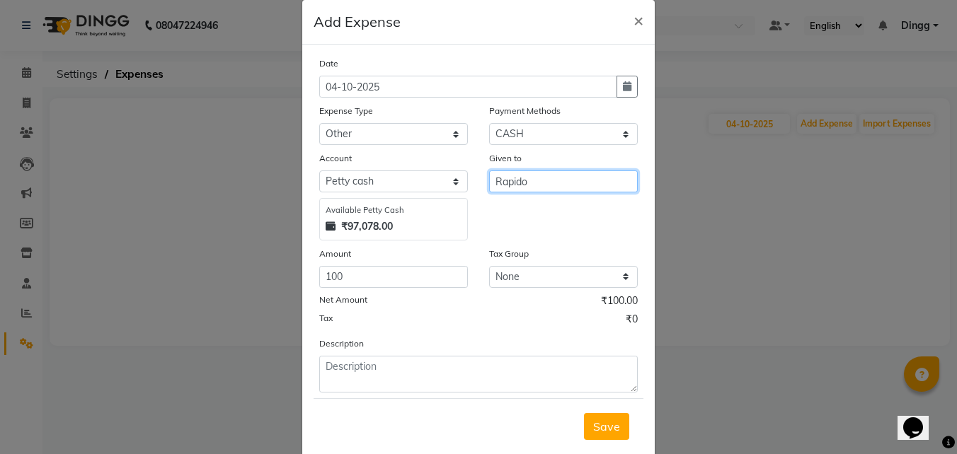
scroll to position [52, 0]
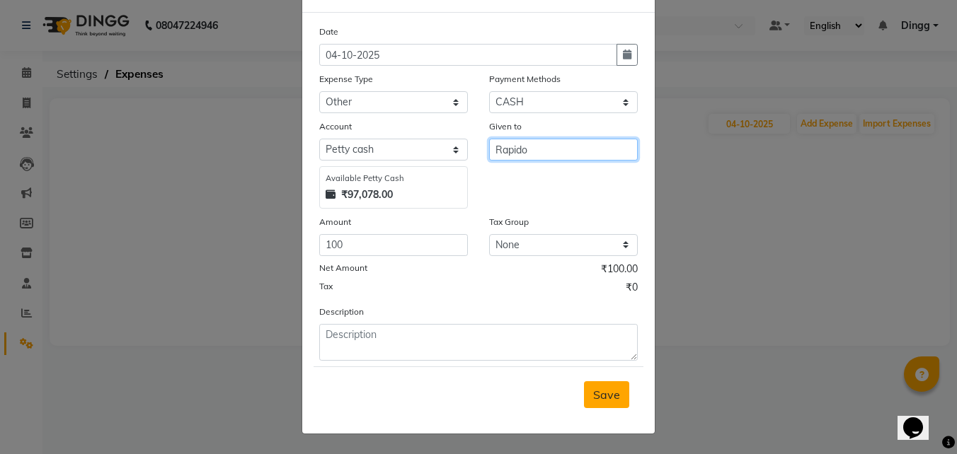
type input "Rapido"
click at [605, 394] on span "Save" at bounding box center [606, 395] width 27 height 14
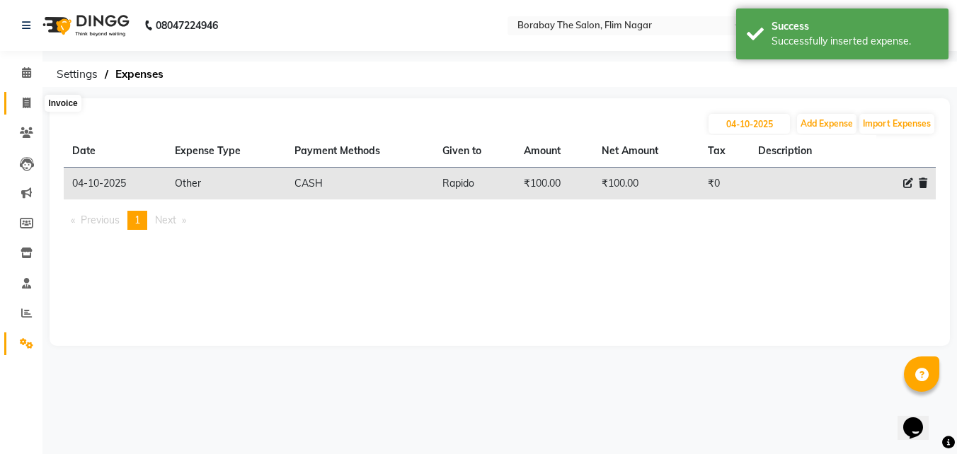
click at [23, 98] on icon at bounding box center [27, 103] width 8 height 11
select select "service"
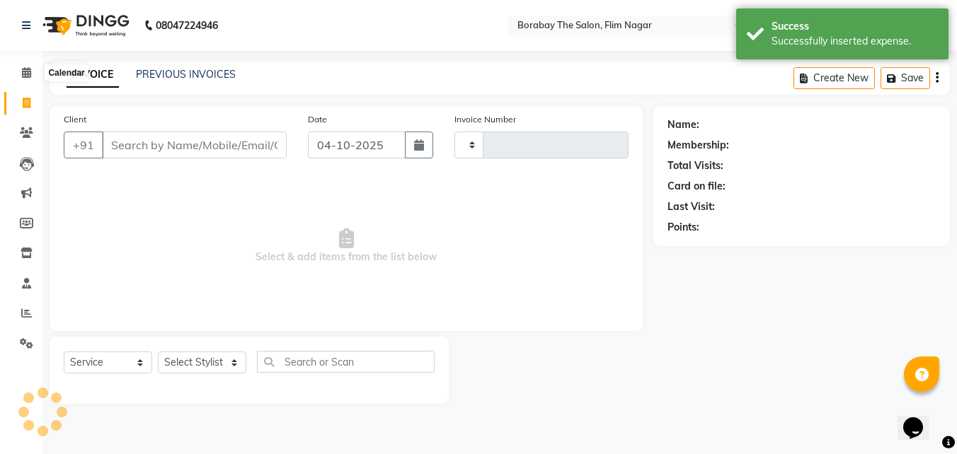
type input "0134"
select select "8731"
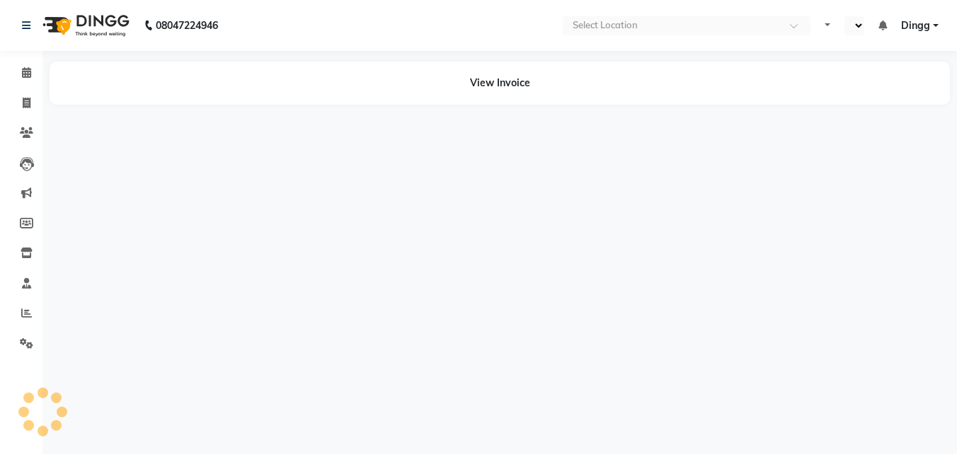
select select "en"
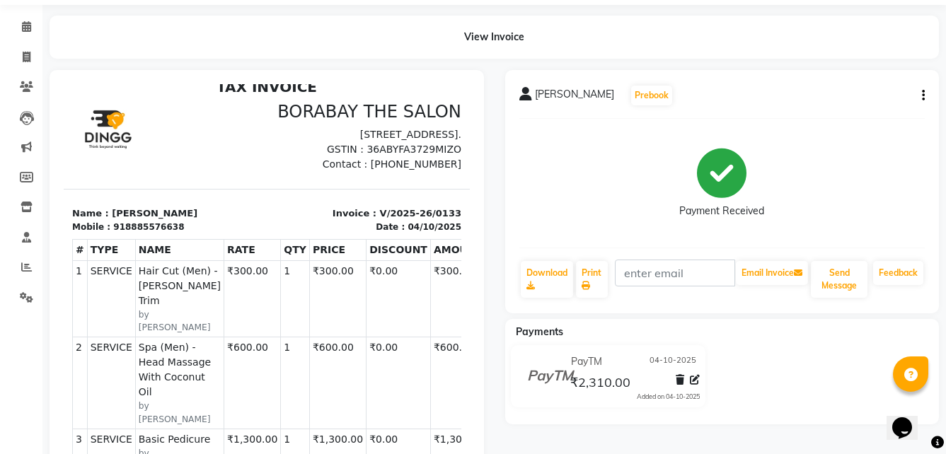
scroll to position [71, 0]
